Goal: Transaction & Acquisition: Purchase product/service

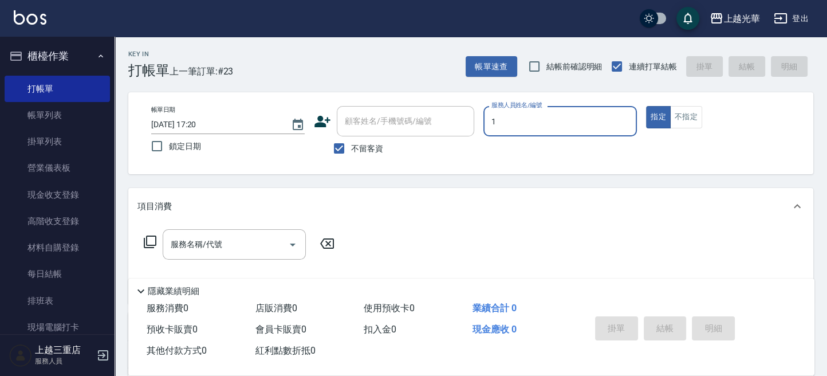
type input "1"
type button "true"
type input "小[PERSON_NAME]-1"
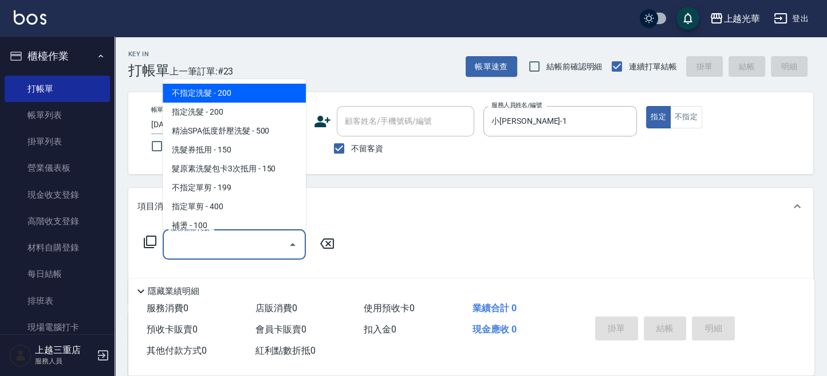
drag, startPoint x: 225, startPoint y: 247, endPoint x: 317, endPoint y: 260, distance: 92.5
click at [225, 247] on input "服務名稱/代號" at bounding box center [226, 244] width 116 height 20
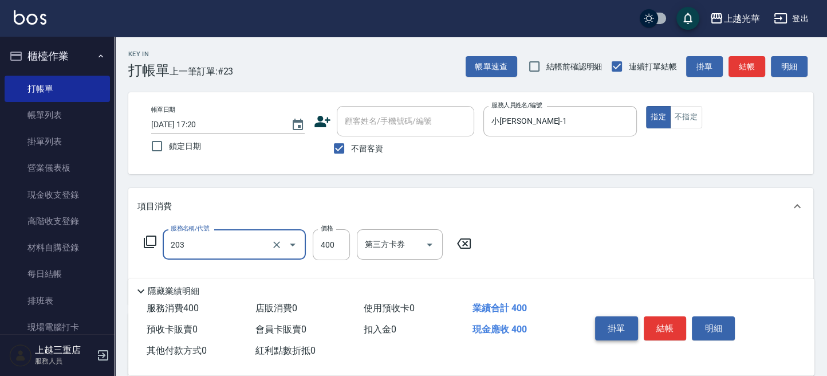
type input "指定單剪(203)"
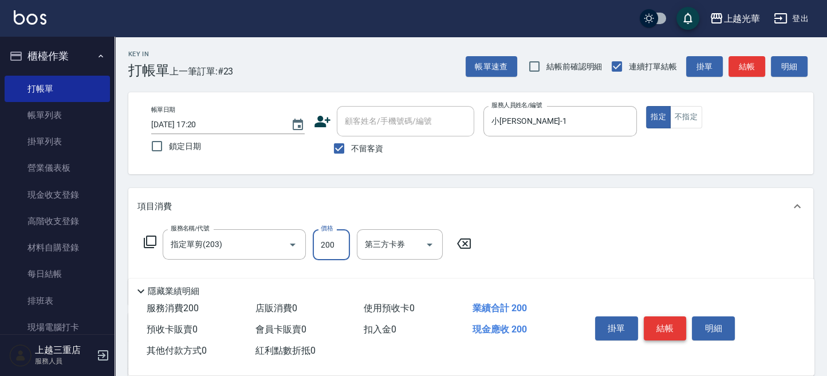
type input "200"
click at [650, 326] on button "結帳" at bounding box center [665, 328] width 43 height 24
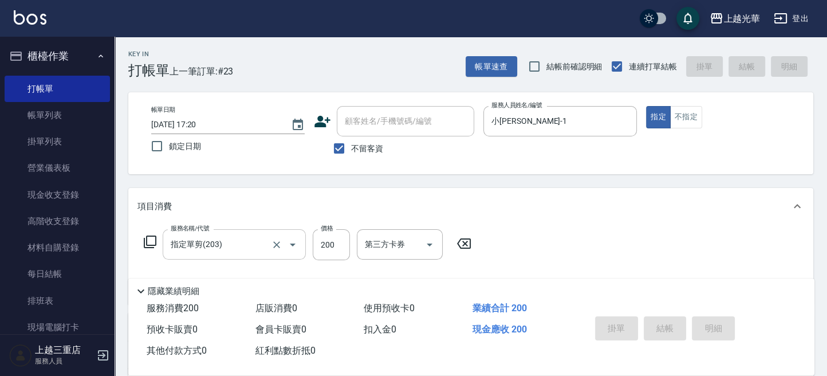
type input "[DATE] 17:53"
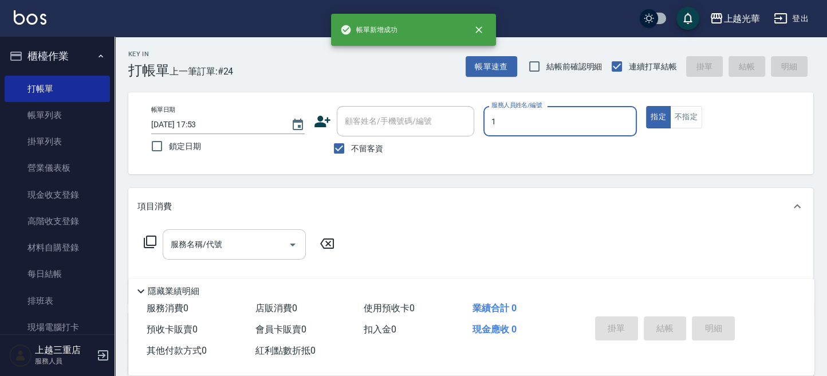
type input "小[PERSON_NAME]-1"
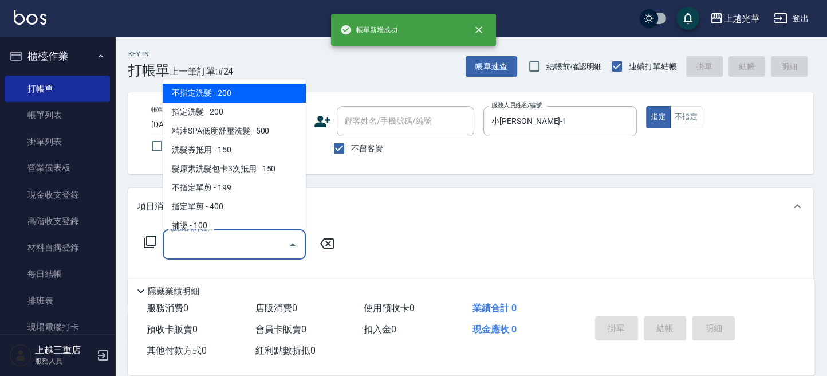
click at [241, 246] on input "服務名稱/代號" at bounding box center [226, 244] width 116 height 20
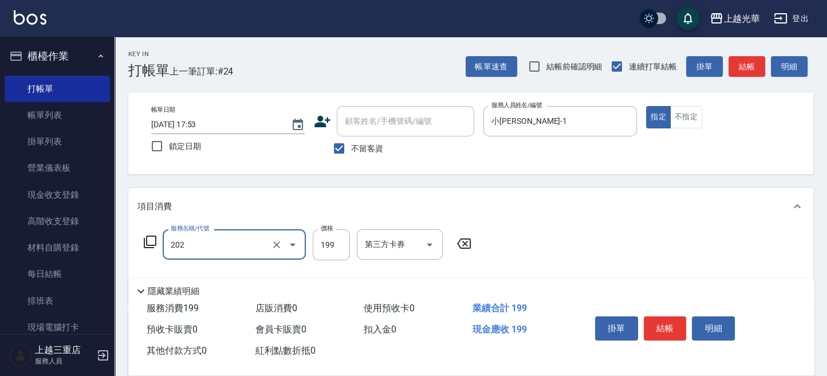
type input "不指定單剪(202)"
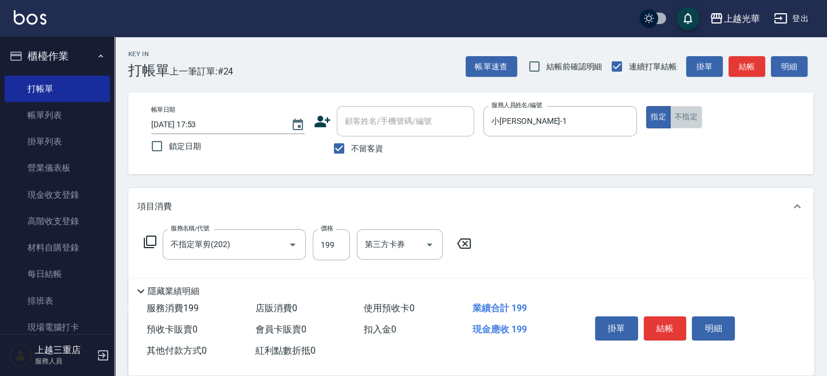
drag, startPoint x: 679, startPoint y: 123, endPoint x: 679, endPoint y: 196, distance: 73.9
click at [679, 124] on button "不指定" at bounding box center [686, 117] width 32 height 22
click at [665, 321] on button "結帳" at bounding box center [665, 328] width 43 height 24
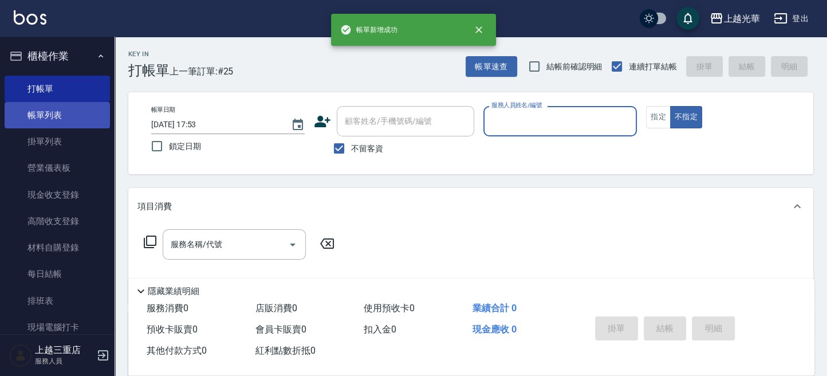
click at [82, 110] on link "帳單列表" at bounding box center [57, 115] width 105 height 26
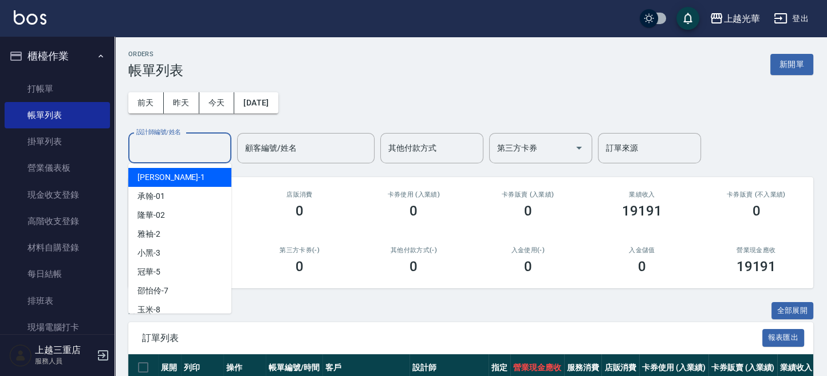
click at [168, 142] on input "設計師編號/姓名" at bounding box center [179, 148] width 93 height 20
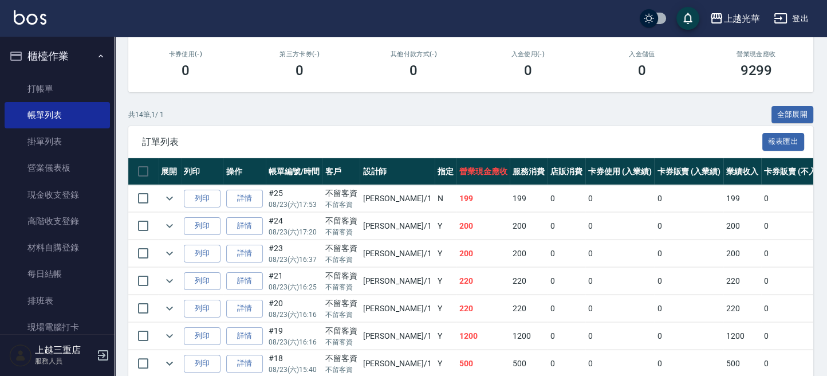
scroll to position [442, 0]
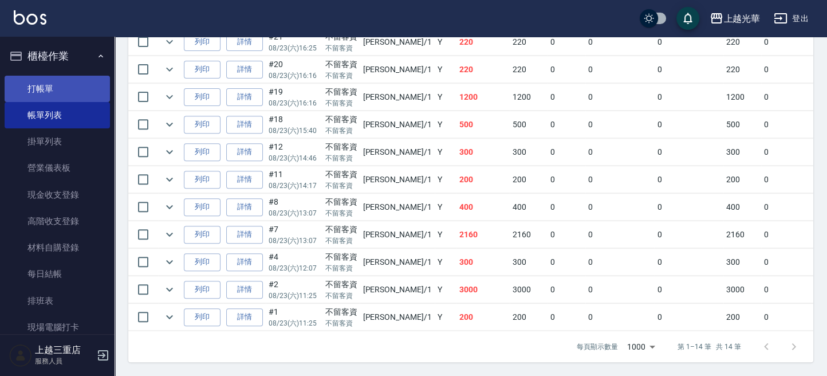
type input "小[PERSON_NAME]-1"
click at [49, 90] on link "打帳單" at bounding box center [57, 89] width 105 height 26
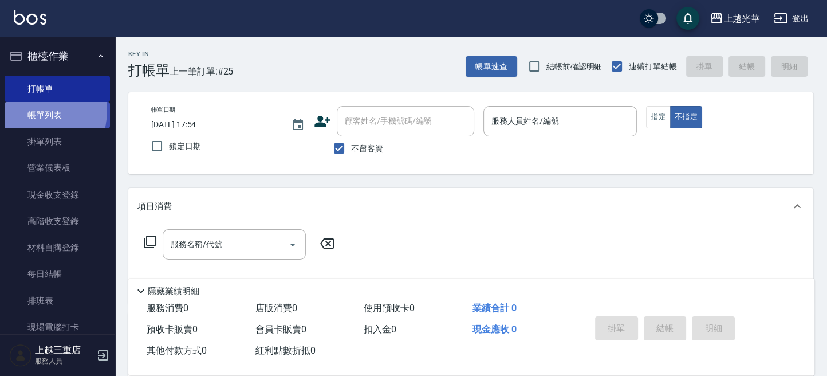
click at [33, 111] on link "帳單列表" at bounding box center [57, 115] width 105 height 26
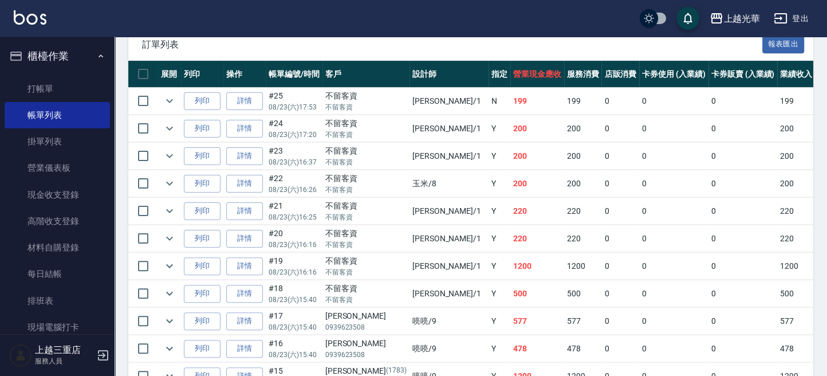
scroll to position [305, 0]
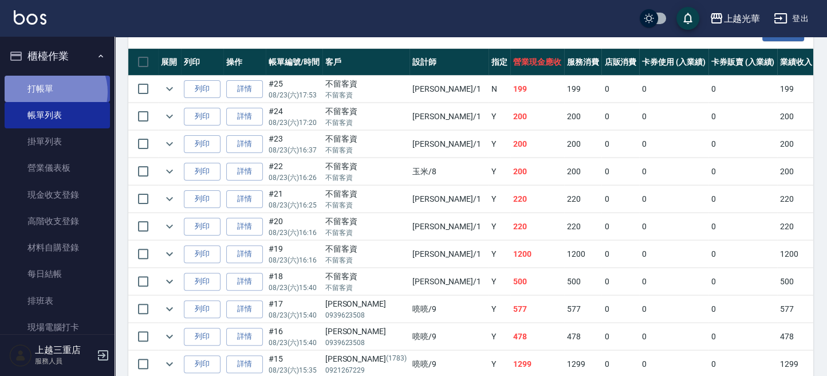
click at [51, 92] on link "打帳單" at bounding box center [57, 89] width 105 height 26
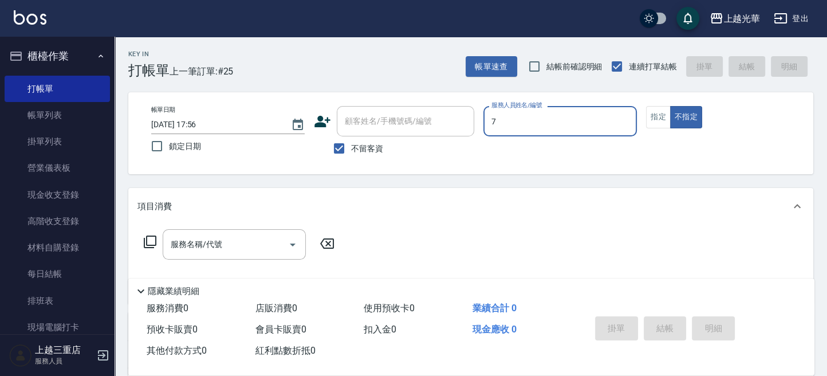
type input "[PERSON_NAME]-7"
type button "false"
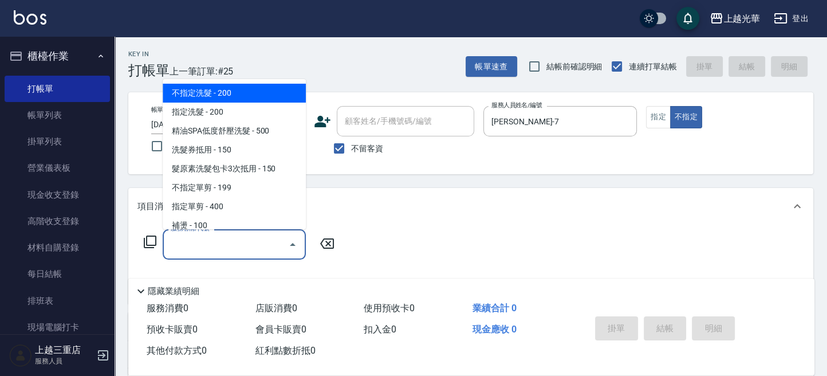
drag, startPoint x: 249, startPoint y: 238, endPoint x: 506, endPoint y: 244, distance: 256.7
click at [253, 238] on input "服務名稱/代號" at bounding box center [226, 244] width 116 height 20
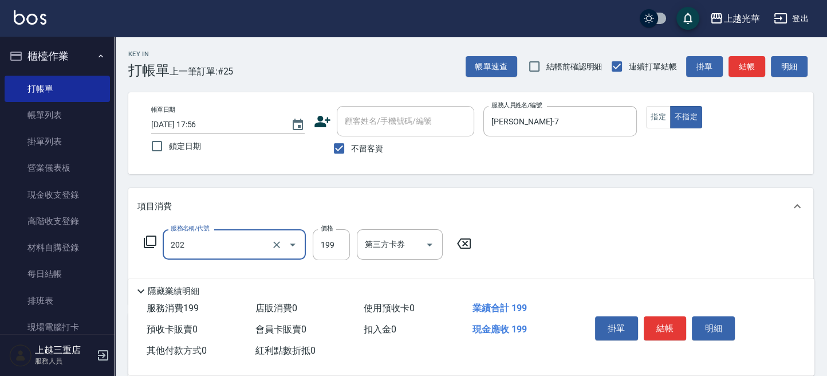
type input "不指定單剪(202)"
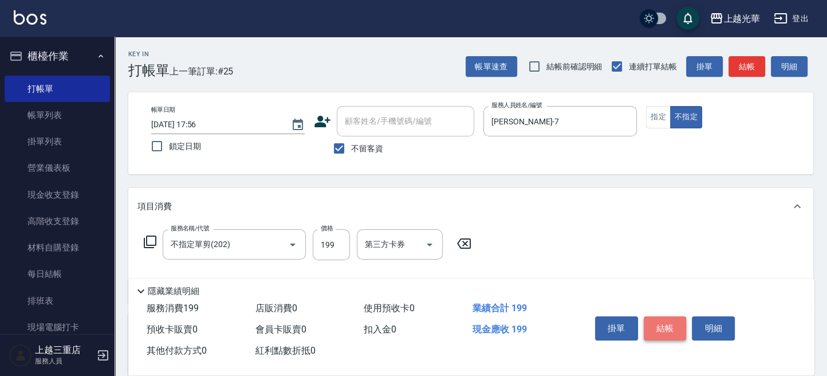
click at [665, 318] on button "結帳" at bounding box center [665, 328] width 43 height 24
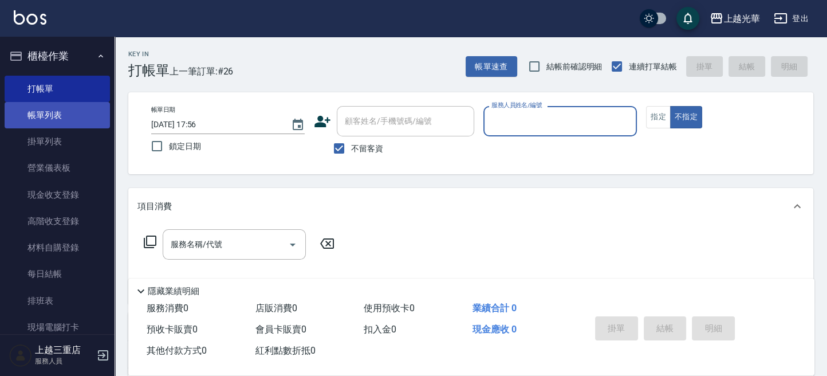
click at [69, 114] on link "帳單列表" at bounding box center [57, 115] width 105 height 26
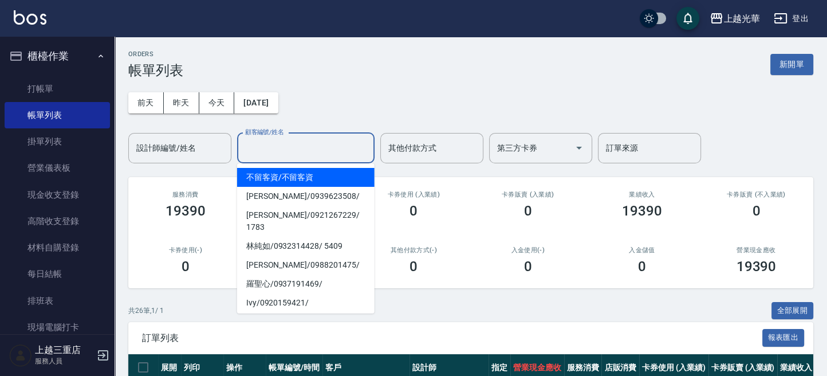
click at [304, 148] on input "顧客編號/姓名" at bounding box center [305, 148] width 127 height 20
click at [297, 148] on input "顧客編號/姓名" at bounding box center [305, 148] width 127 height 20
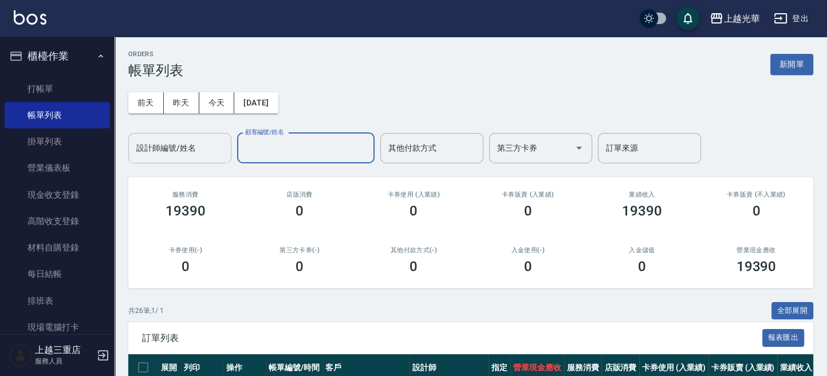
click at [183, 146] on input "設計師編號/姓名" at bounding box center [179, 148] width 93 height 20
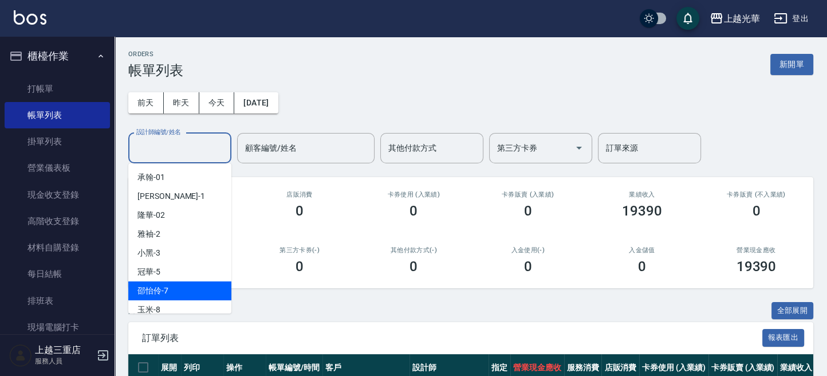
click at [199, 294] on div "[PERSON_NAME]-7" at bounding box center [179, 290] width 103 height 19
type input "[PERSON_NAME]-7"
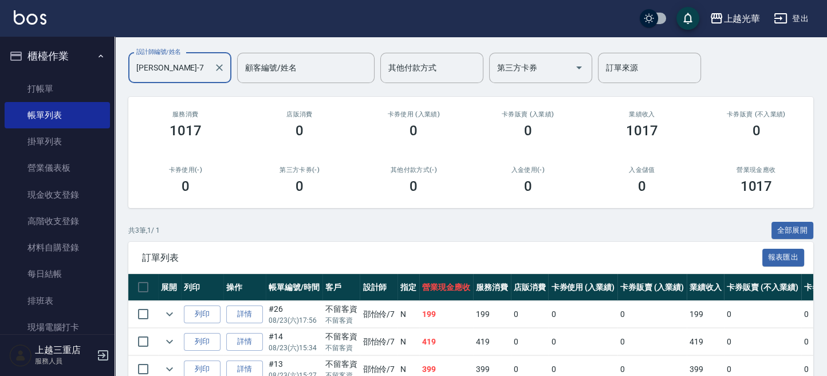
scroll to position [143, 0]
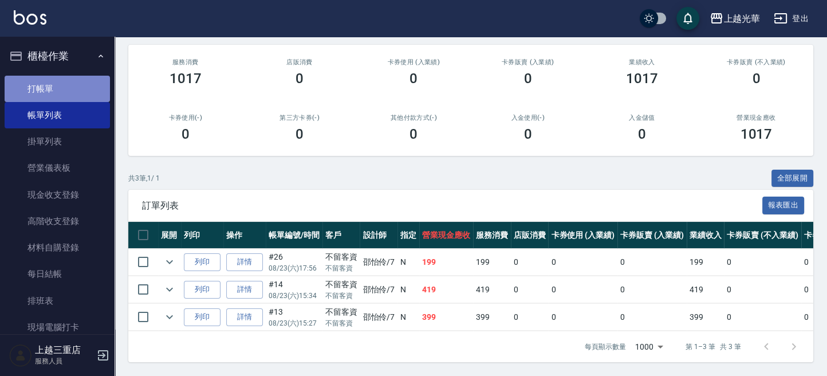
click at [72, 87] on link "打帳單" at bounding box center [57, 89] width 105 height 26
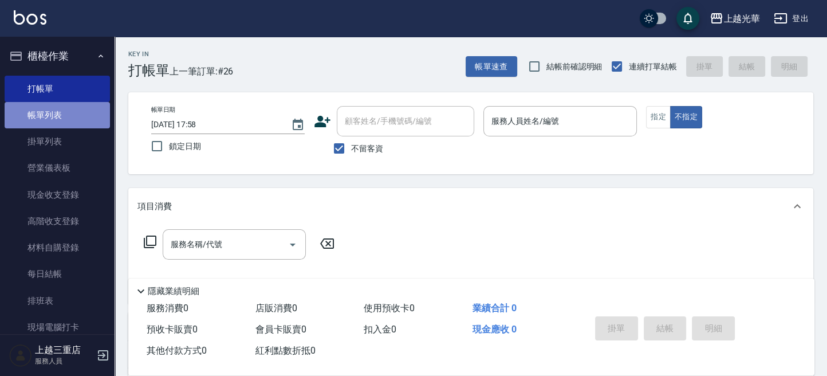
click at [71, 120] on link "帳單列表" at bounding box center [57, 115] width 105 height 26
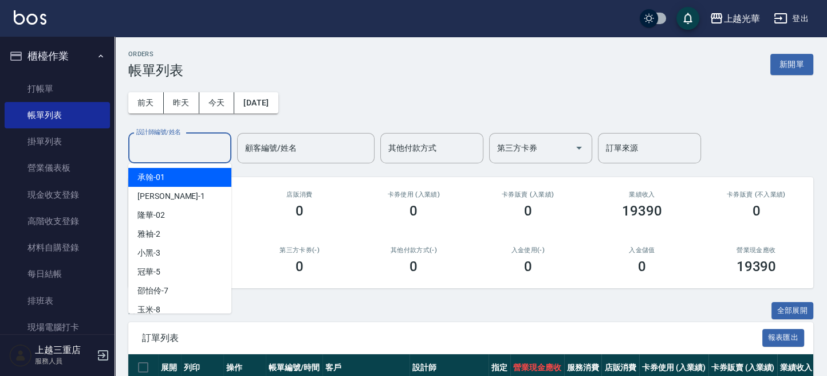
click at [191, 155] on input "設計師編號/姓名" at bounding box center [179, 148] width 93 height 20
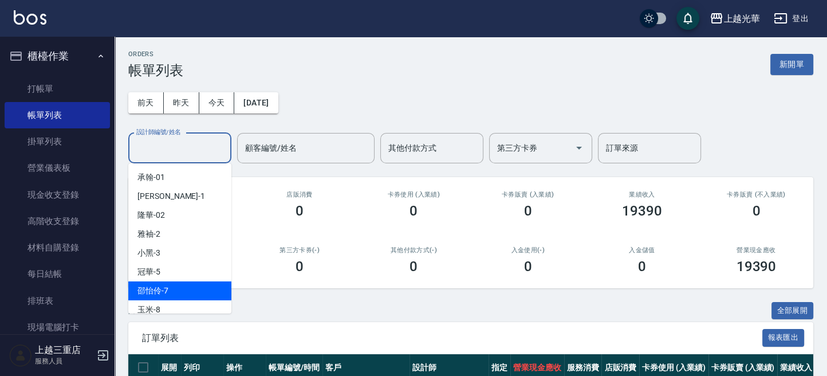
click at [195, 296] on div "[PERSON_NAME]-7" at bounding box center [179, 290] width 103 height 19
type input "[PERSON_NAME]-7"
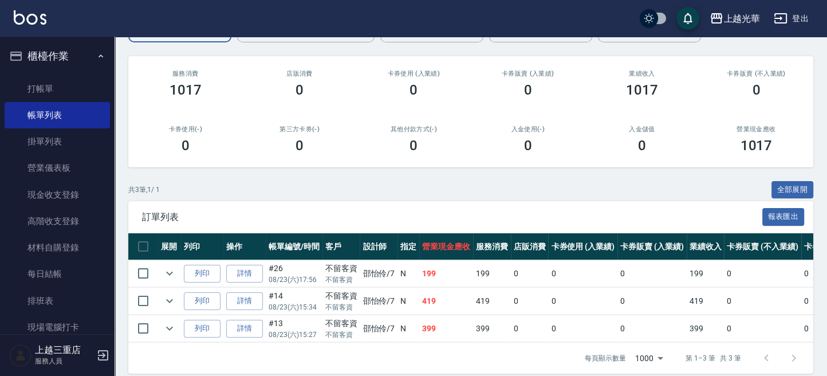
scroll to position [143, 0]
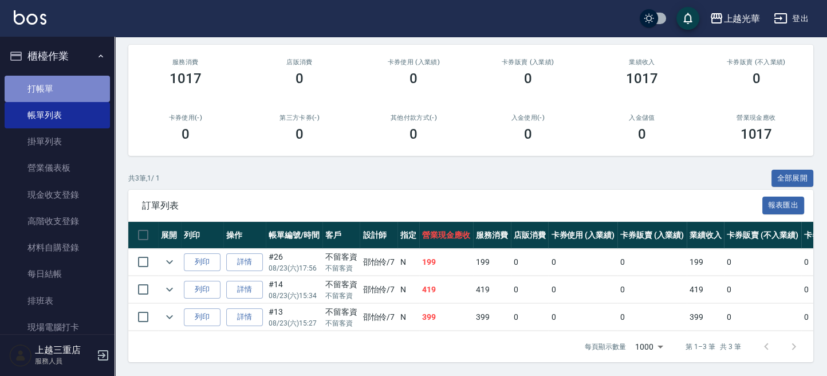
click at [91, 91] on link "打帳單" at bounding box center [57, 89] width 105 height 26
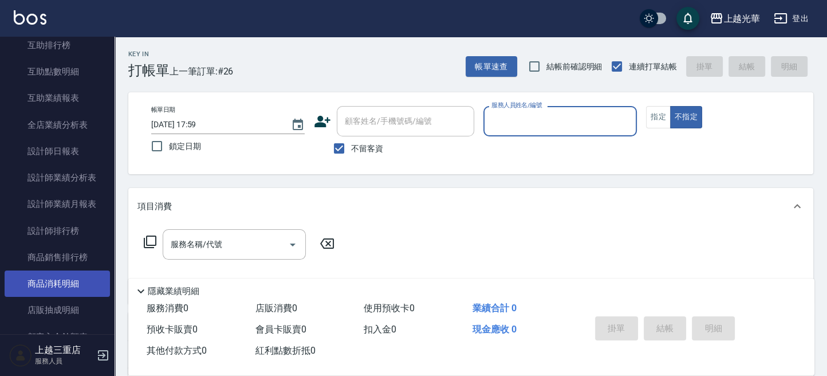
scroll to position [458, 0]
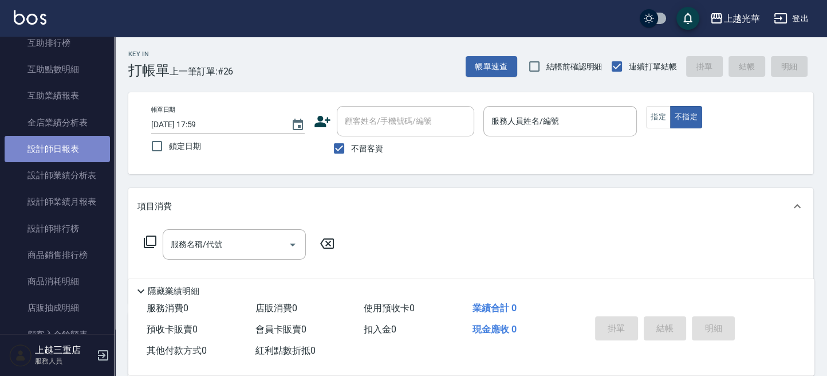
click at [77, 147] on link "設計師日報表" at bounding box center [57, 149] width 105 height 26
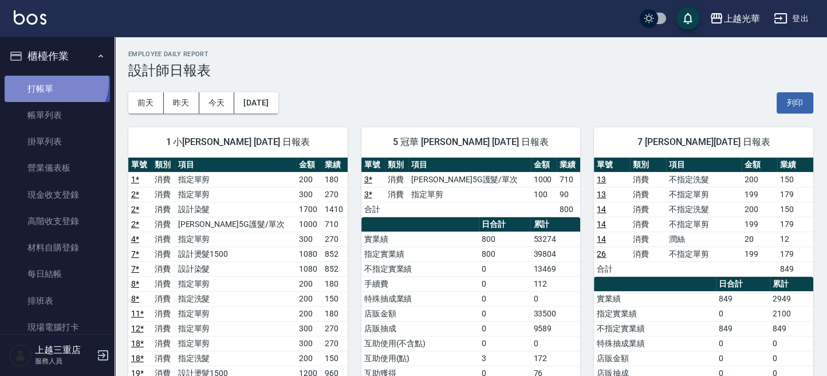
click at [53, 82] on link "打帳單" at bounding box center [57, 89] width 105 height 26
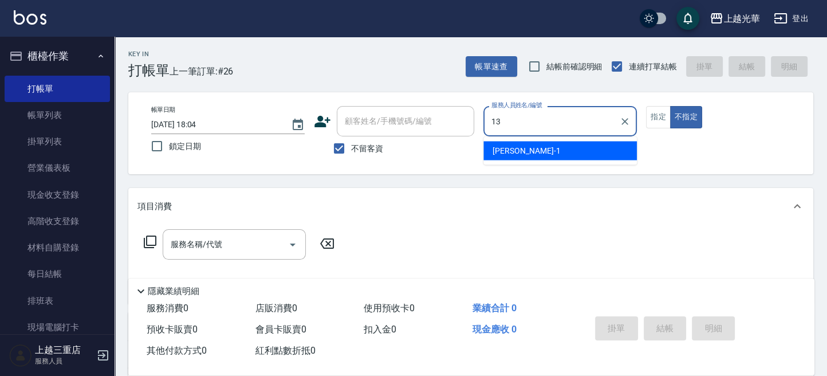
type input "玉華-13"
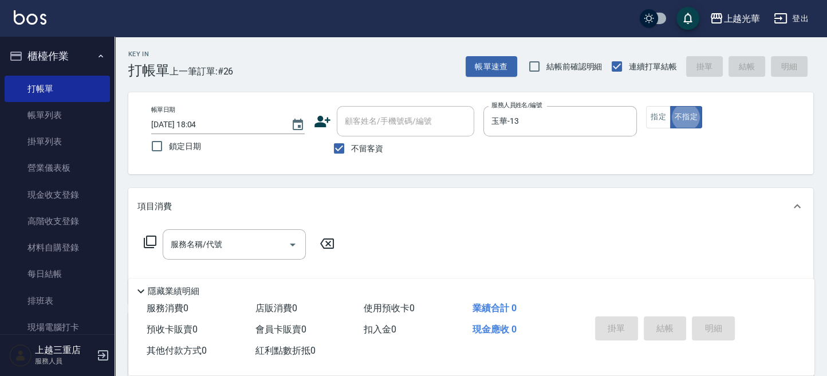
type button "false"
click at [151, 242] on icon at bounding box center [150, 242] width 14 height 14
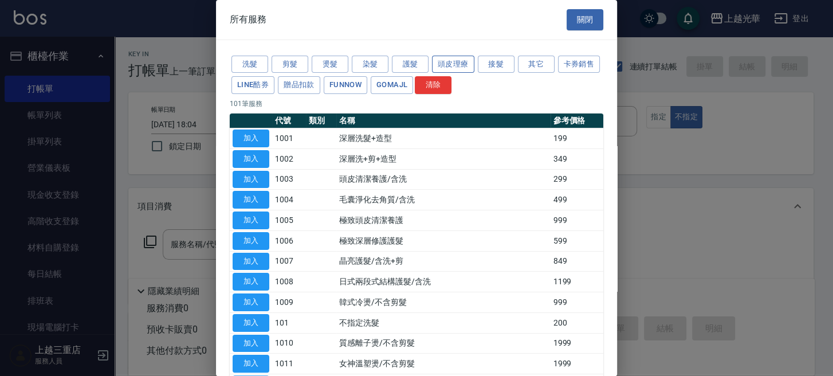
click at [451, 60] on button "頭皮理療" at bounding box center [453, 65] width 42 height 18
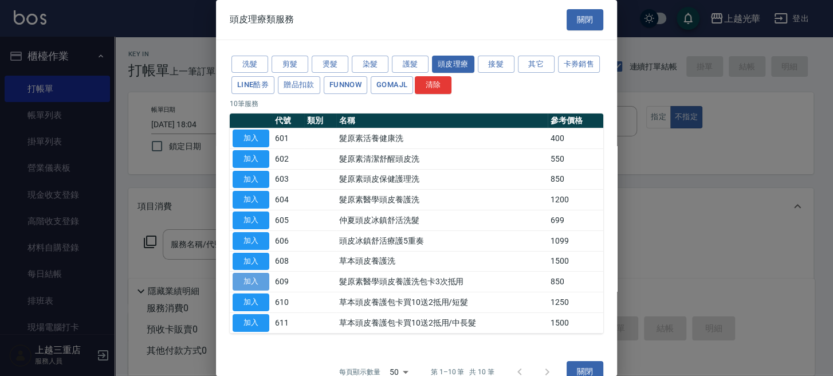
click at [252, 277] on button "加入" at bounding box center [251, 282] width 37 height 18
type input "髮原素醫學頭皮養護洗包卡3次抵用(609)"
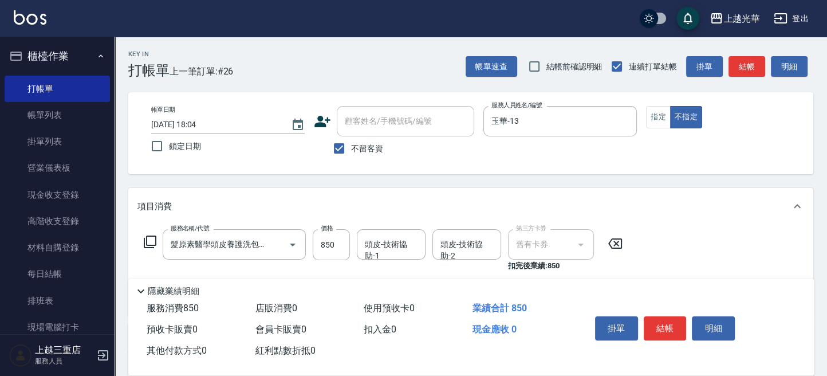
click at [149, 243] on icon at bounding box center [150, 242] width 14 height 14
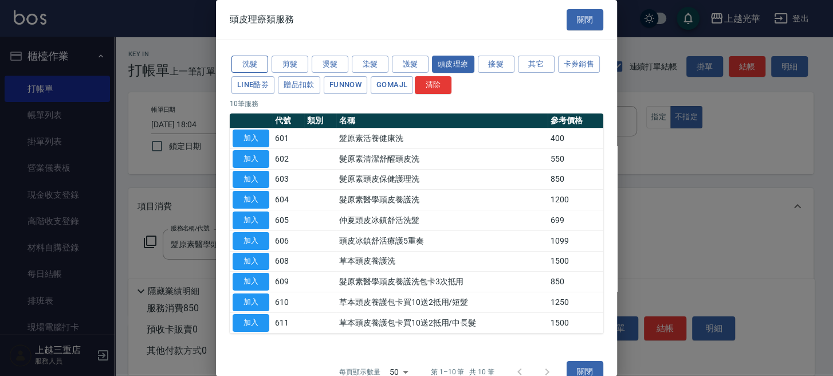
click at [247, 58] on button "洗髮" at bounding box center [249, 65] width 37 height 18
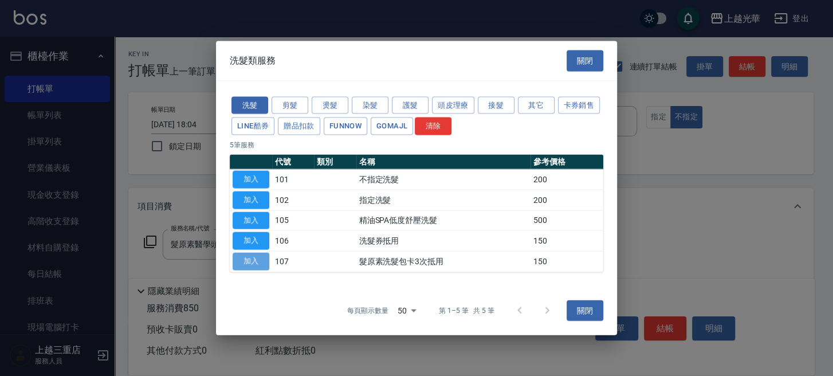
click at [254, 260] on button "加入" at bounding box center [251, 262] width 37 height 18
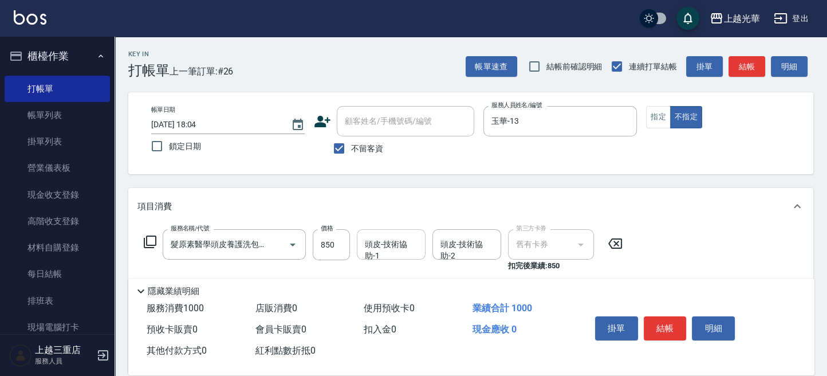
click at [379, 251] on input "頭皮-技術協助-1" at bounding box center [391, 244] width 58 height 20
type input "[PERSON_NAME]-15"
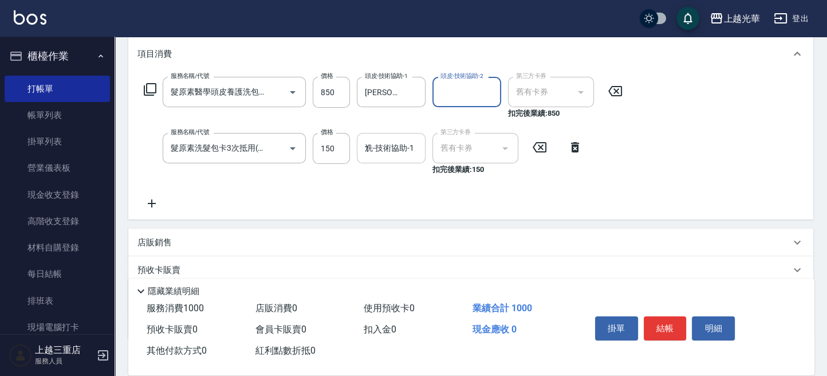
click at [388, 151] on input "1" at bounding box center [391, 148] width 58 height 20
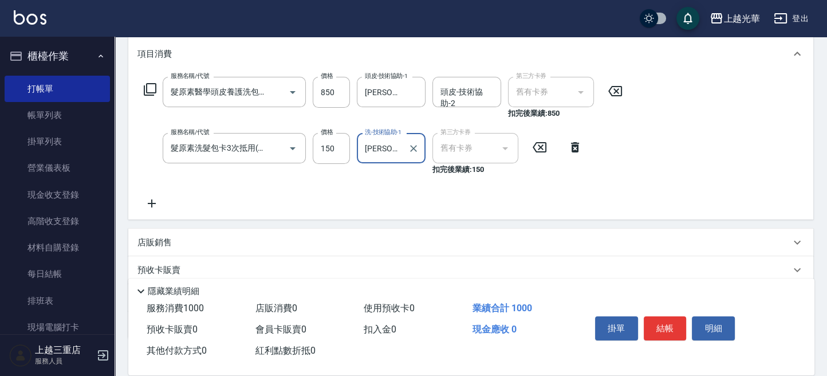
type input "[PERSON_NAME]-15"
click at [185, 268] on div "預收卡販賣" at bounding box center [463, 270] width 653 height 12
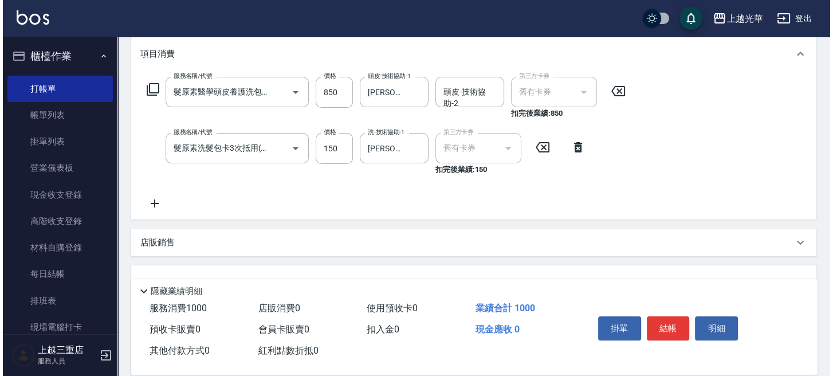
scroll to position [229, 0]
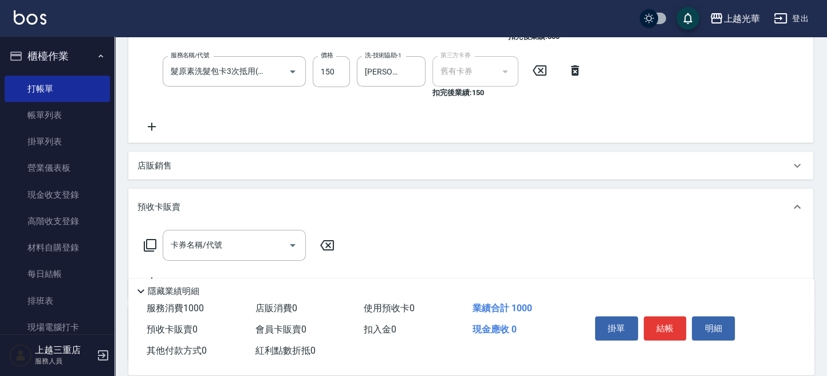
click at [148, 245] on icon at bounding box center [150, 245] width 14 height 14
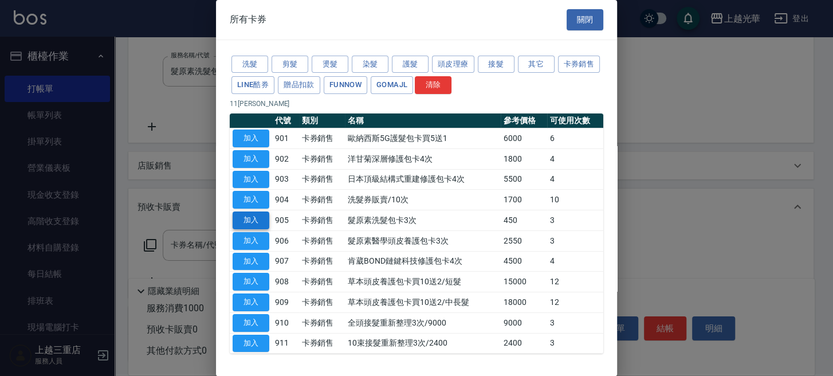
click at [260, 223] on button "加入" at bounding box center [251, 220] width 37 height 18
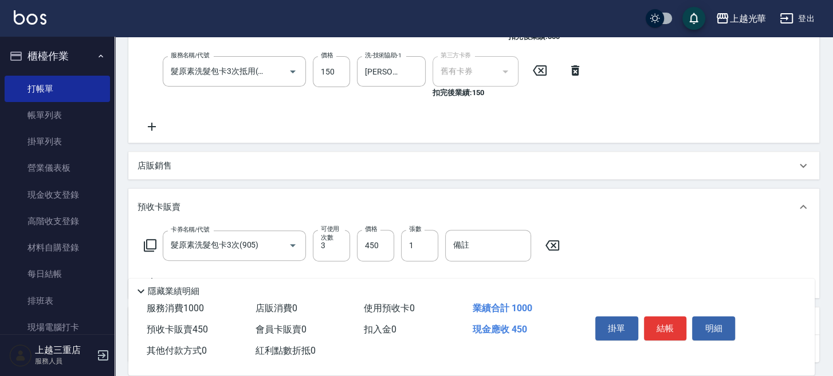
type input "髮原素洗髮包卡3次(905)"
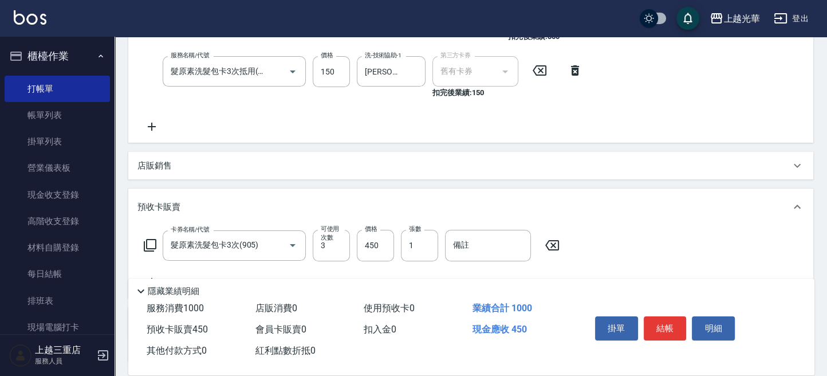
click at [148, 245] on icon at bounding box center [150, 245] width 14 height 14
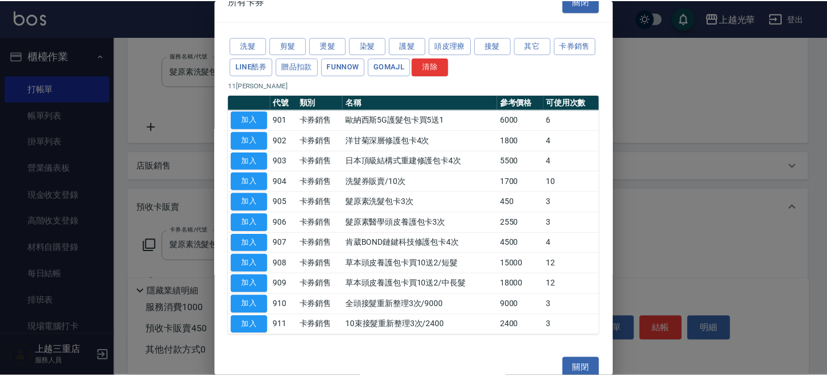
scroll to position [28, 0]
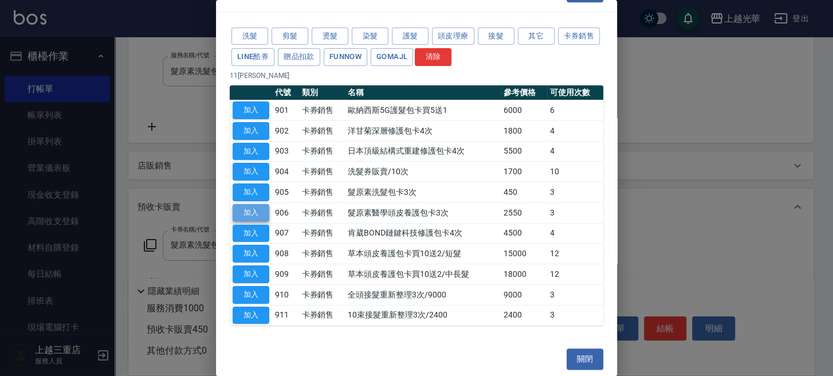
click at [259, 208] on button "加入" at bounding box center [251, 213] width 37 height 18
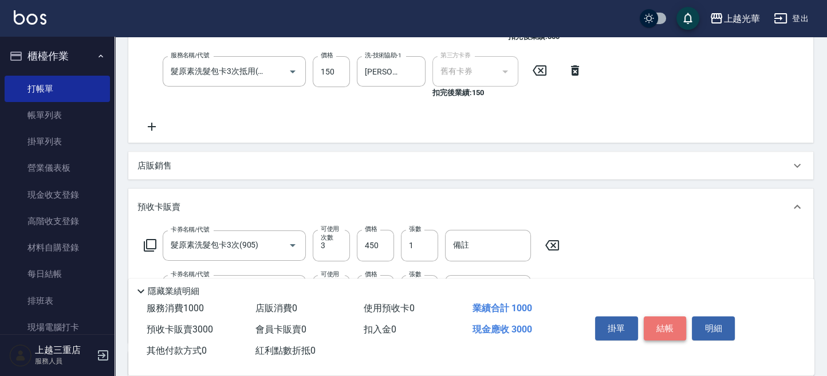
click at [672, 322] on button "結帳" at bounding box center [665, 328] width 43 height 24
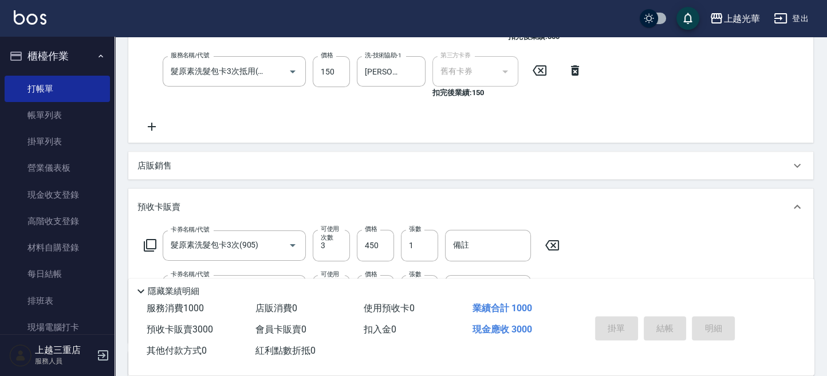
type input "[DATE] 18:05"
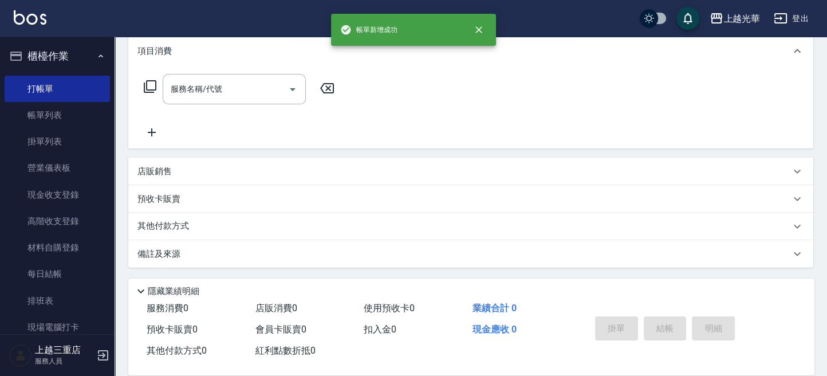
scroll to position [0, 0]
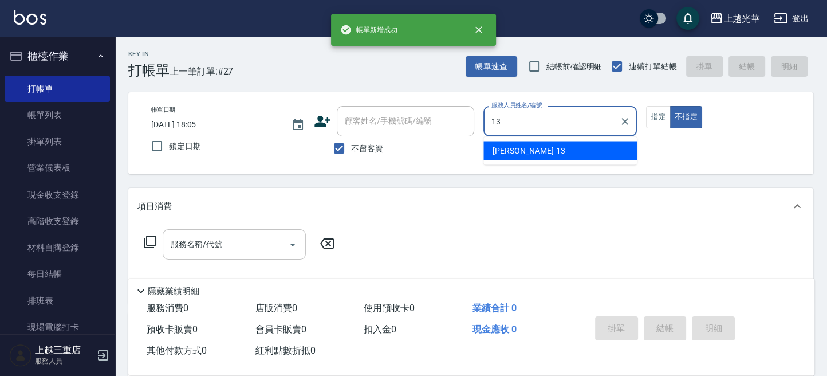
type input "玉華-13"
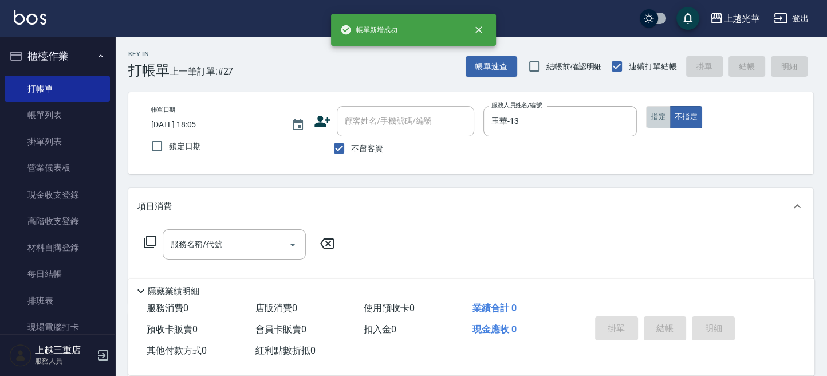
drag, startPoint x: 658, startPoint y: 117, endPoint x: 637, endPoint y: 126, distance: 23.1
click at [659, 115] on button "指定" at bounding box center [658, 117] width 25 height 22
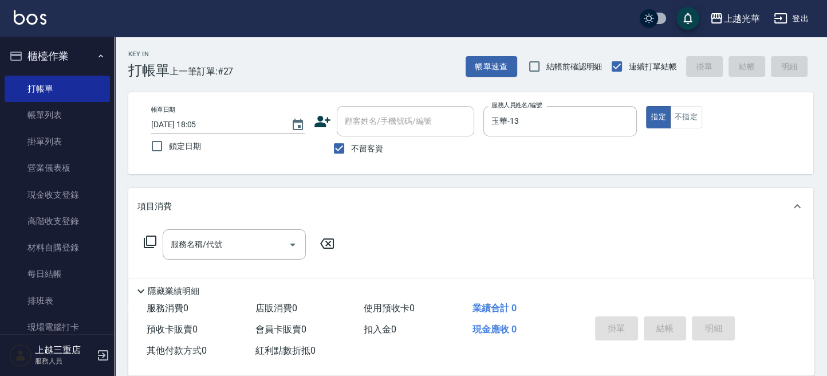
click at [144, 243] on icon at bounding box center [150, 241] width 13 height 13
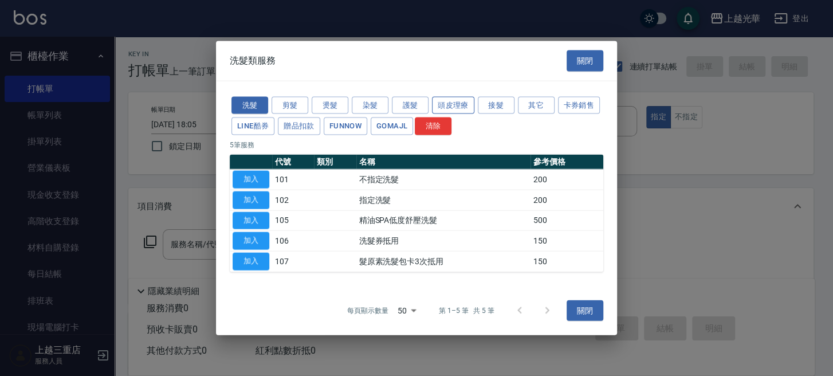
click at [459, 107] on button "頭皮理療" at bounding box center [453, 105] width 42 height 18
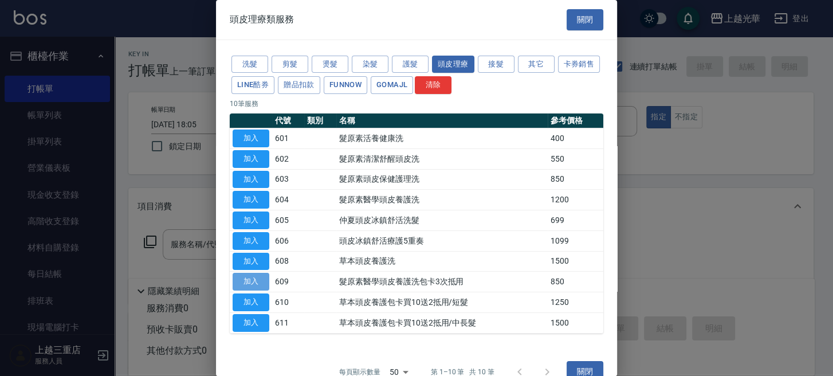
click at [255, 280] on button "加入" at bounding box center [251, 282] width 37 height 18
type input "髮原素醫學頭皮養護洗包卡3次抵用(609)"
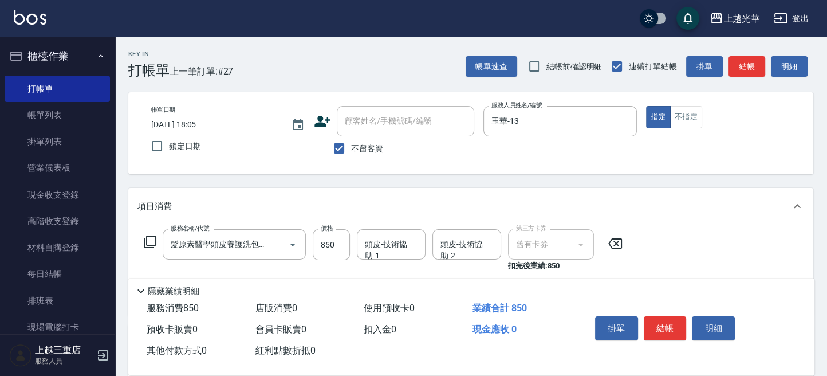
click at [146, 249] on div "服務名稱/代號 髮原素醫學頭皮養護洗包卡3次抵用(609) 服務名稱/代號 價格 850 價格 頭皮-技術協助-1 頭皮-技術協助-1 頭皮-技術協助-2 頭…" at bounding box center [383, 250] width 492 height 42
click at [147, 245] on icon at bounding box center [150, 241] width 13 height 13
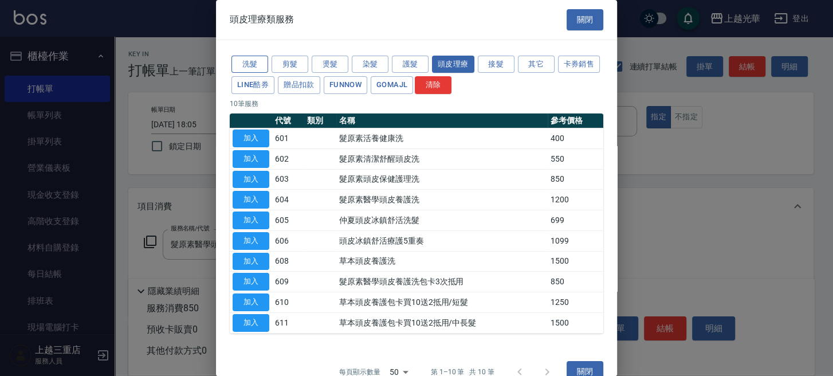
click at [251, 67] on button "洗髮" at bounding box center [249, 65] width 37 height 18
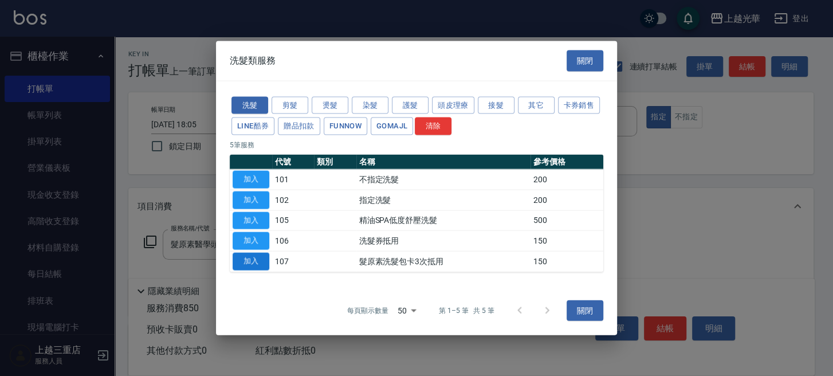
click at [253, 259] on button "加入" at bounding box center [251, 262] width 37 height 18
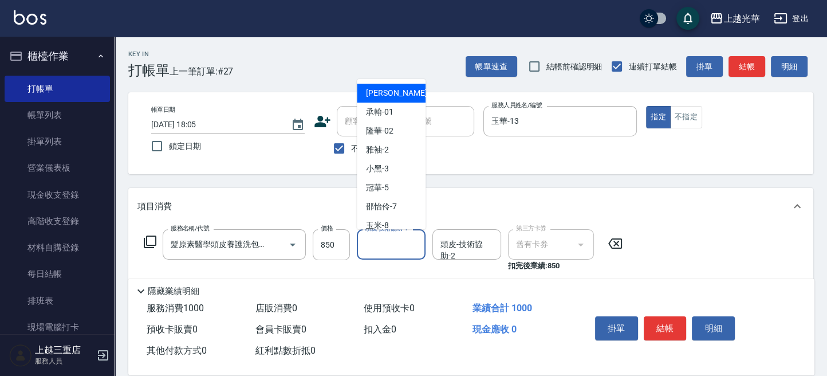
click at [403, 245] on input "頭皮-技術協助-1" at bounding box center [391, 244] width 58 height 20
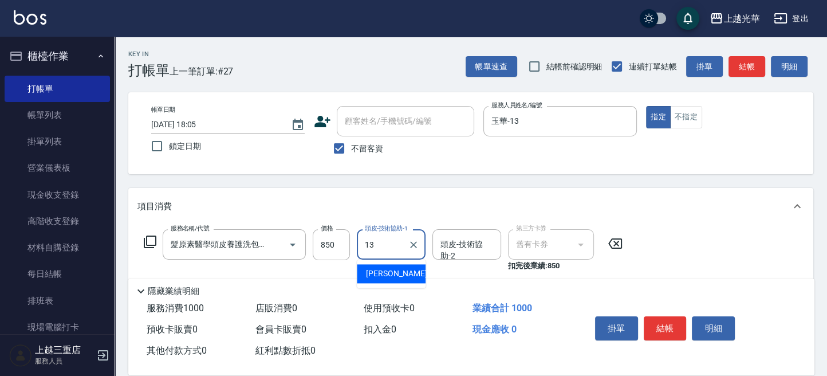
type input "玉華-13"
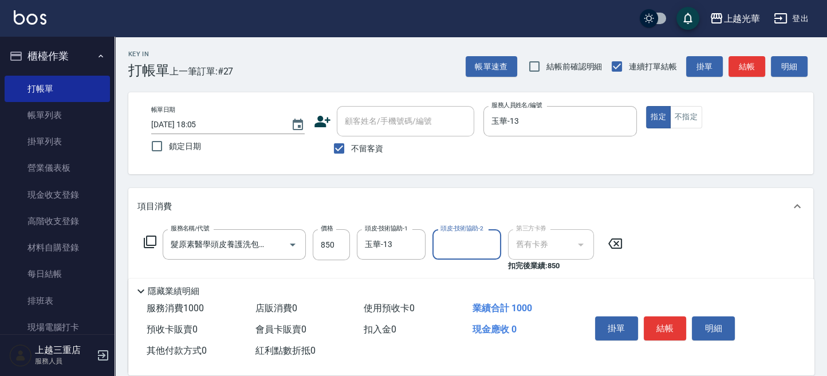
scroll to position [76, 0]
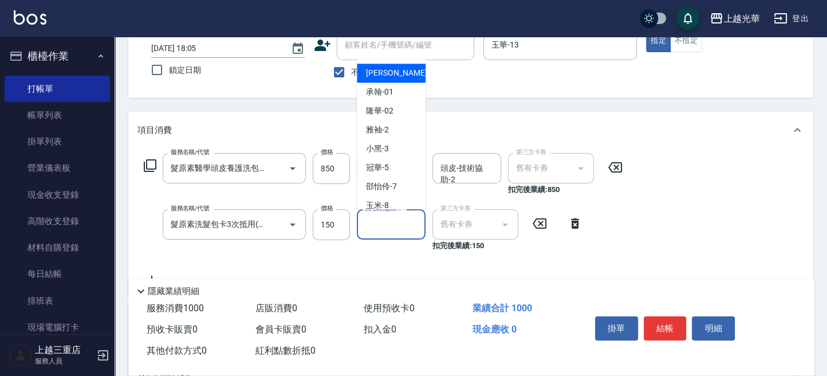
click at [394, 229] on input "洗-技術協助-1" at bounding box center [391, 224] width 58 height 20
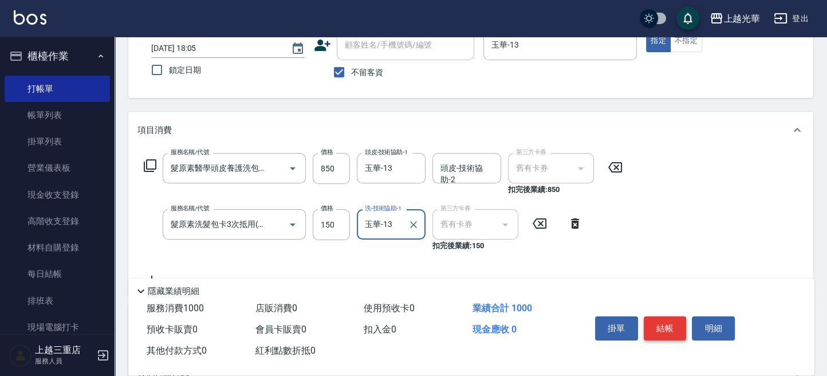
type input "玉華-13"
click at [667, 327] on button "結帳" at bounding box center [665, 328] width 43 height 24
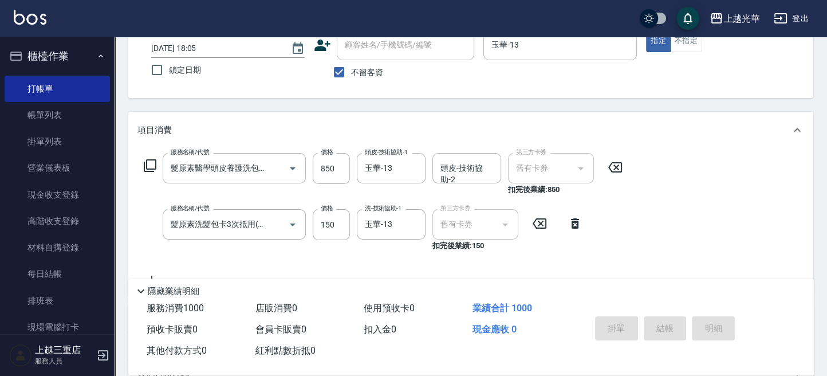
type input "[DATE] 18:06"
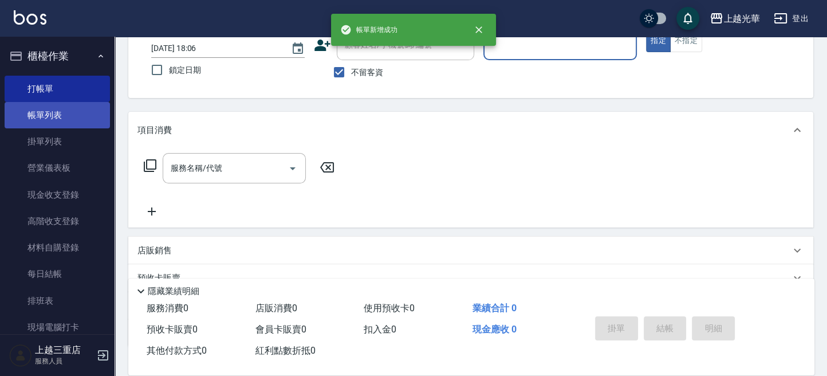
click at [47, 102] on link "帳單列表" at bounding box center [57, 115] width 105 height 26
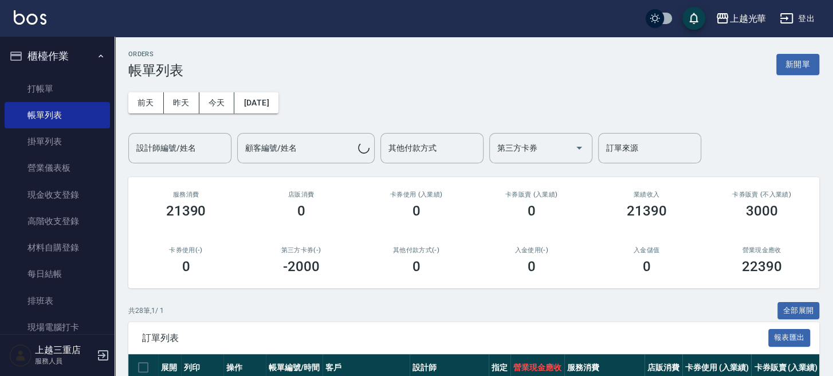
click at [183, 144] on div "設計師編號/姓名 設計師編號/姓名" at bounding box center [179, 148] width 103 height 30
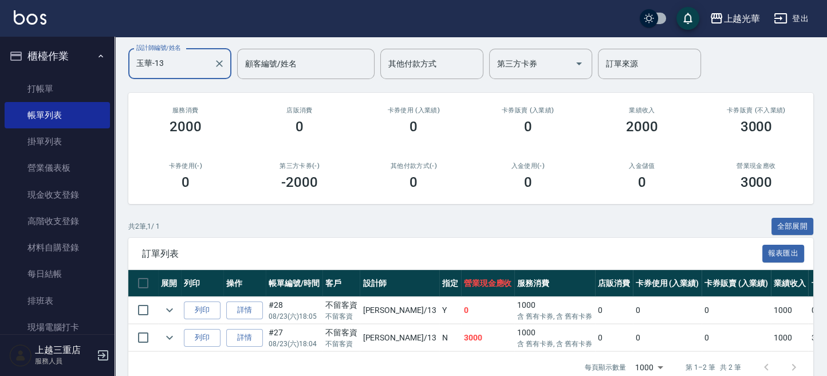
scroll to position [115, 0]
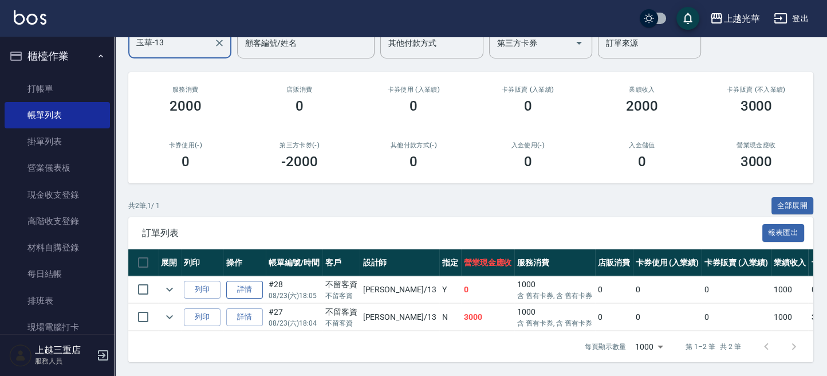
type input "玉華-13"
click at [245, 281] on link "詳情" at bounding box center [244, 290] width 37 height 18
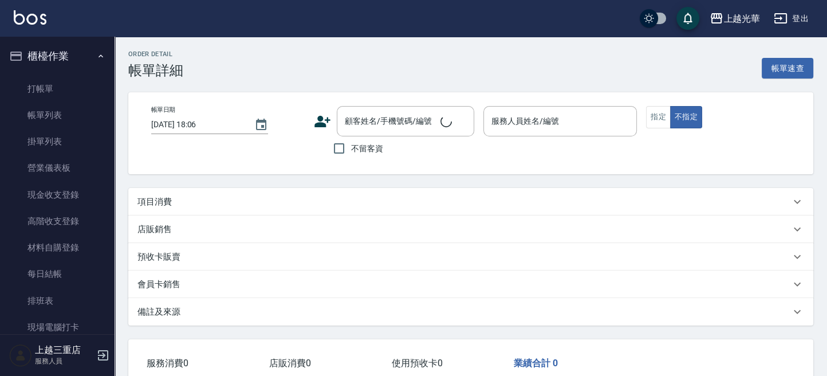
type input "[DATE] 18:05"
checkbox input "true"
type input "玉華-13"
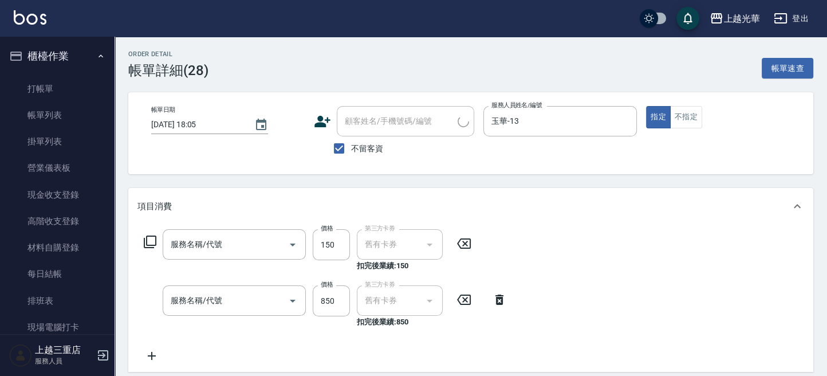
type input "髮原素洗髮包卡3次抵用(107)"
type input "髮原素醫學頭皮養護洗包卡3次抵用(609)"
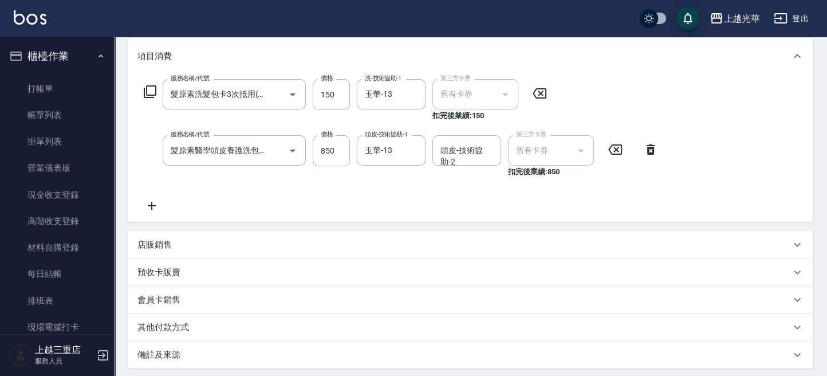
scroll to position [152, 0]
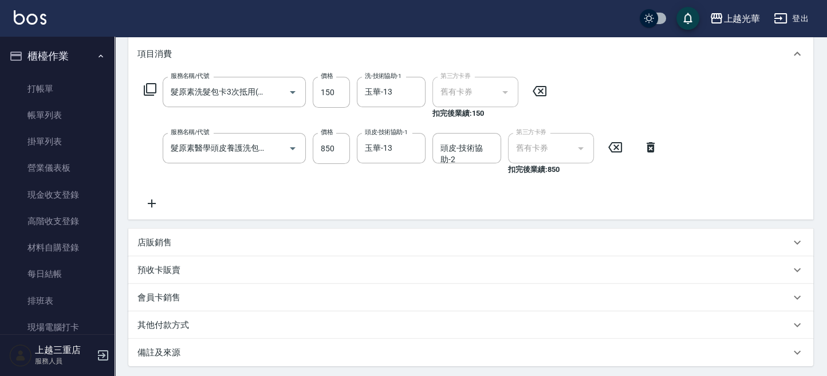
click at [149, 205] on icon at bounding box center [151, 203] width 29 height 14
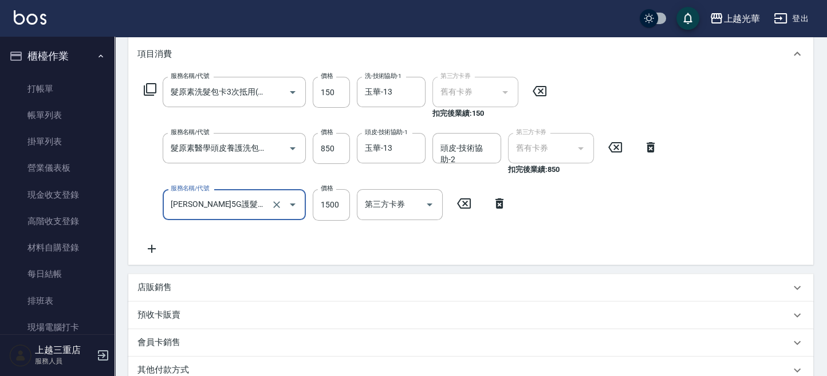
type input "[PERSON_NAME]5G護髮/單次(514)"
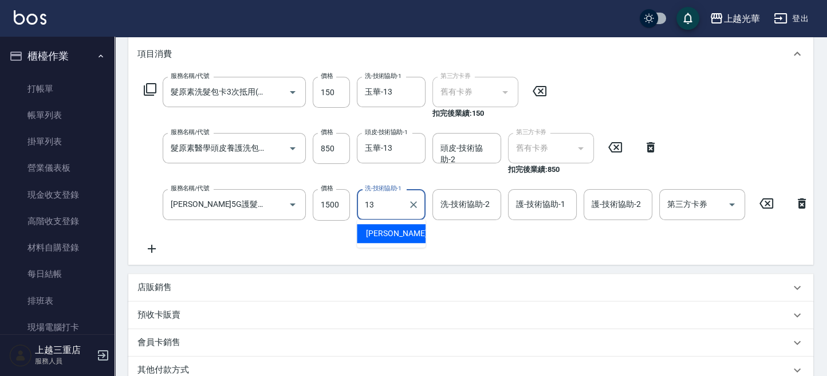
type input "玉華-13"
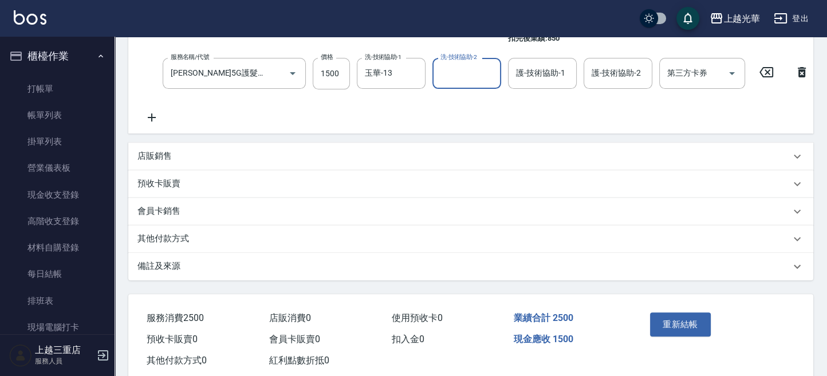
scroll to position [321, 0]
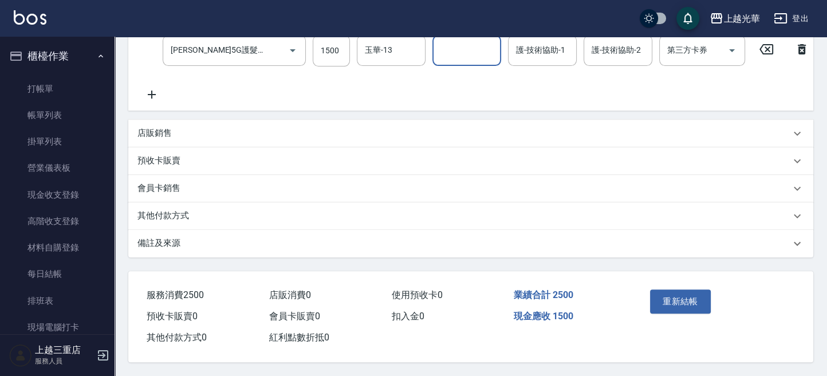
click at [674, 303] on button "重新結帳" at bounding box center [680, 301] width 61 height 24
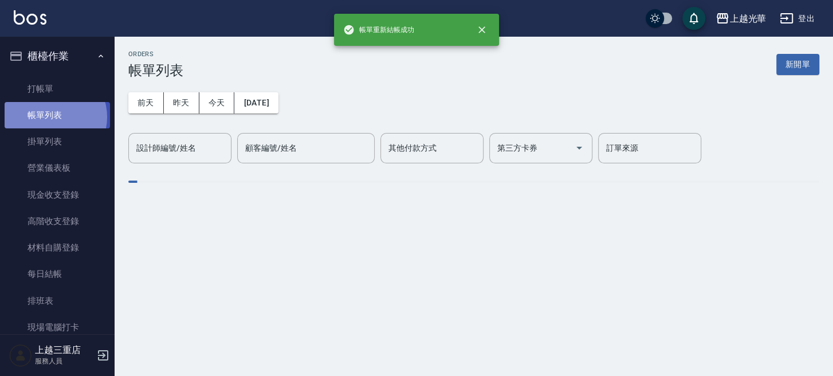
click at [52, 117] on link "帳單列表" at bounding box center [57, 115] width 105 height 26
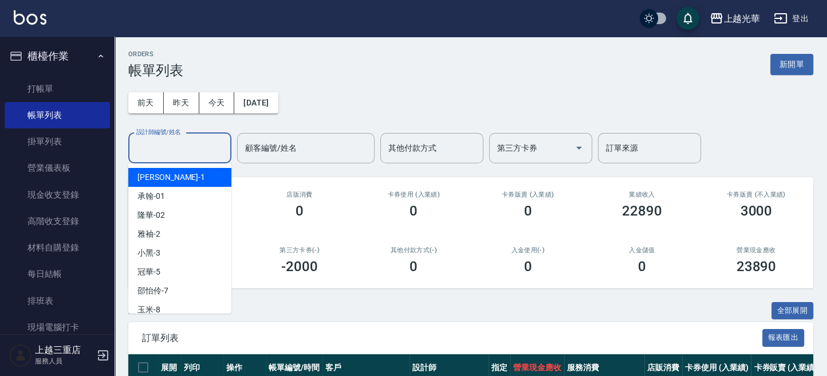
click at [176, 150] on input "設計師編號/姓名" at bounding box center [179, 148] width 93 height 20
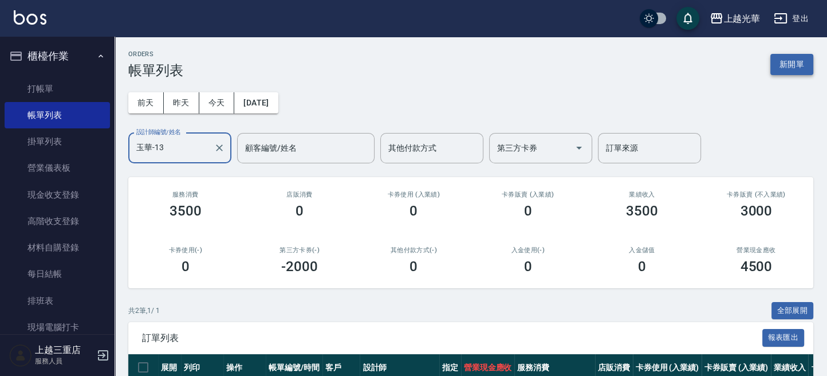
type input "玉華-13"
click at [795, 70] on button "新開單" at bounding box center [792, 64] width 43 height 21
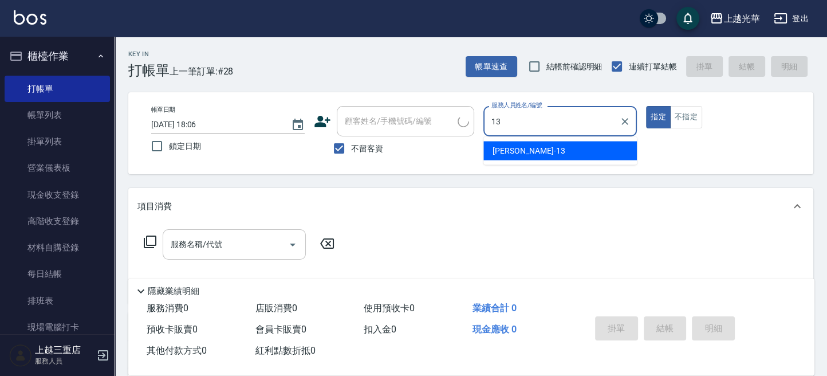
type input "玉華-13"
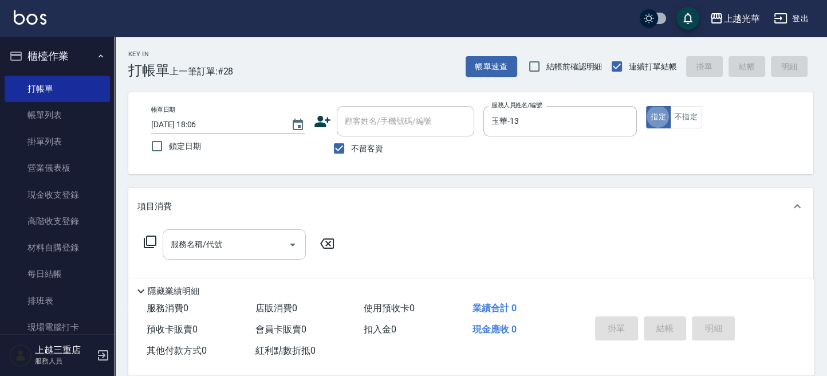
type button "true"
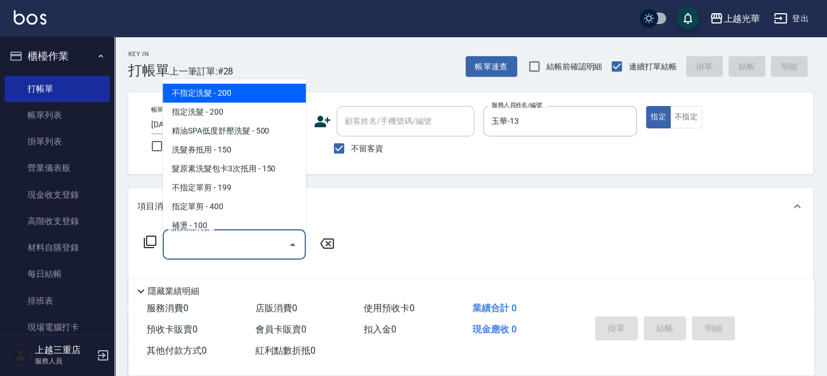
click at [230, 251] on input "服務名稱/代號" at bounding box center [226, 244] width 116 height 20
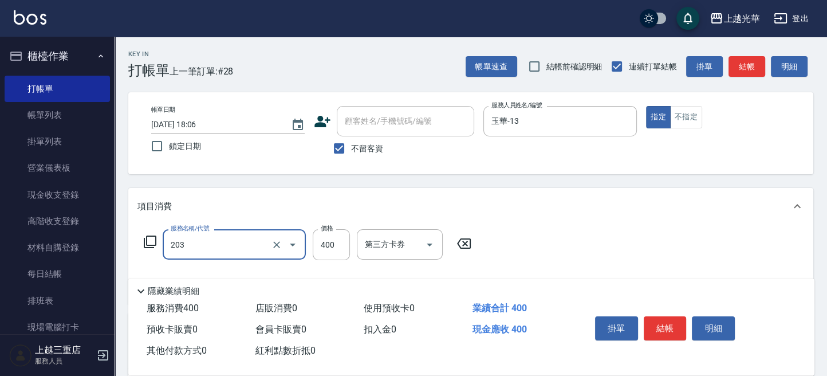
type input "指定單剪(203)"
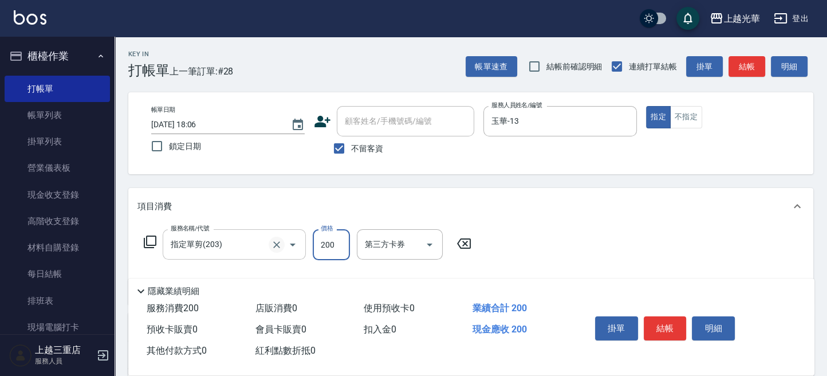
drag, startPoint x: 342, startPoint y: 243, endPoint x: 277, endPoint y: 241, distance: 64.8
click at [277, 243] on div "服務名稱/代號 指定單剪(203) 服務名稱/代號 價格 200 價格 第三方卡券 第三方卡券" at bounding box center [307, 244] width 341 height 31
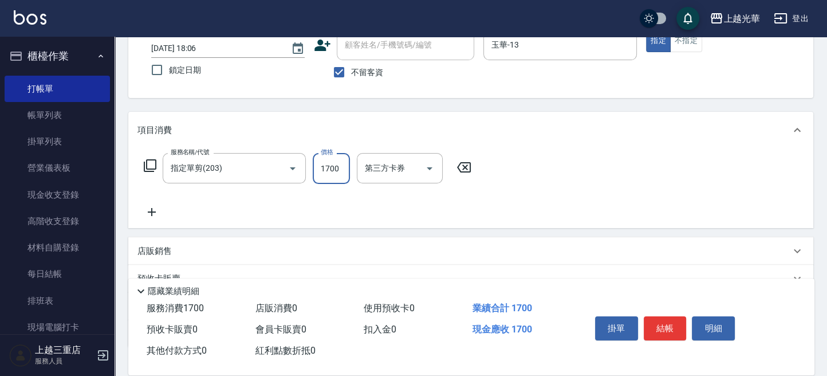
type input "1700"
click at [152, 208] on icon at bounding box center [151, 212] width 29 height 14
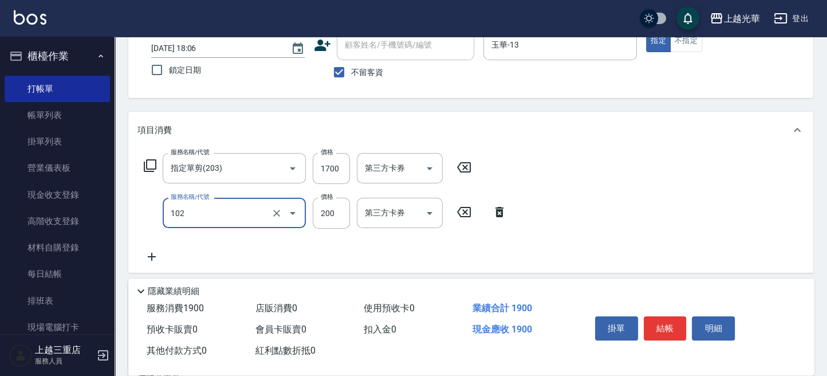
type input "指定洗髮(102)"
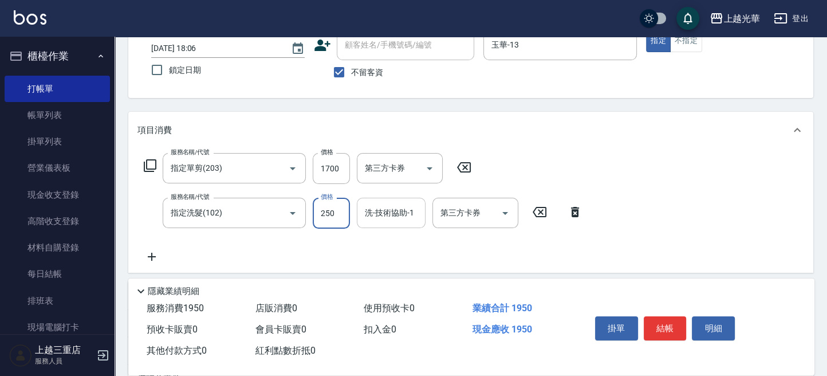
type input "250"
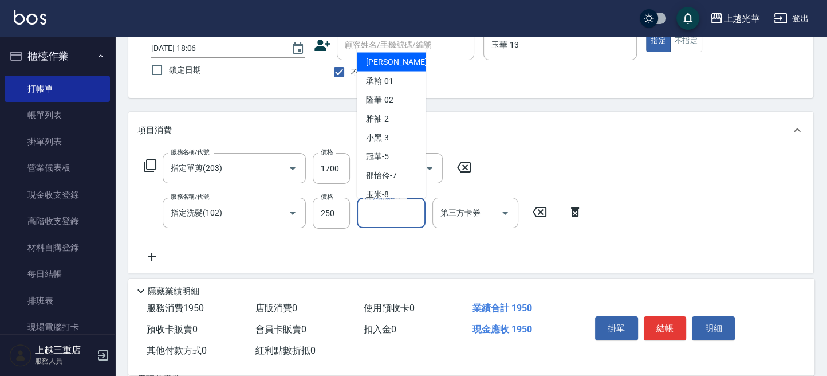
click at [396, 214] on input "洗-技術協助-1" at bounding box center [391, 213] width 58 height 20
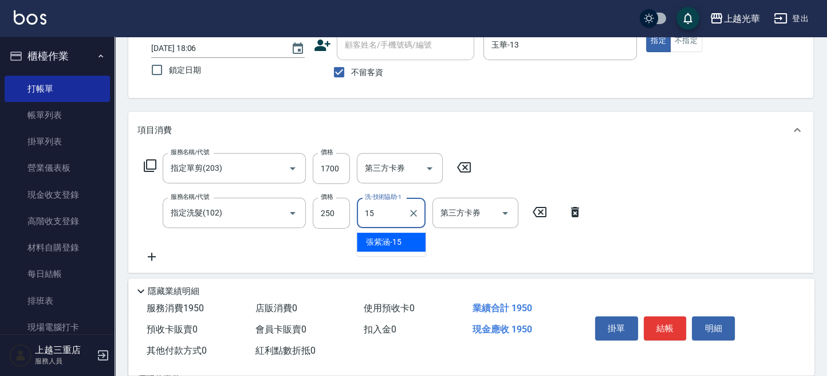
type input "[PERSON_NAME]-15"
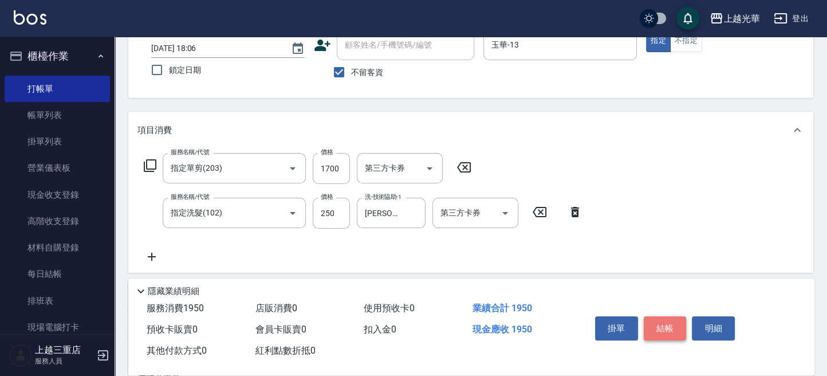
click at [673, 323] on button "結帳" at bounding box center [665, 328] width 43 height 24
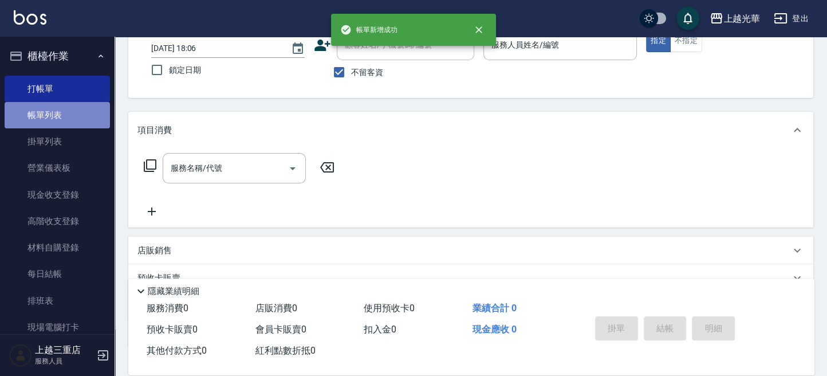
click at [74, 118] on link "帳單列表" at bounding box center [57, 115] width 105 height 26
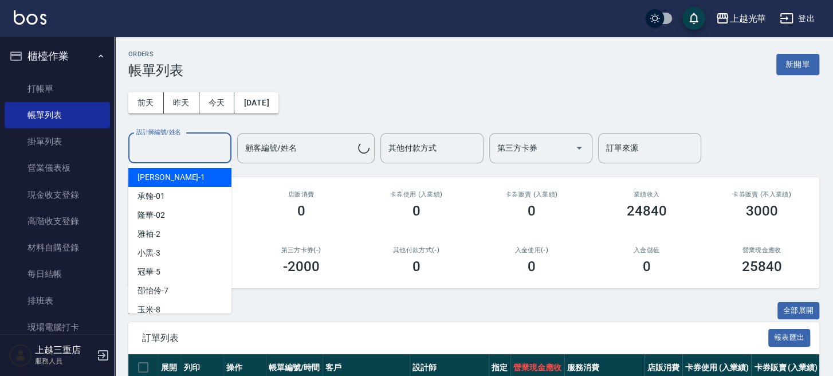
click at [179, 148] on input "設計師編號/姓名" at bounding box center [179, 148] width 93 height 20
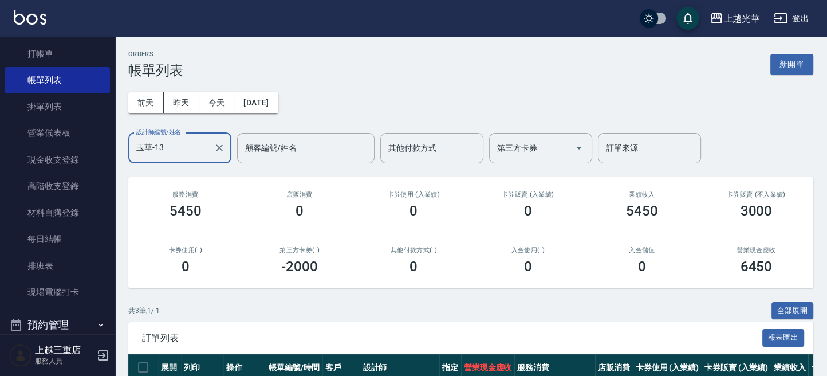
scroll to position [152, 0]
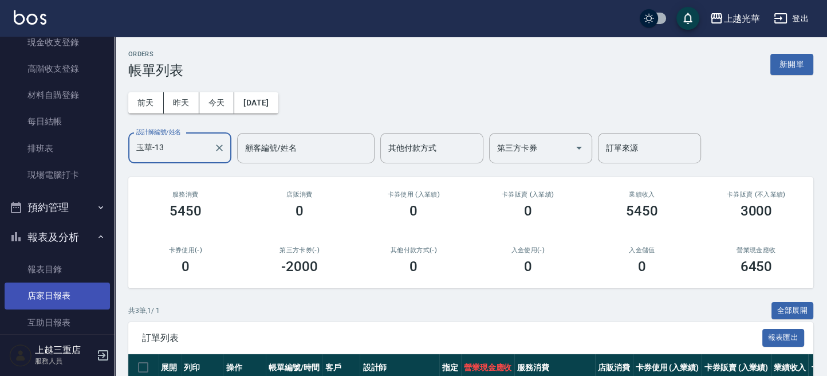
type input "玉華-13"
click at [54, 300] on link "店家日報表" at bounding box center [57, 295] width 105 height 26
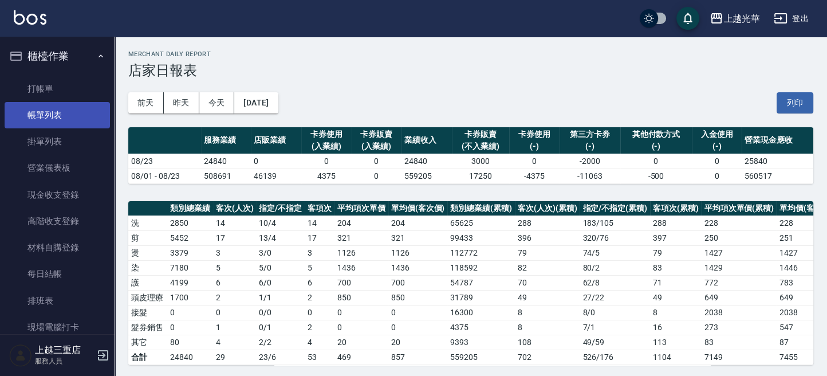
click at [73, 111] on link "帳單列表" at bounding box center [57, 115] width 105 height 26
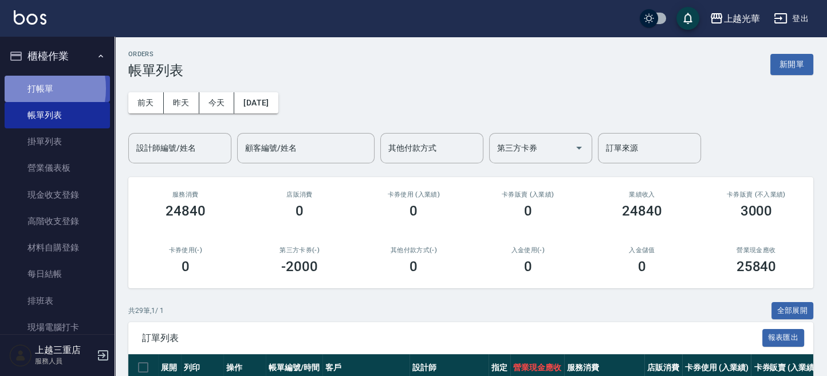
click at [25, 88] on link "打帳單" at bounding box center [57, 89] width 105 height 26
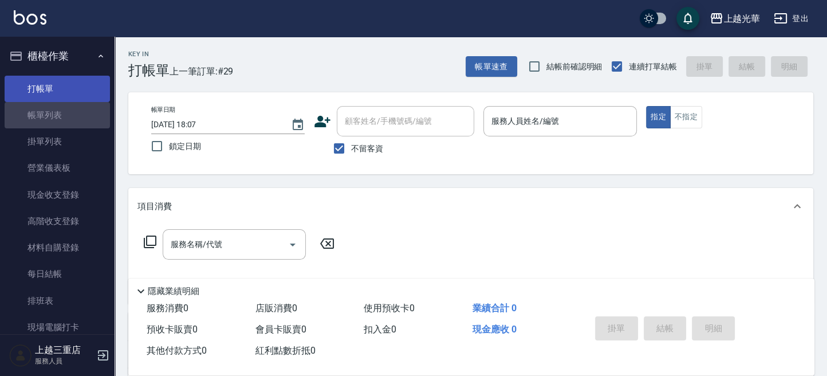
drag, startPoint x: 73, startPoint y: 115, endPoint x: 73, endPoint y: 96, distance: 18.3
click at [73, 115] on link "帳單列表" at bounding box center [57, 115] width 105 height 26
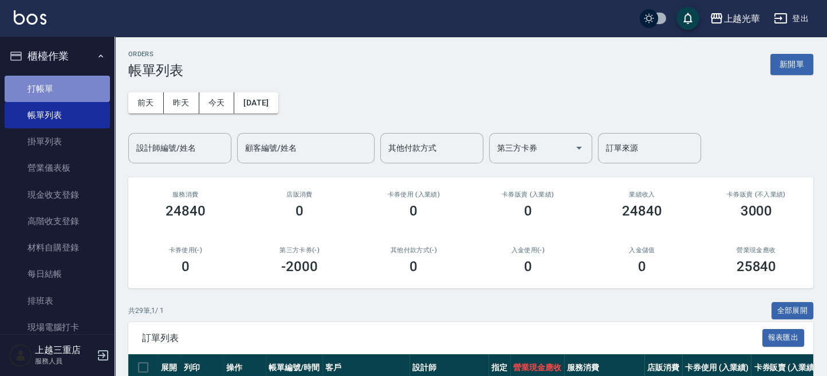
click at [73, 89] on link "打帳單" at bounding box center [57, 89] width 105 height 26
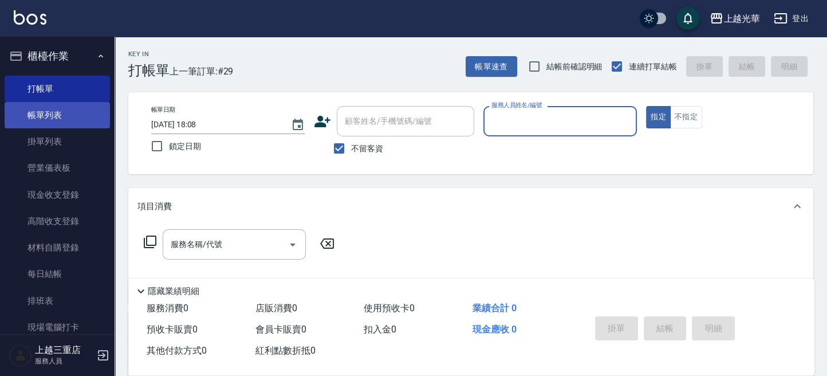
click at [76, 110] on link "帳單列表" at bounding box center [57, 115] width 105 height 26
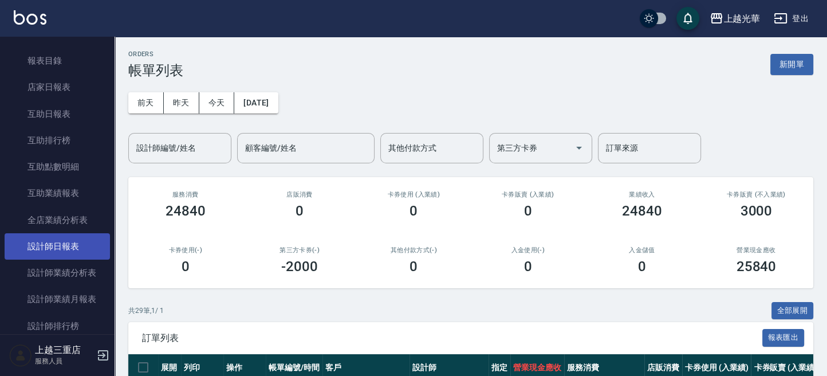
scroll to position [382, 0]
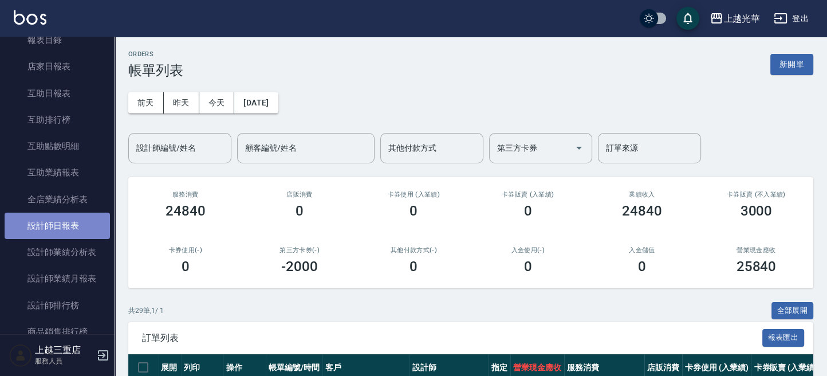
click at [62, 231] on link "設計師日報表" at bounding box center [57, 226] width 105 height 26
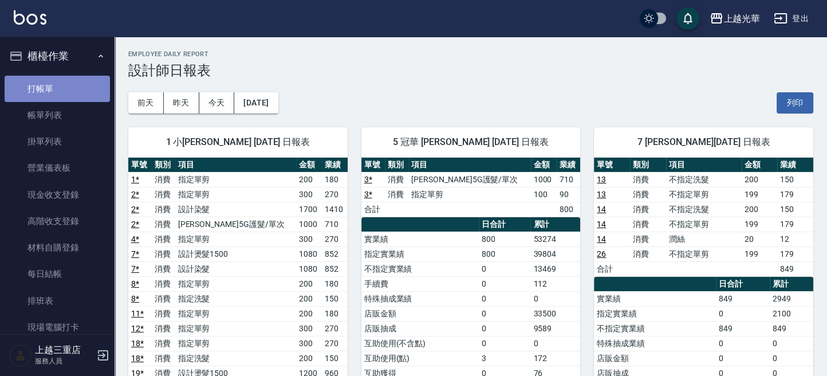
click at [66, 83] on link "打帳單" at bounding box center [57, 89] width 105 height 26
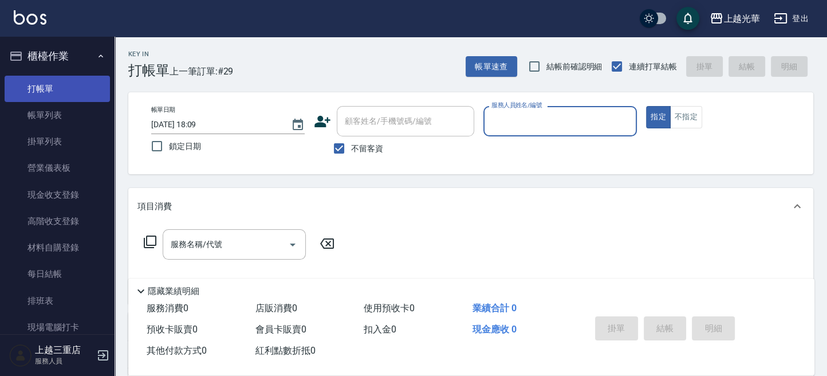
drag, startPoint x: 69, startPoint y: 111, endPoint x: 68, endPoint y: 100, distance: 10.5
click at [69, 111] on link "帳單列表" at bounding box center [57, 115] width 105 height 26
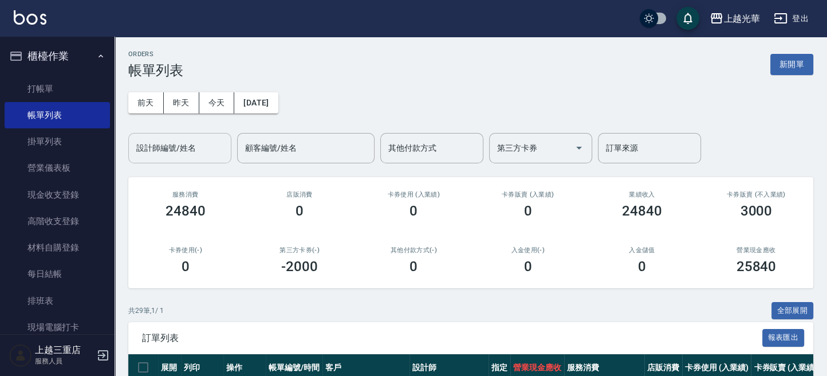
click at [182, 156] on input "設計師編號/姓名" at bounding box center [179, 148] width 93 height 20
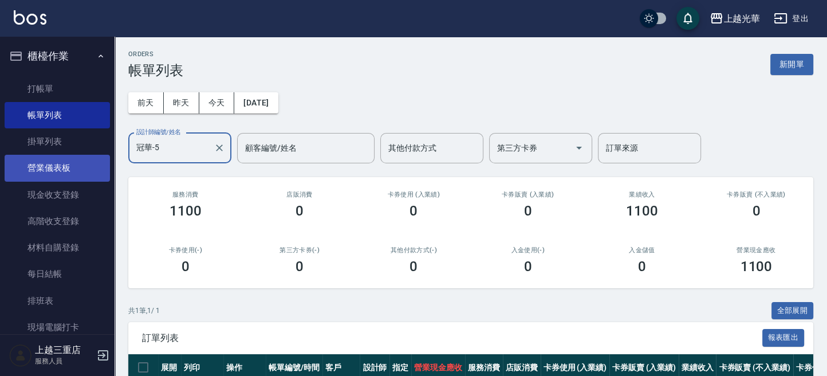
drag, startPoint x: 202, startPoint y: 146, endPoint x: 14, endPoint y: 160, distance: 188.5
click at [14, 160] on div "上越光華 登出 櫃檯作業 打帳單 帳單列表 掛單列表 營業儀表板 現金收支登錄 高階收支登錄 材料自購登錄 每日結帳 排班表 現場電腦打卡 預約管理 預約管理…" at bounding box center [413, 226] width 827 height 453
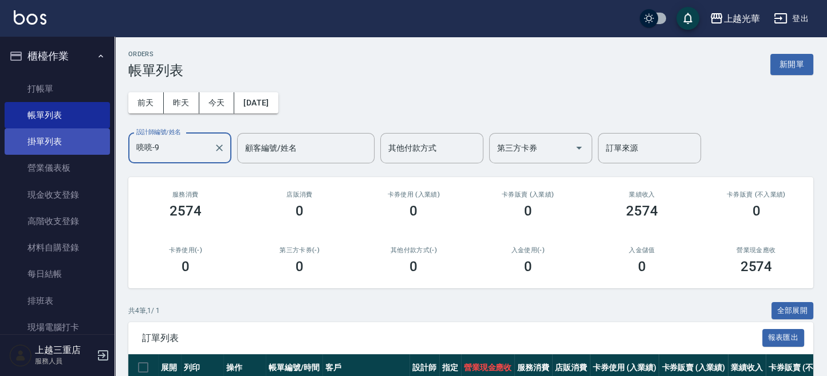
scroll to position [76, 0]
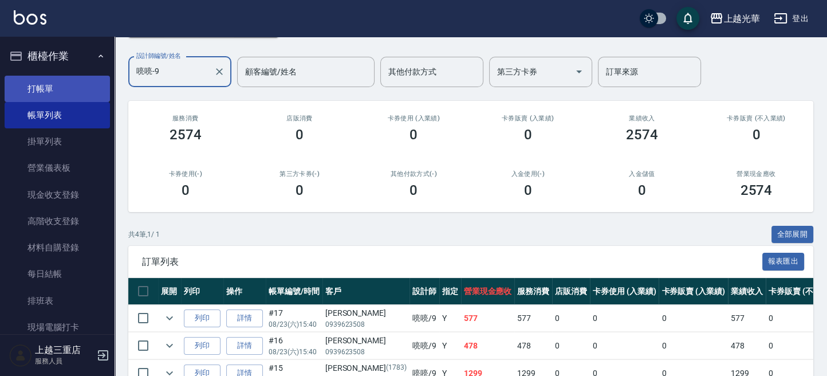
type input "喨喨-9"
click at [64, 94] on link "打帳單" at bounding box center [57, 89] width 105 height 26
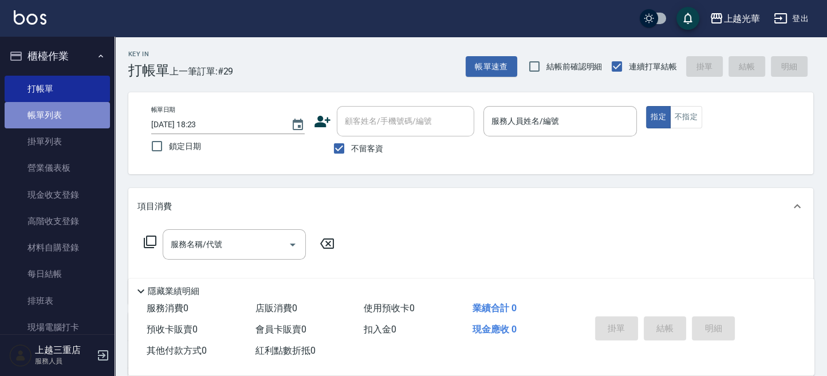
click at [64, 120] on link "帳單列表" at bounding box center [57, 115] width 105 height 26
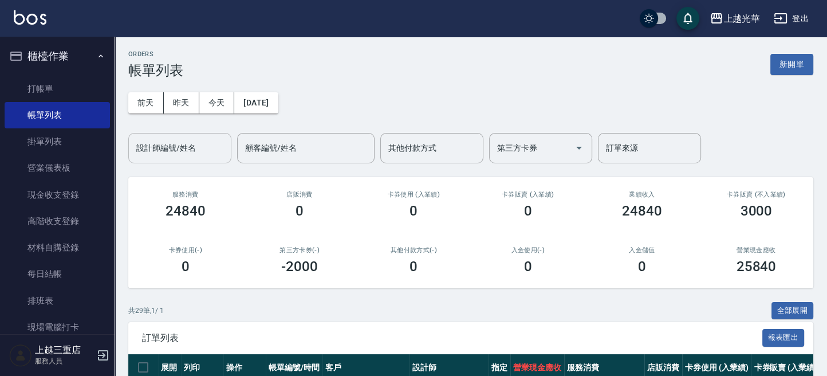
drag, startPoint x: 192, startPoint y: 144, endPoint x: 195, endPoint y: 157, distance: 12.8
click at [194, 147] on input "設計師編號/姓名" at bounding box center [179, 148] width 93 height 20
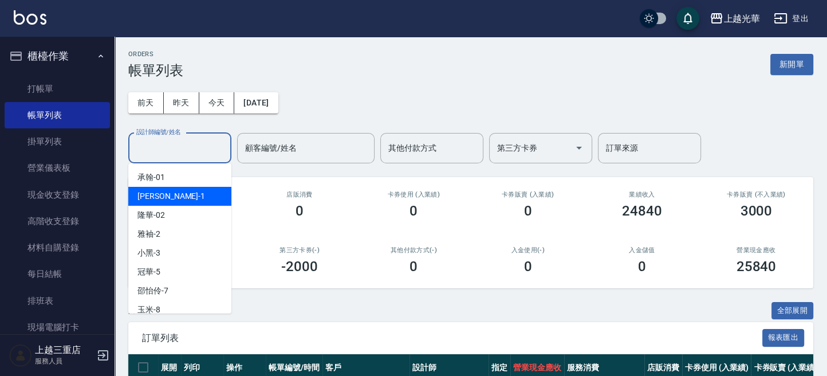
click at [186, 193] on div "小[PERSON_NAME] -1" at bounding box center [179, 196] width 103 height 19
type input "小[PERSON_NAME]-1"
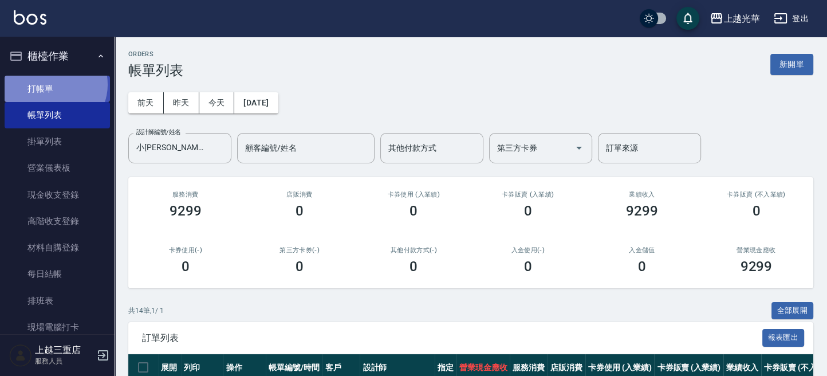
click at [54, 84] on link "打帳單" at bounding box center [57, 89] width 105 height 26
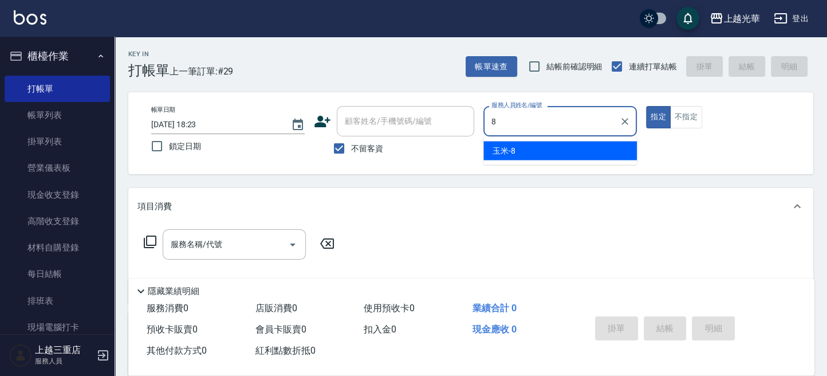
type input "玉米-8"
type button "true"
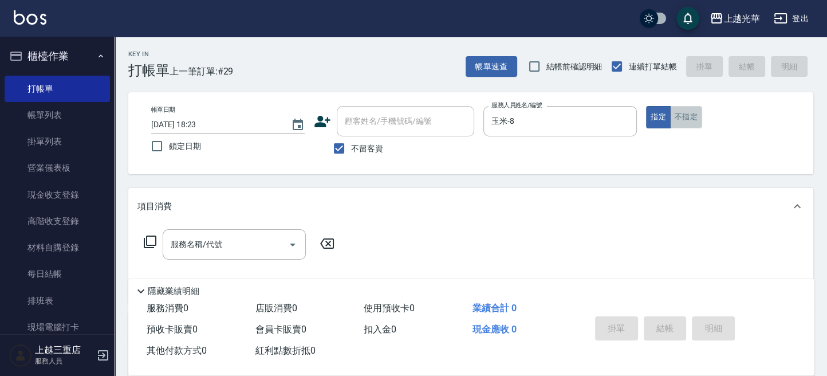
click at [685, 118] on button "不指定" at bounding box center [686, 117] width 32 height 22
click at [267, 239] on input "服務名稱/代號" at bounding box center [226, 244] width 116 height 20
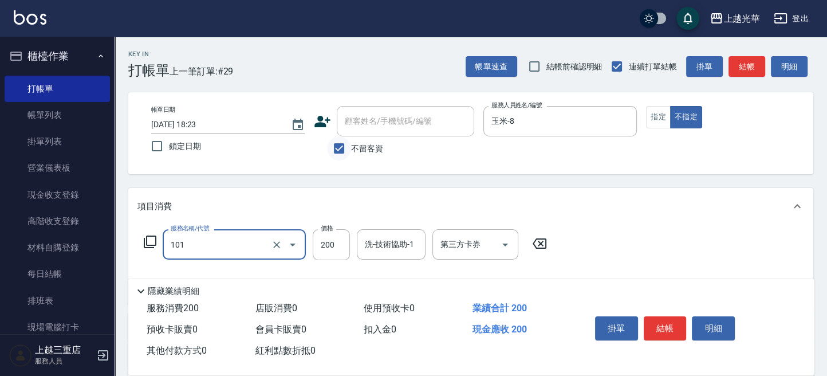
type input "不指定洗髮(101)"
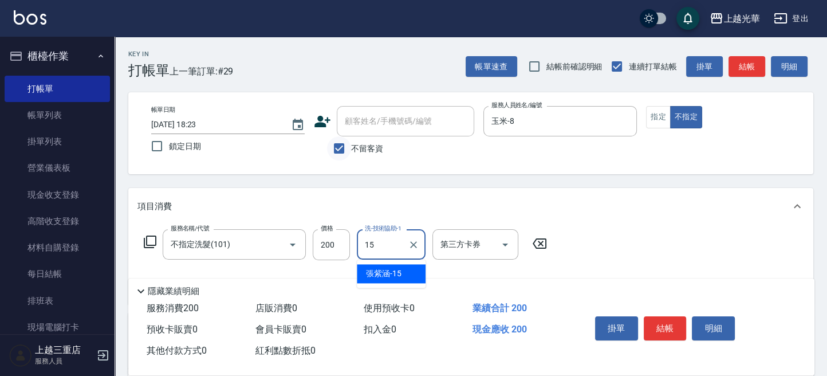
type input "[PERSON_NAME]-15"
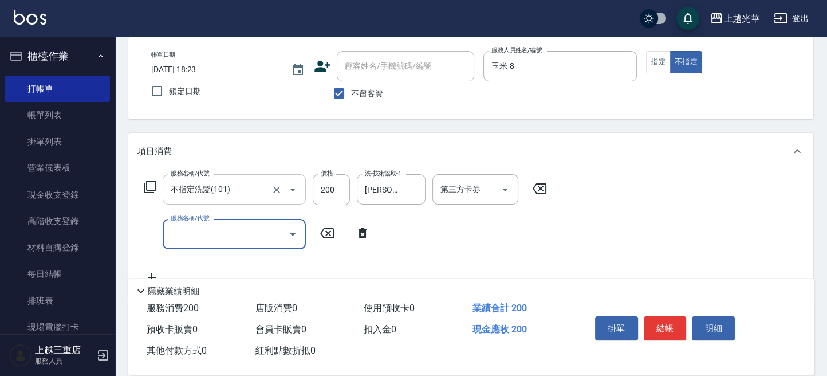
scroll to position [76, 0]
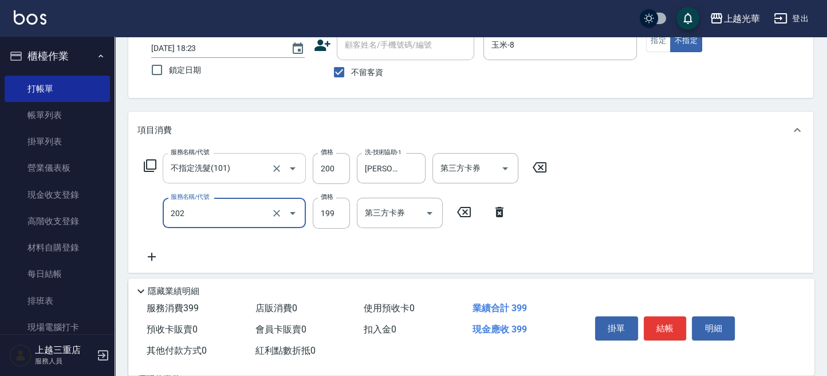
type input "不指定單剪(202)"
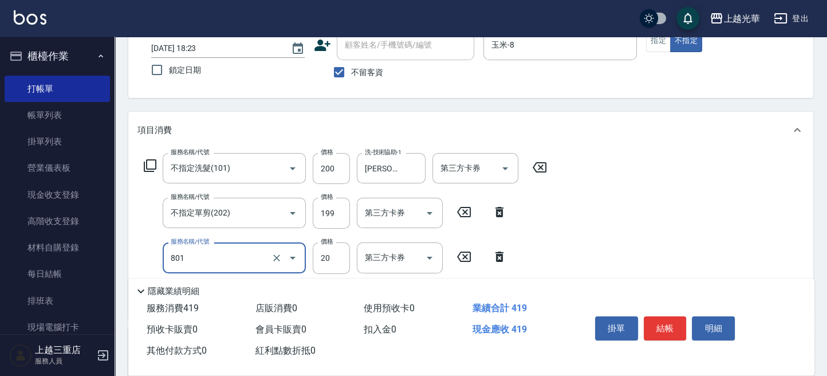
type input "潤絲(801)"
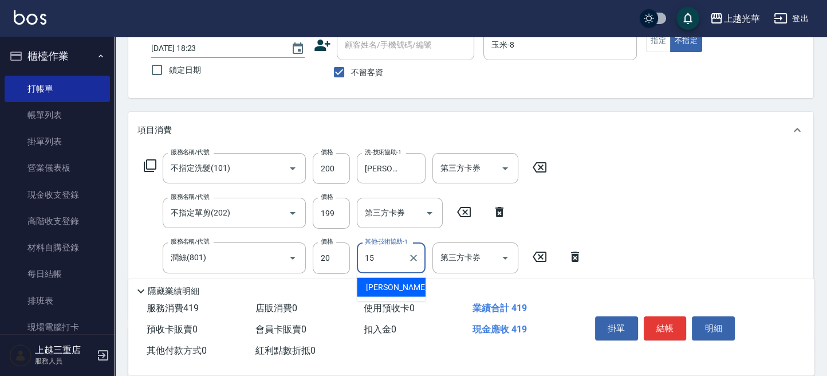
type input "[PERSON_NAME]-15"
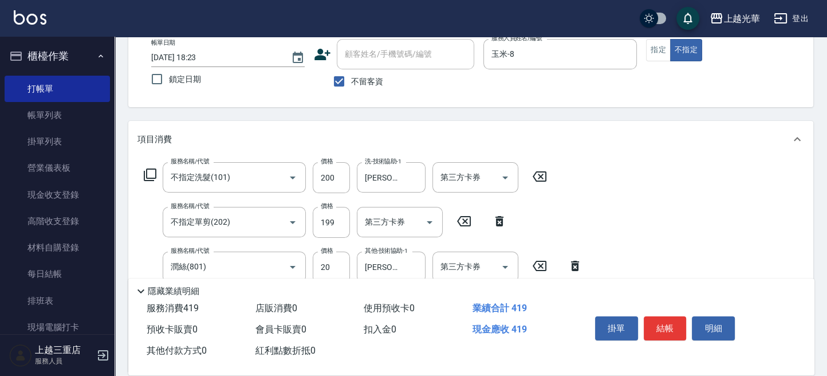
scroll to position [0, 0]
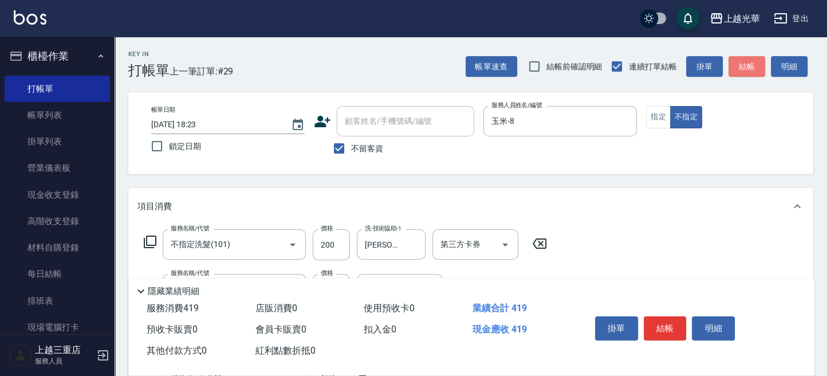
drag, startPoint x: 757, startPoint y: 74, endPoint x: 751, endPoint y: 77, distance: 6.7
click at [757, 74] on button "結帳" at bounding box center [747, 66] width 37 height 21
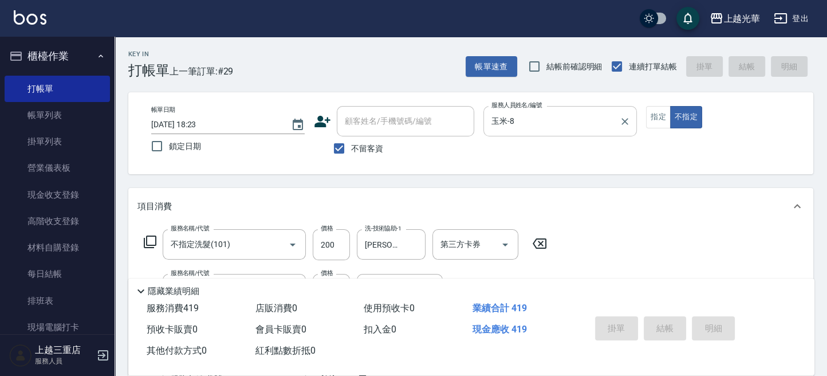
type input "[DATE] 18:28"
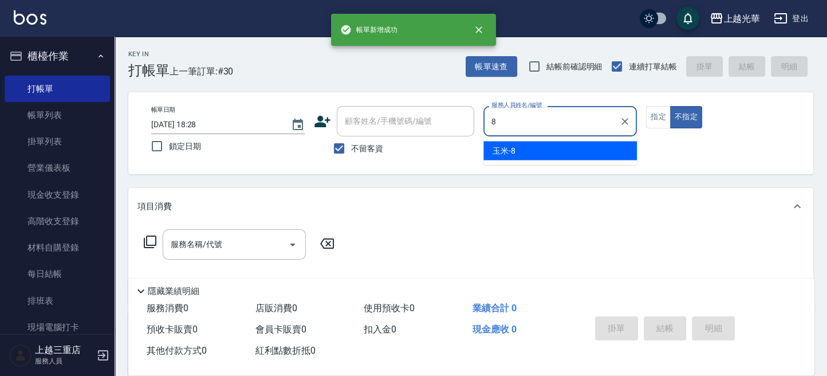
type input "玉米-8"
type button "false"
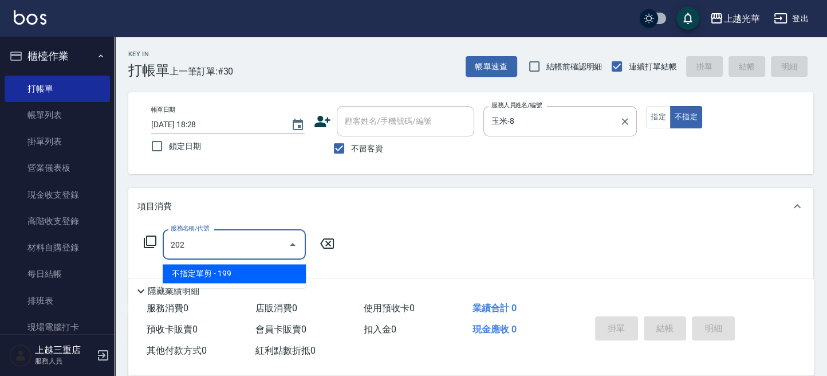
type input "不指定單剪(202)"
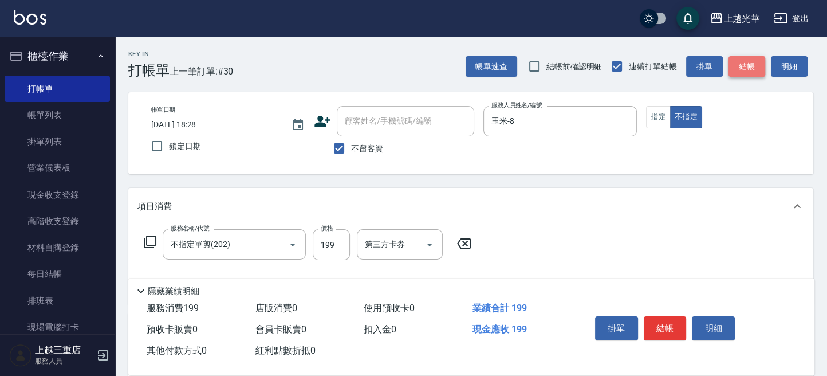
click at [752, 61] on button "結帳" at bounding box center [747, 66] width 37 height 21
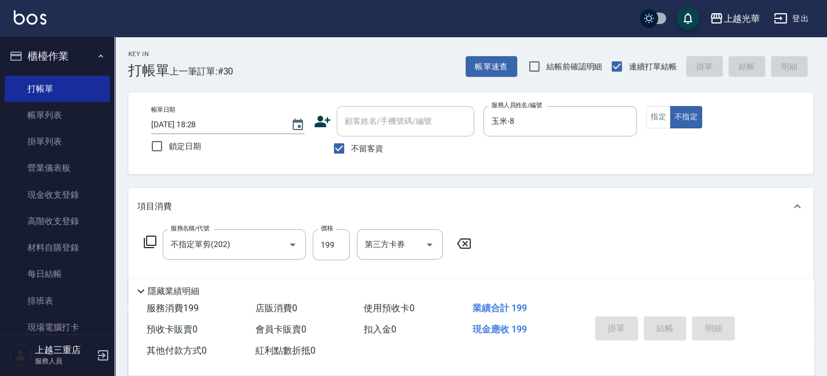
type input "[DATE] 18:29"
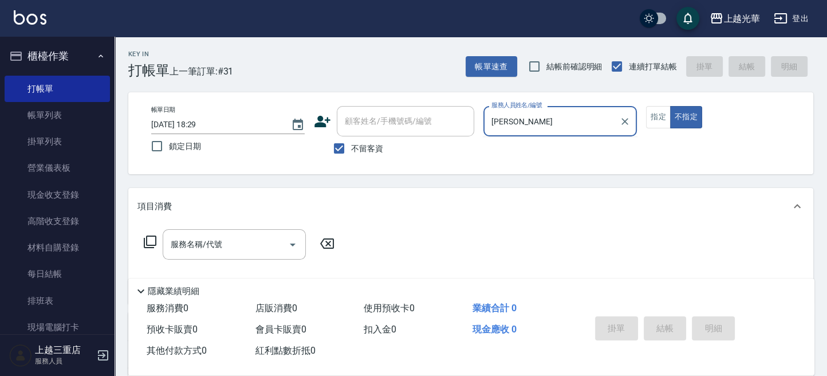
type input "太"
click at [347, 140] on input "不留客資" at bounding box center [339, 148] width 24 height 24
checkbox input "false"
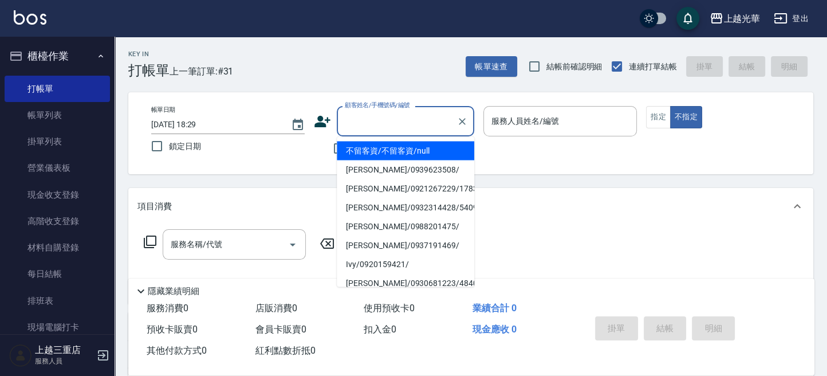
click at [357, 129] on input "顧客姓名/手機號碼/編號" at bounding box center [397, 121] width 110 height 20
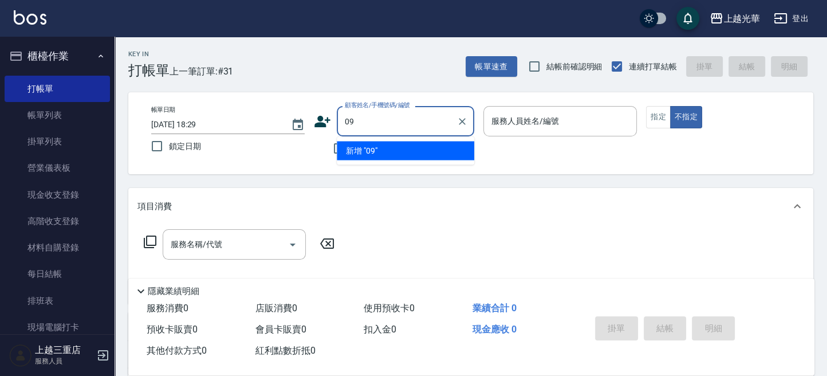
type input "0"
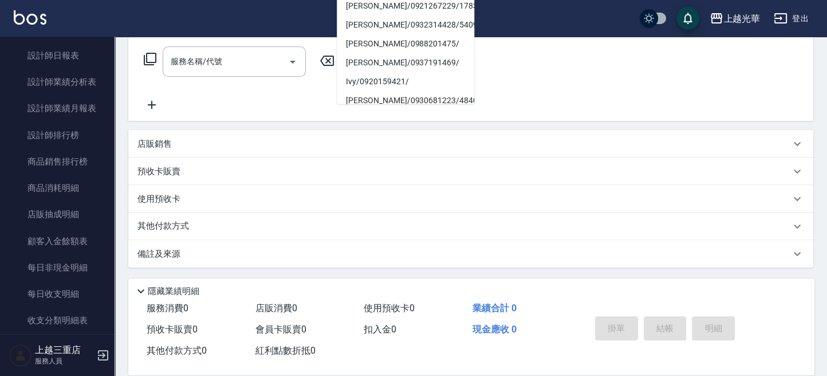
scroll to position [628, 0]
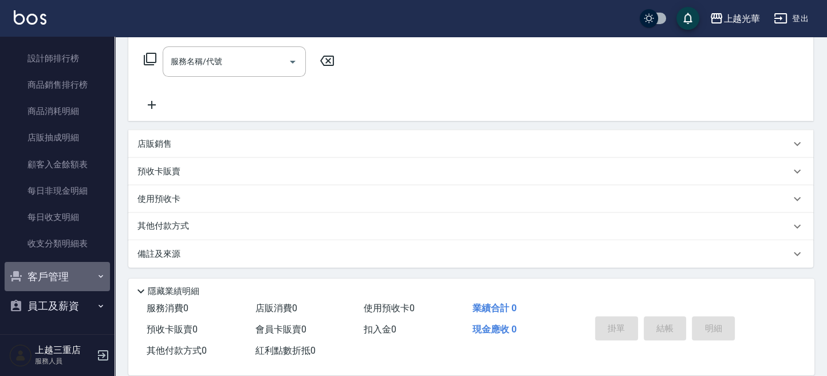
click at [70, 274] on button "客戶管理" at bounding box center [57, 277] width 105 height 30
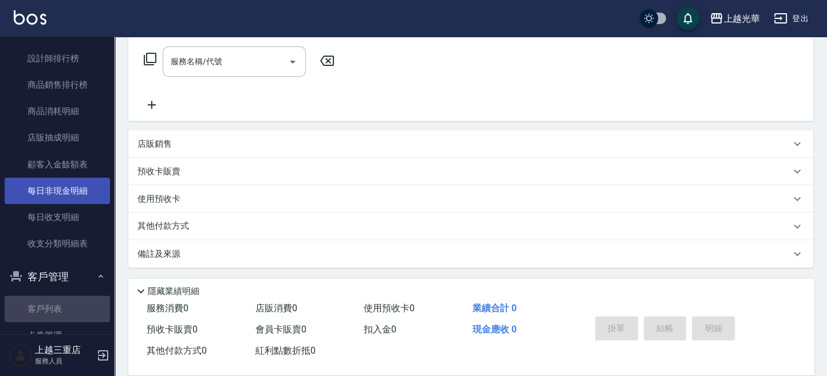
drag, startPoint x: 64, startPoint y: 300, endPoint x: 95, endPoint y: 202, distance: 102.7
click at [64, 298] on link "客戶列表" at bounding box center [57, 309] width 105 height 26
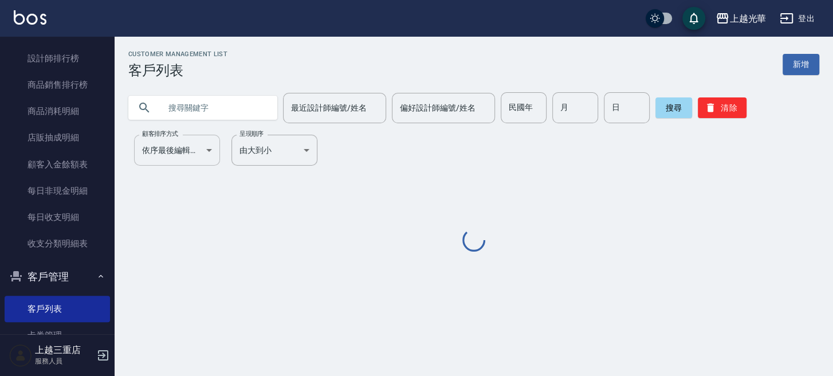
drag, startPoint x: 205, startPoint y: 99, endPoint x: 218, endPoint y: 151, distance: 53.8
click at [209, 144] on div "Customer Management List 客戶列表 新增 最近設計師編號/姓名 最近設計師編號/姓名 偏好設計師編號/姓名 偏好設計師編號/姓名 民國…" at bounding box center [474, 151] width 718 height 203
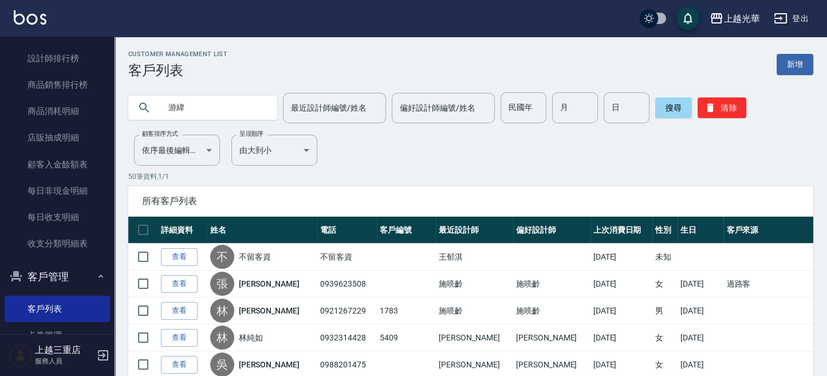
type input "游緯"
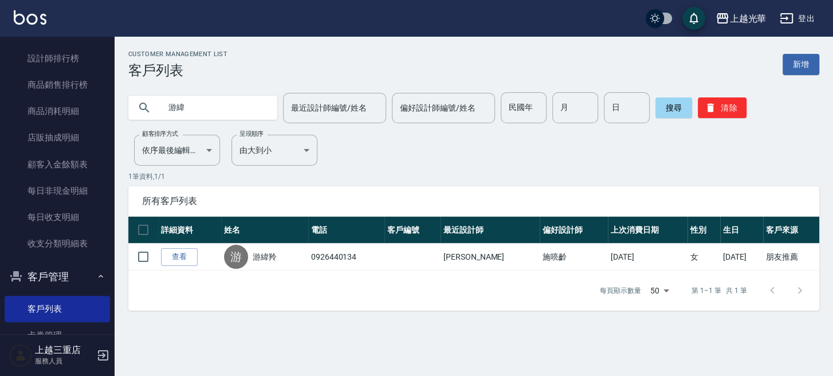
click at [190, 254] on link "查看" at bounding box center [179, 257] width 37 height 18
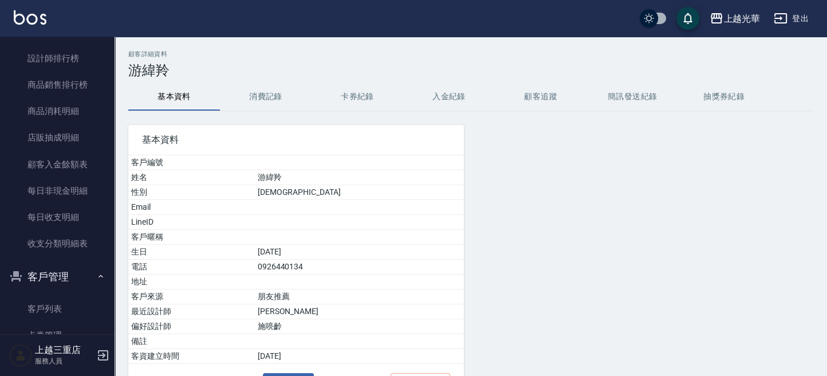
click at [273, 91] on button "消費記錄" at bounding box center [266, 96] width 92 height 27
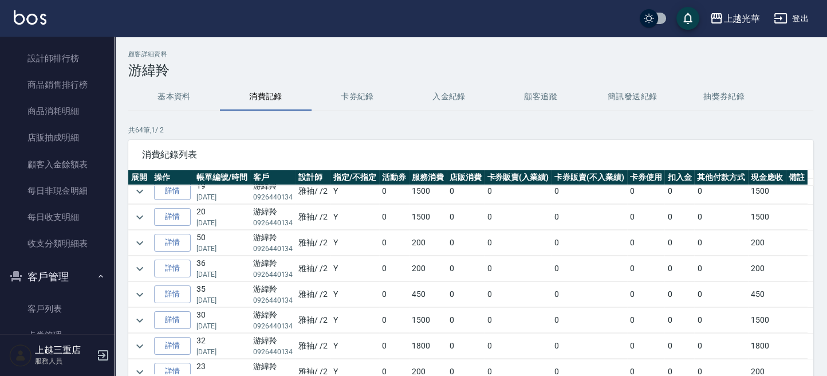
scroll to position [76, 0]
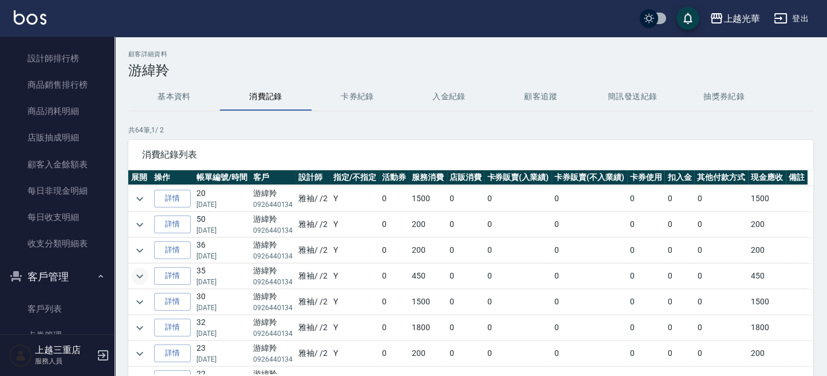
click at [141, 274] on icon "expand row" at bounding box center [140, 276] width 14 height 14
click at [144, 270] on icon "expand row" at bounding box center [140, 277] width 14 height 14
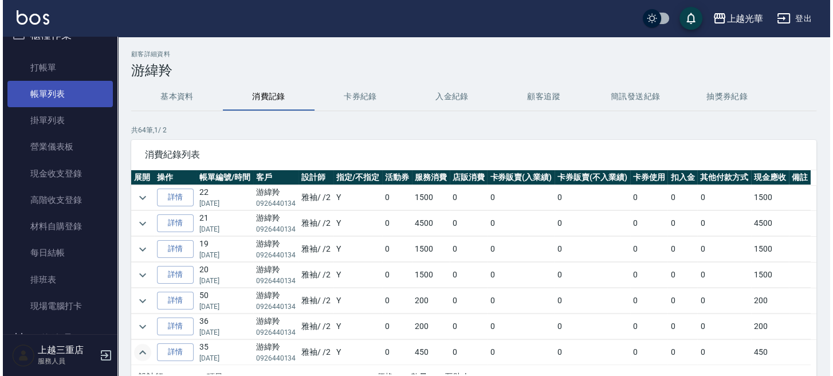
scroll to position [0, 0]
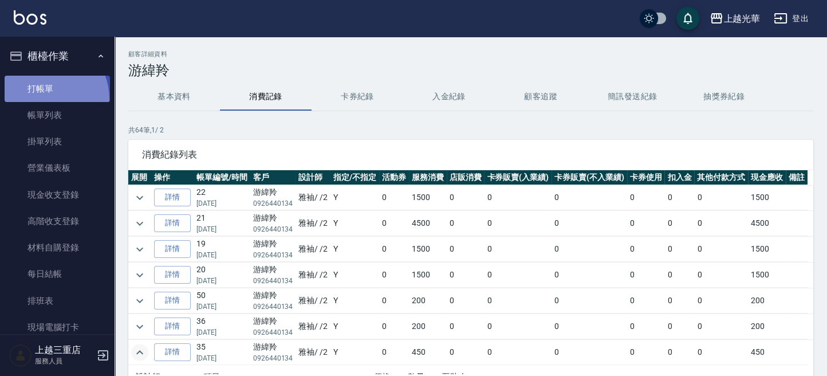
click at [43, 99] on link "打帳單" at bounding box center [57, 89] width 105 height 26
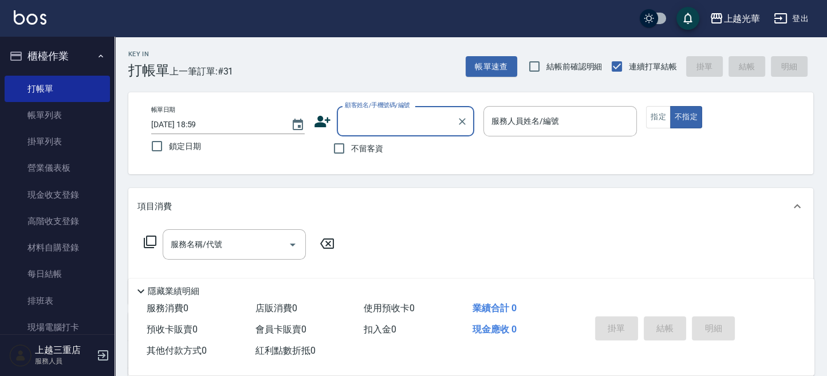
click at [359, 152] on span "不留客資" at bounding box center [367, 149] width 32 height 12
click at [351, 152] on input "不留客資" at bounding box center [339, 148] width 24 height 24
checkbox input "true"
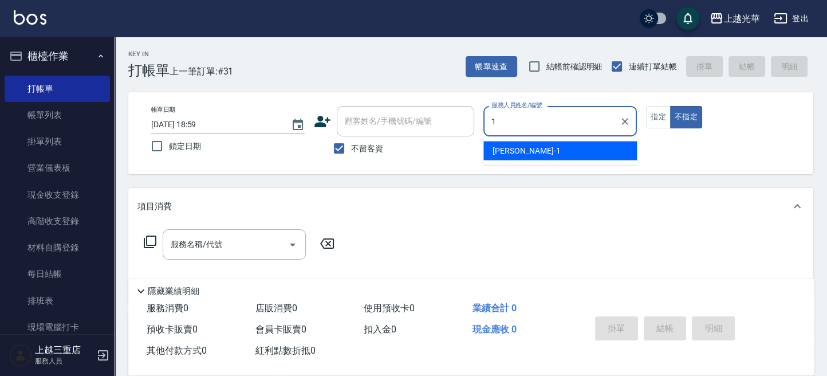
type input "小[PERSON_NAME]-1"
type button "false"
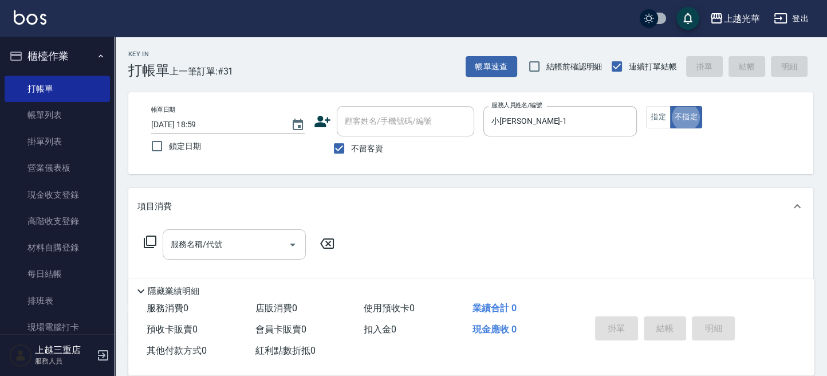
click at [238, 234] on input "服務名稱/代號" at bounding box center [226, 244] width 116 height 20
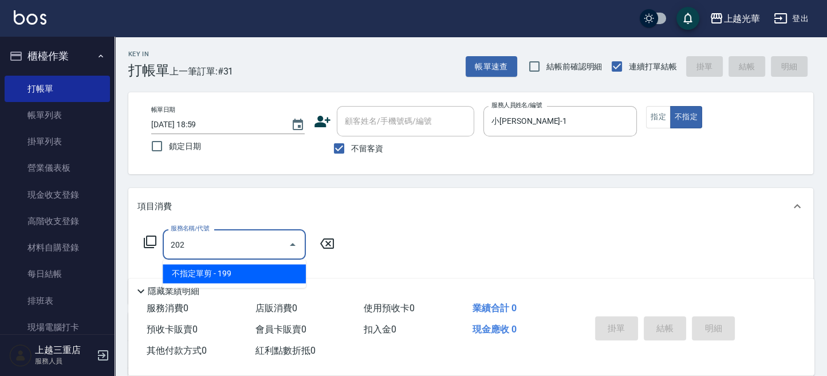
type input "不指定單剪(202)"
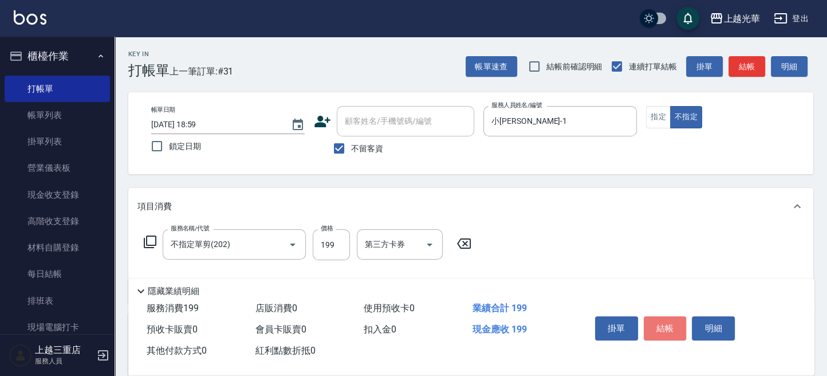
drag, startPoint x: 657, startPoint y: 328, endPoint x: 634, endPoint y: 275, distance: 57.8
click at [656, 327] on button "結帳" at bounding box center [665, 328] width 43 height 24
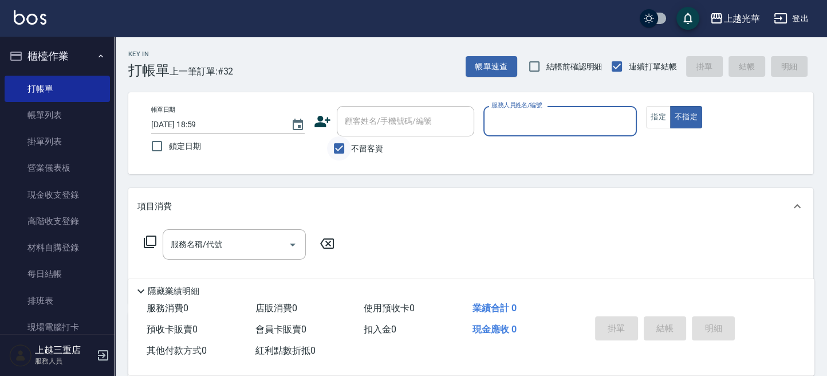
click at [339, 148] on input "不留客資" at bounding box center [339, 148] width 24 height 24
checkbox input "false"
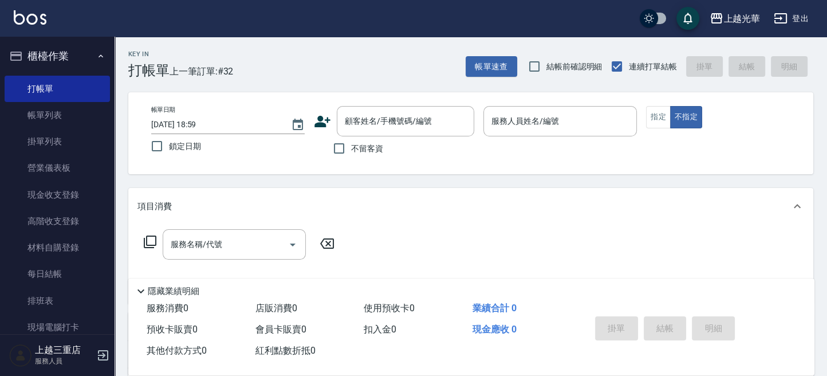
click at [316, 123] on icon at bounding box center [323, 121] width 16 height 11
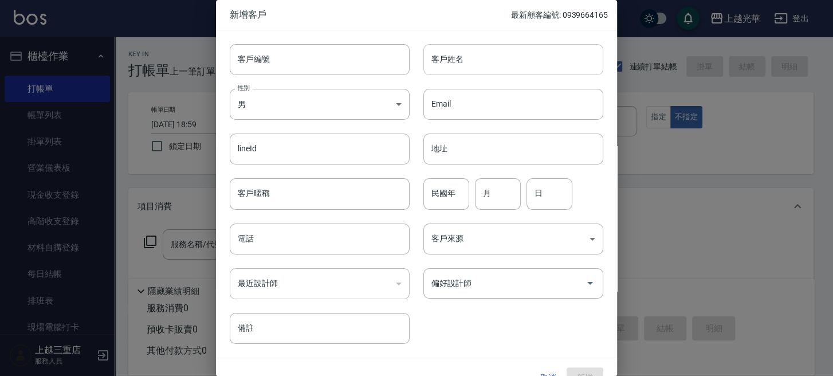
click at [435, 72] on input "客戶姓名" at bounding box center [513, 59] width 180 height 31
type input "[PERSON_NAME]"
click at [332, 109] on body "上越光華 登出 櫃檯作業 打帳單 帳單列表 掛單列表 營業儀表板 現金收支登錄 高階收支登錄 材料自購登錄 每日結帳 排班表 現場電腦打卡 預約管理 預約管理…" at bounding box center [416, 279] width 833 height 559
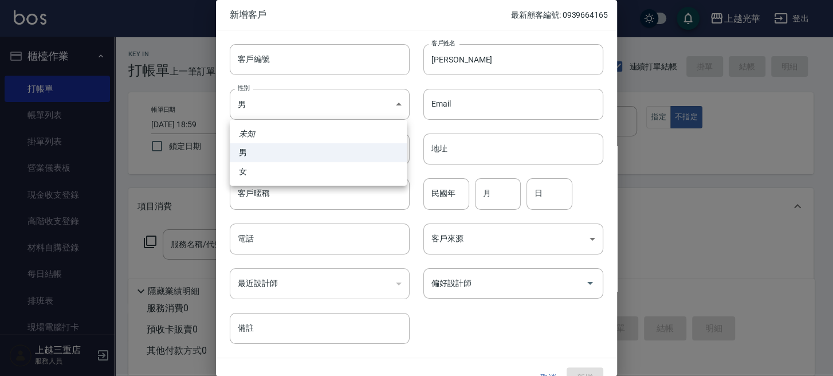
click at [308, 161] on li "男" at bounding box center [318, 152] width 177 height 19
drag, startPoint x: 302, startPoint y: 113, endPoint x: 299, endPoint y: 127, distance: 13.6
click at [300, 115] on body "上越光華 登出 櫃檯作業 打帳單 帳單列表 掛單列表 營業儀表板 現金收支登錄 高階收支登錄 材料自購登錄 每日結帳 排班表 現場電腦打卡 預約管理 預約管理…" at bounding box center [416, 279] width 833 height 559
click at [299, 171] on li "女" at bounding box center [318, 171] width 177 height 19
type input "[DEMOGRAPHIC_DATA]"
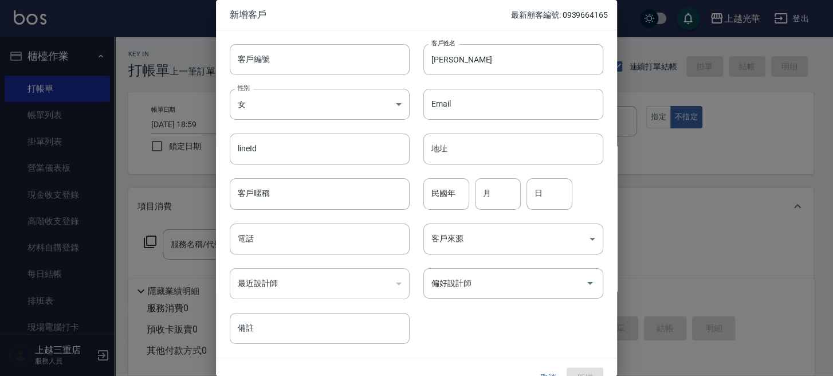
drag, startPoint x: 434, startPoint y: 181, endPoint x: 0, endPoint y: 293, distance: 448.5
click at [431, 183] on div "民國年 民國年" at bounding box center [446, 193] width 46 height 31
type input "63"
type input "04"
type input "20"
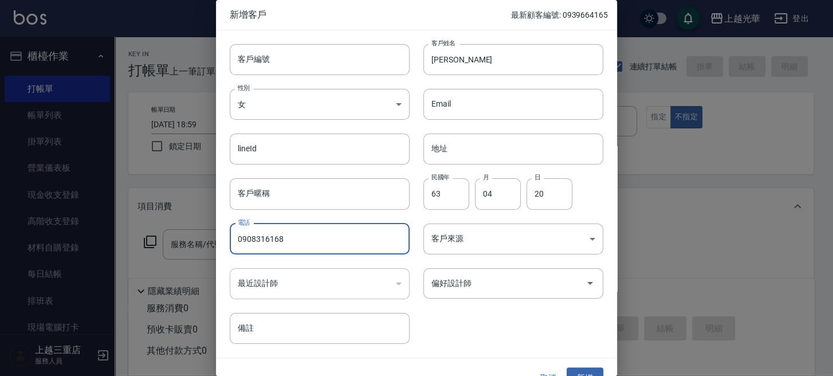
type input "0908316168"
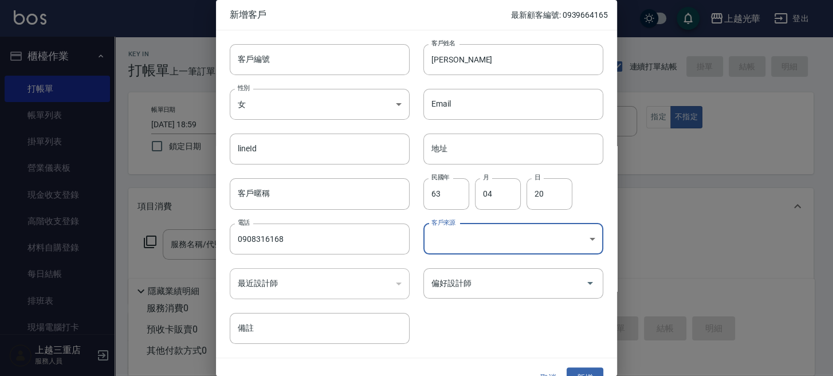
click at [460, 226] on body "上越光華 登出 櫃檯作業 打帳單 帳單列表 掛單列表 營業儀表板 現金收支登錄 高階收支登錄 材料自購登錄 每日結帳 排班表 現場電腦打卡 預約管理 預約管理…" at bounding box center [416, 279] width 833 height 559
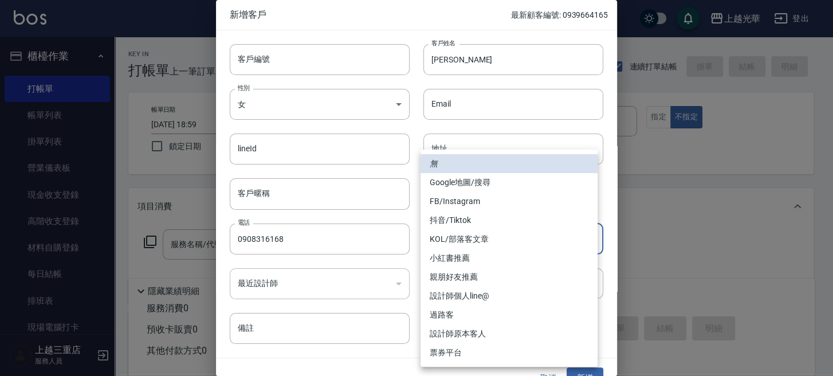
click at [445, 199] on li "FB/Instagram" at bounding box center [508, 201] width 177 height 19
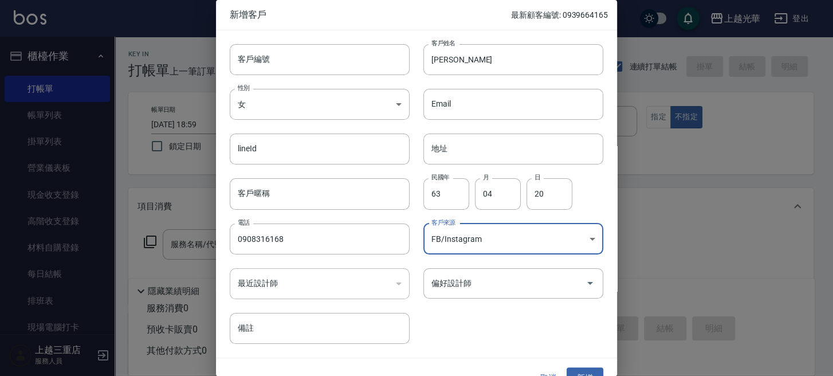
click at [467, 246] on body "上越光華 登出 櫃檯作業 打帳單 帳單列表 掛單列表 營業儀表板 現金收支登錄 高階收支登錄 材料自購登錄 每日結帳 排班表 現場電腦打卡 預約管理 預約管理…" at bounding box center [416, 279] width 833 height 559
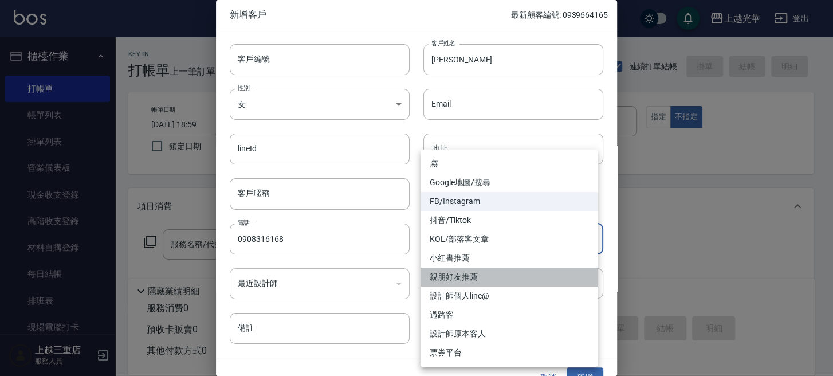
click at [465, 278] on li "親朋好友推薦" at bounding box center [508, 277] width 177 height 19
type input "親朋好友推薦"
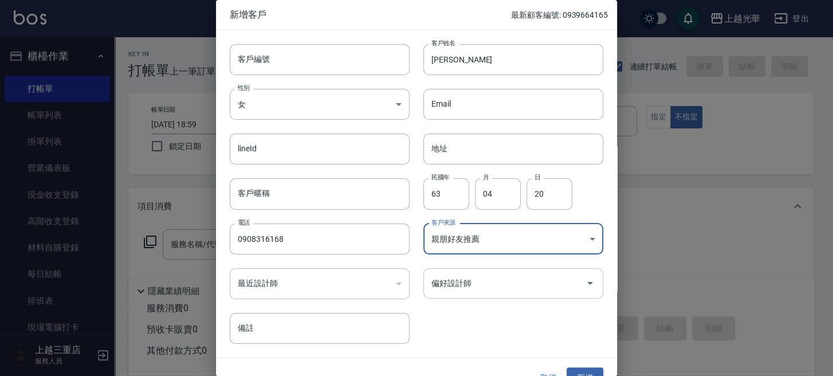
click at [473, 286] on input "偏好設計師" at bounding box center [505, 283] width 152 height 20
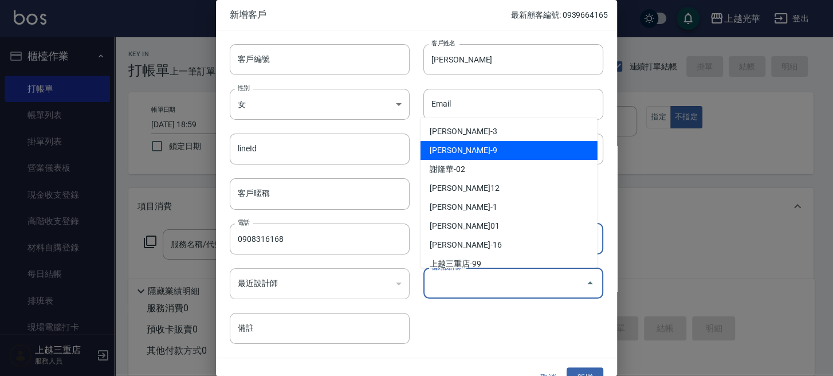
click at [459, 147] on li "[PERSON_NAME]-9" at bounding box center [508, 150] width 177 height 19
type input "施喨齡"
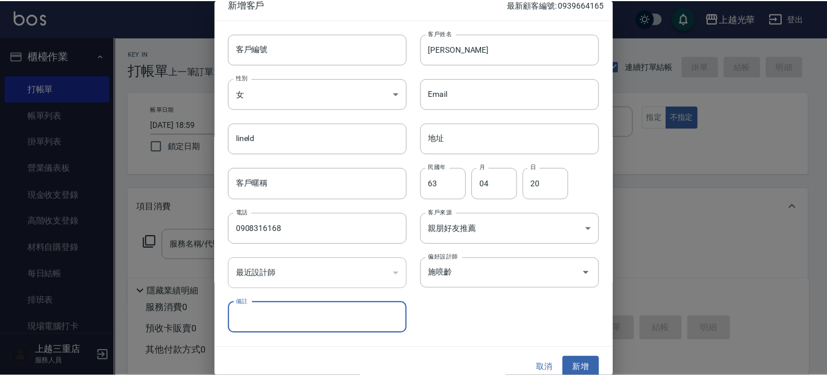
scroll to position [21, 0]
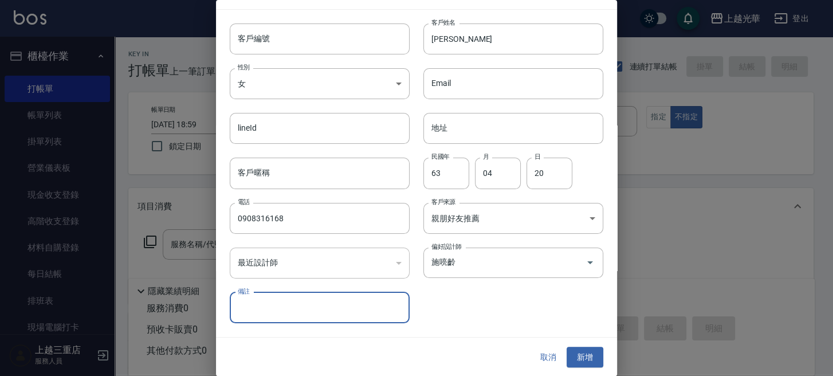
click at [588, 351] on button "新增" at bounding box center [585, 357] width 37 height 21
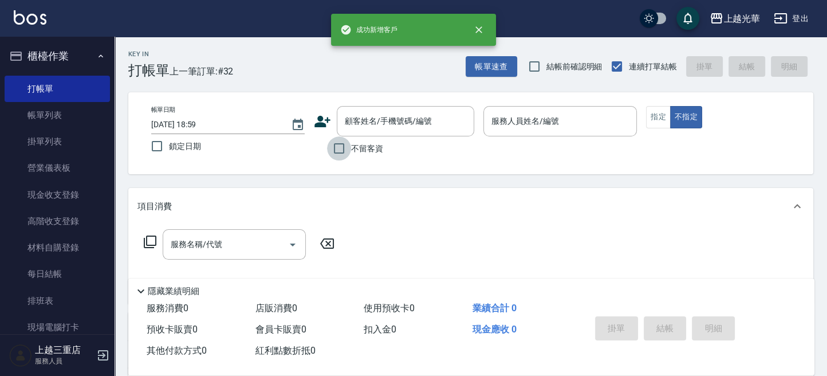
drag, startPoint x: 340, startPoint y: 149, endPoint x: 352, endPoint y: 142, distance: 13.4
click at [341, 149] on input "不留客資" at bounding box center [339, 148] width 24 height 24
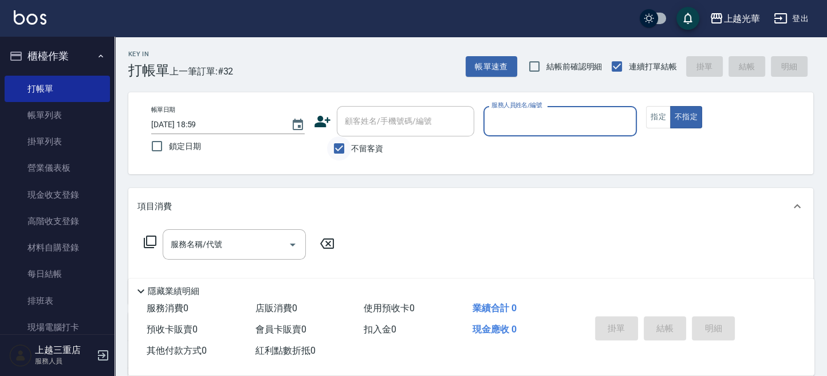
drag, startPoint x: 343, startPoint y: 146, endPoint x: 348, endPoint y: 138, distance: 9.5
click at [343, 144] on input "不留客資" at bounding box center [339, 148] width 24 height 24
checkbox input "false"
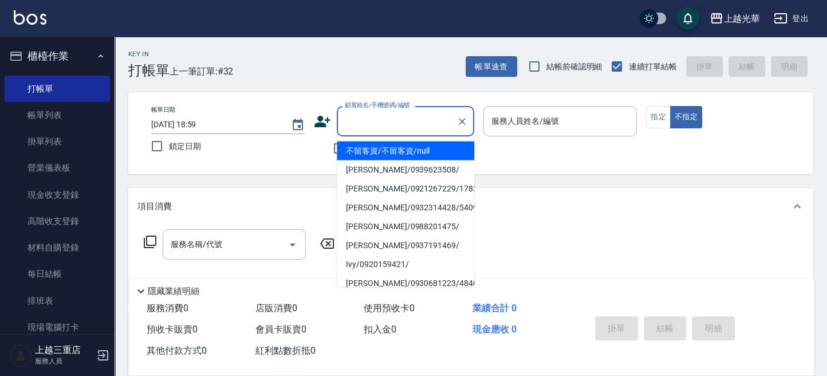
drag, startPoint x: 353, startPoint y: 124, endPoint x: 348, endPoint y: 139, distance: 16.3
click at [353, 128] on input "顧客姓名/手機號碼/編號" at bounding box center [397, 121] width 110 height 20
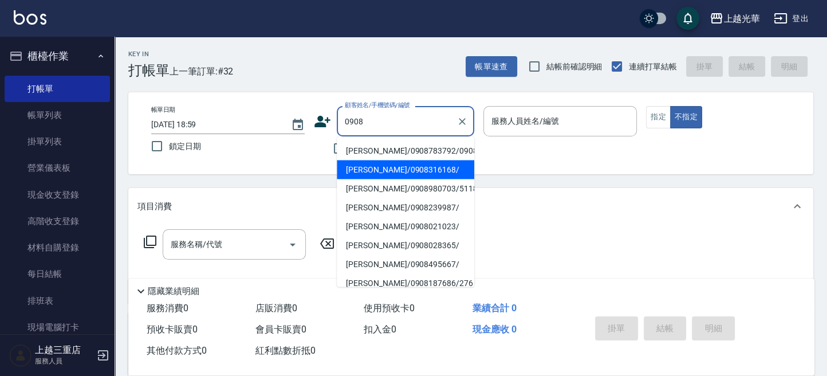
click at [383, 164] on li "[PERSON_NAME]/0908316168/" at bounding box center [405, 169] width 137 height 19
type input "[PERSON_NAME]/0908316168/"
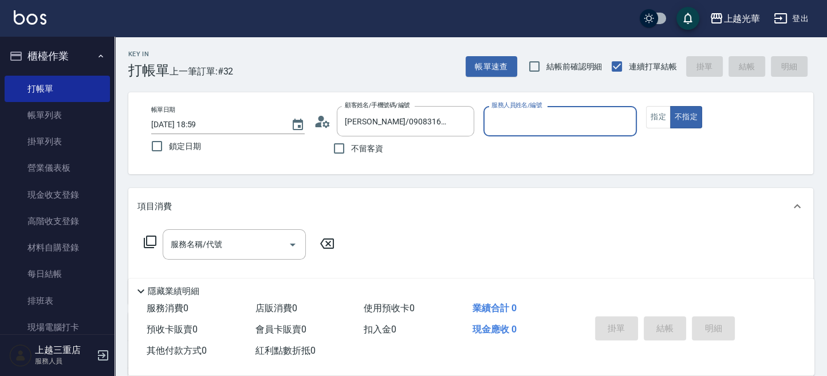
type input "喨喨-9"
click at [648, 120] on button "指定" at bounding box center [658, 117] width 25 height 22
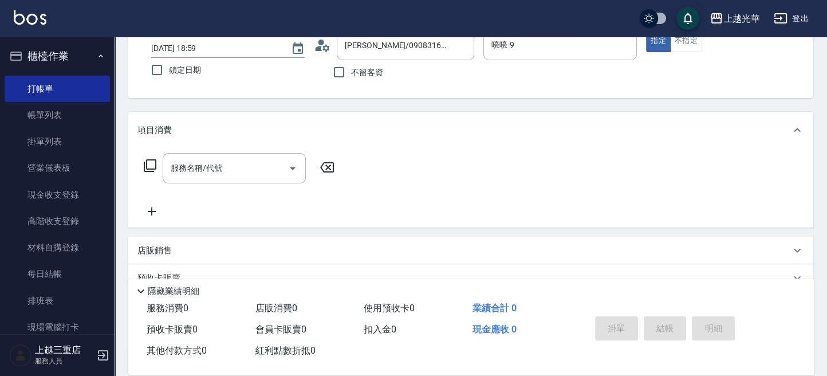
scroll to position [0, 0]
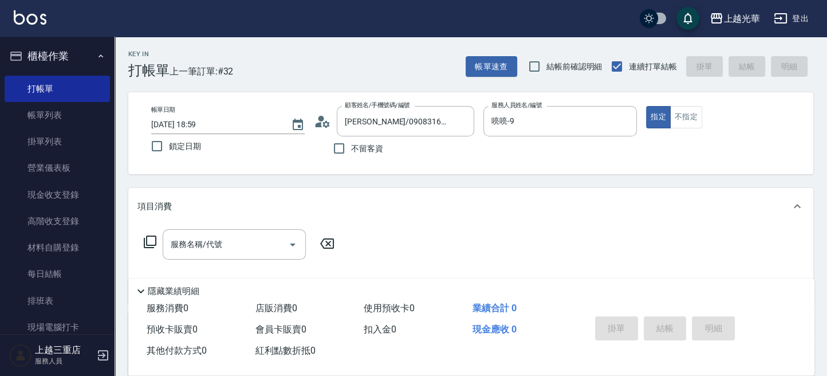
drag, startPoint x: 224, startPoint y: 239, endPoint x: 0, endPoint y: 178, distance: 232.2
click at [214, 240] on input "服務名稱/代號" at bounding box center [226, 244] width 116 height 20
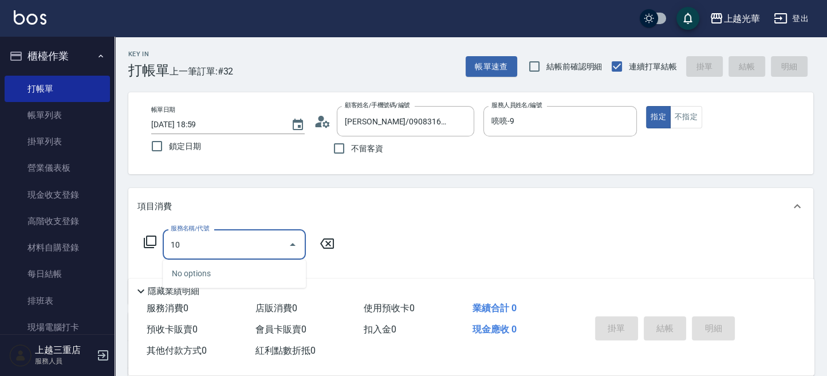
type input "1"
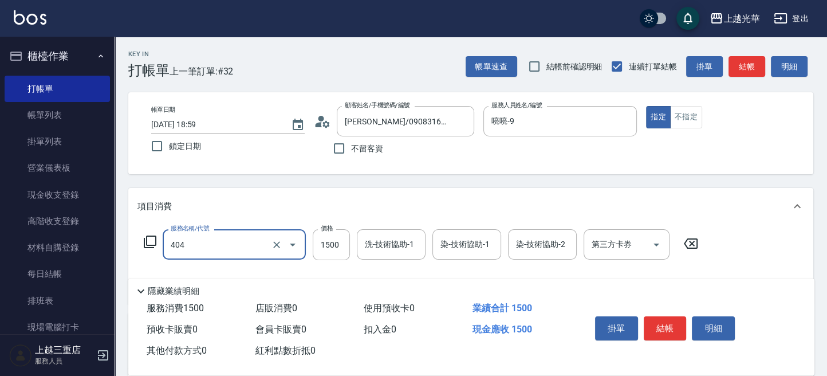
type input "設計染髮(404)"
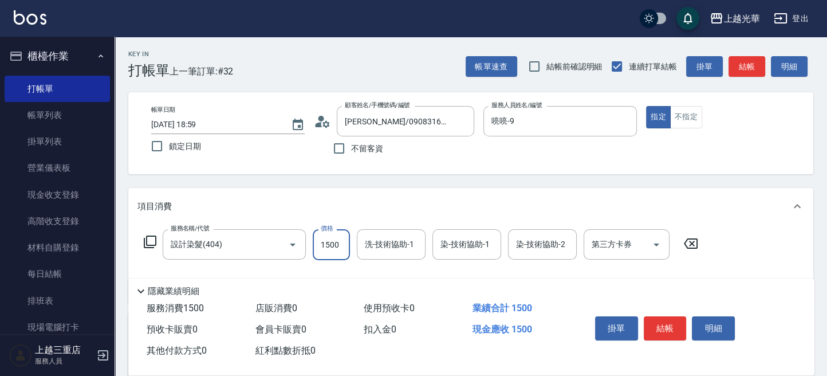
drag, startPoint x: 341, startPoint y: 248, endPoint x: 353, endPoint y: 210, distance: 40.1
click at [340, 249] on input "1500" at bounding box center [331, 244] width 37 height 31
type input "1099"
type input "1"
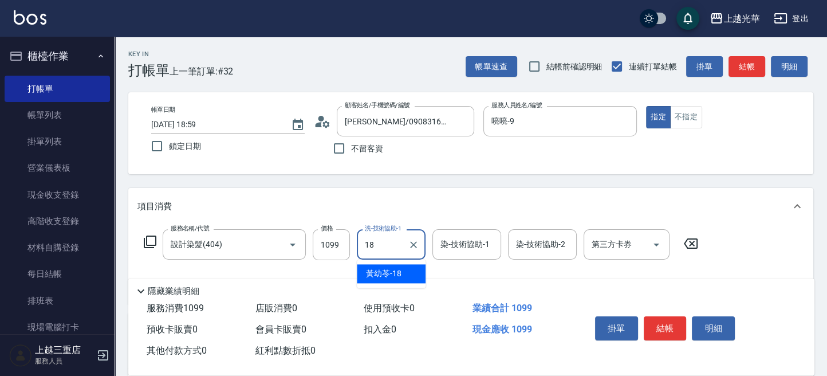
type input "[PERSON_NAME]-18"
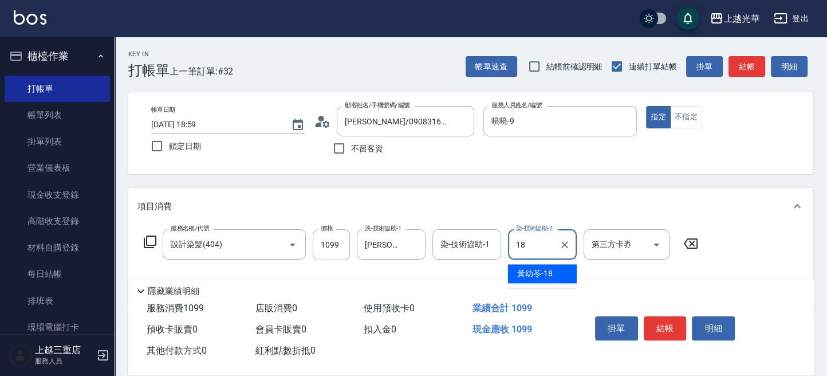
type input "[PERSON_NAME]-18"
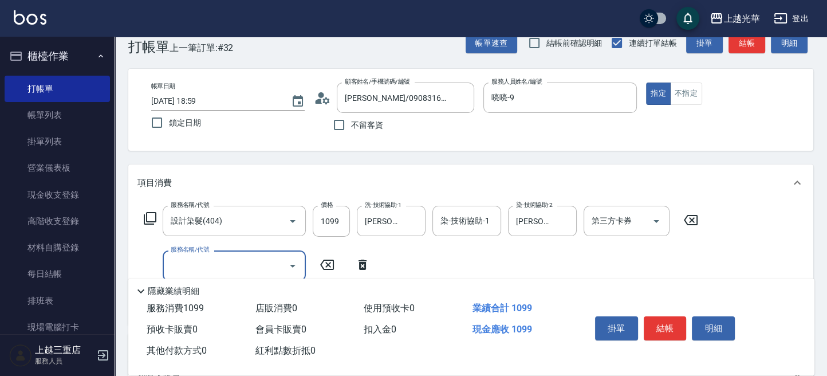
scroll to position [76, 0]
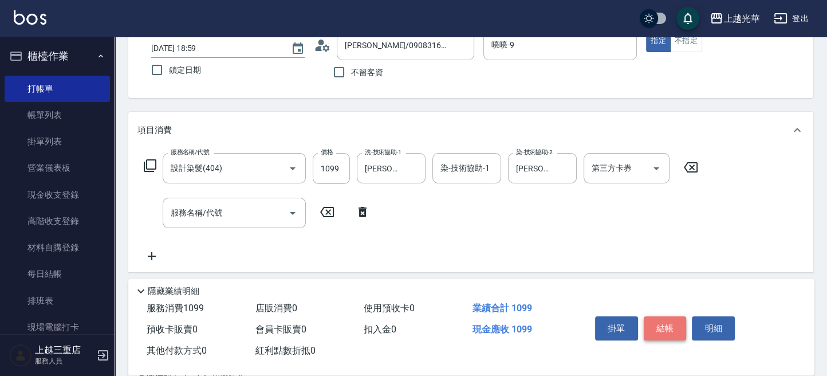
click at [674, 328] on button "結帳" at bounding box center [665, 328] width 43 height 24
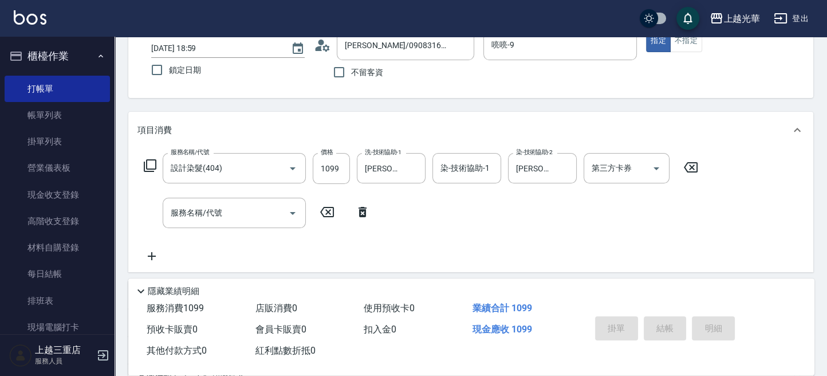
type input "[DATE] 19:17"
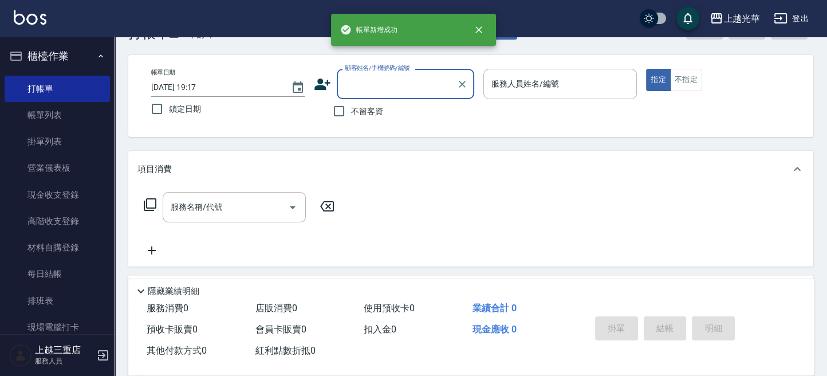
scroll to position [0, 0]
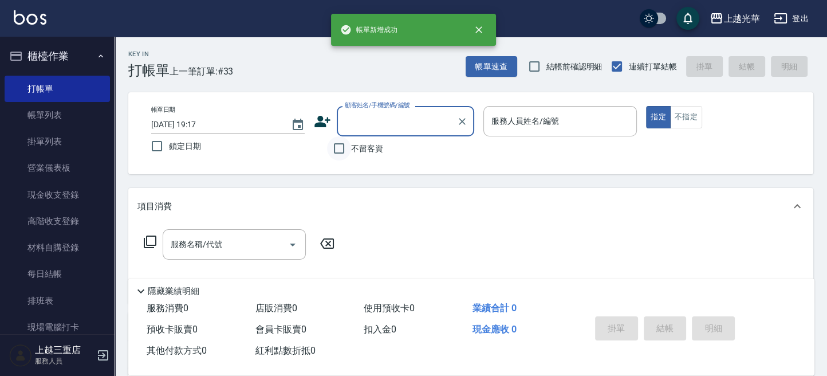
click at [341, 150] on input "不留客資" at bounding box center [339, 148] width 24 height 24
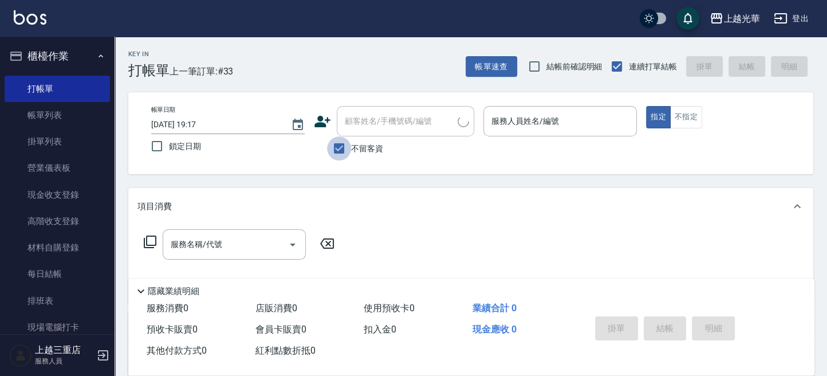
drag, startPoint x: 341, startPoint y: 148, endPoint x: 351, endPoint y: 129, distance: 21.5
click at [342, 146] on input "不留客資" at bounding box center [339, 148] width 24 height 24
checkbox input "false"
click at [352, 126] on input "顧客姓名/手機號碼/編號" at bounding box center [397, 121] width 110 height 20
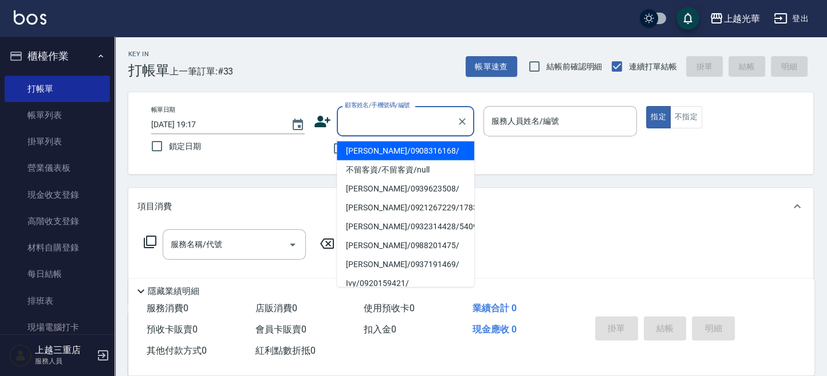
click at [363, 147] on li "[PERSON_NAME]/0908316168/" at bounding box center [405, 150] width 137 height 19
type input "[PERSON_NAME]/0908316168/"
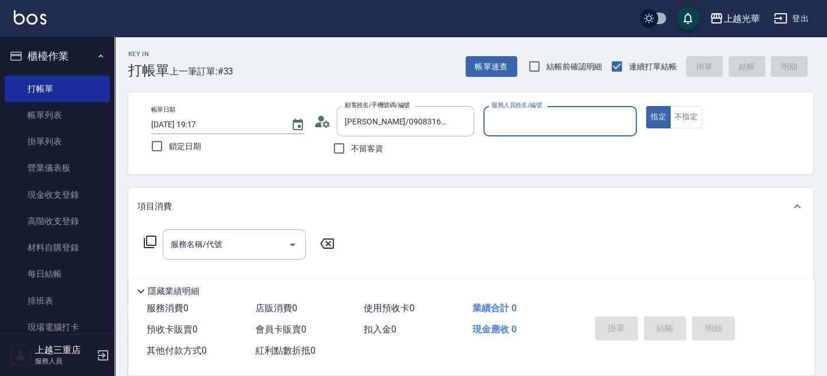
type input "喨喨-9"
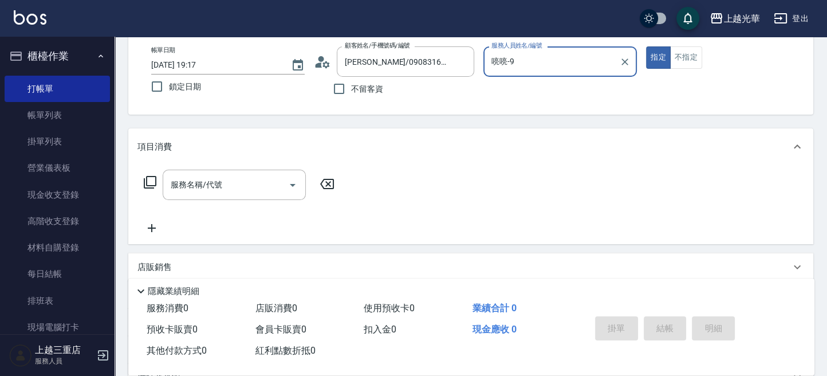
scroll to position [76, 0]
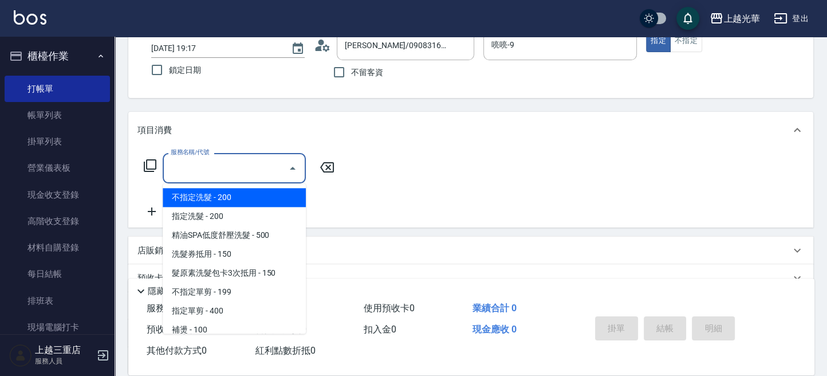
drag, startPoint x: 190, startPoint y: 164, endPoint x: 202, endPoint y: 159, distance: 13.8
click at [179, 171] on input "服務名稱/代號" at bounding box center [226, 168] width 116 height 20
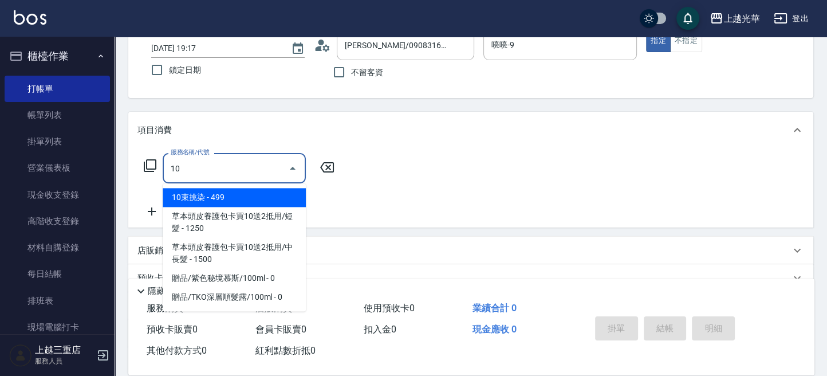
type input "1"
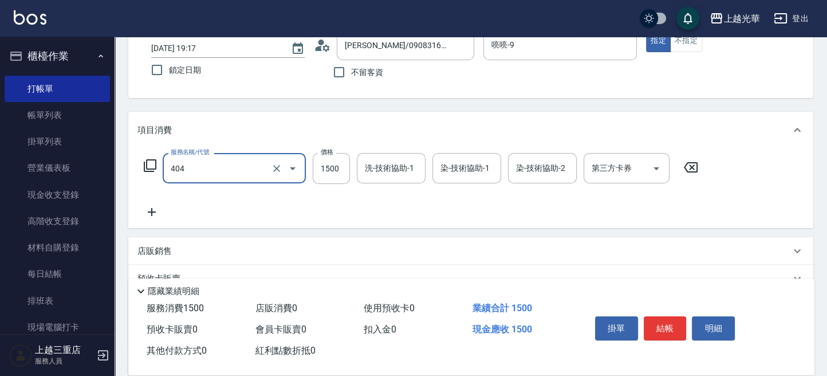
type input "設計染髮(404)"
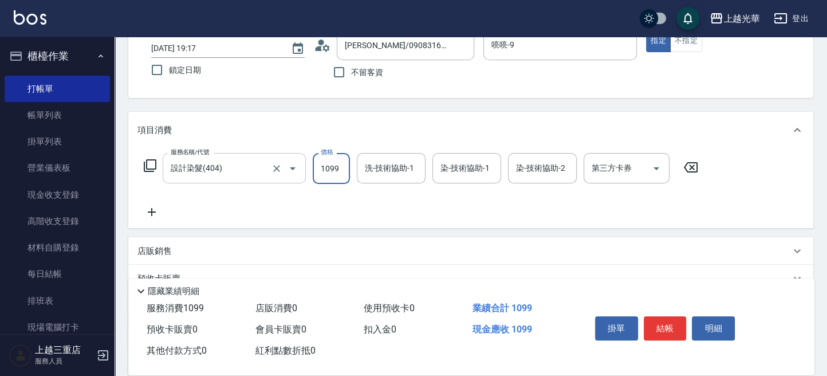
type input "1099"
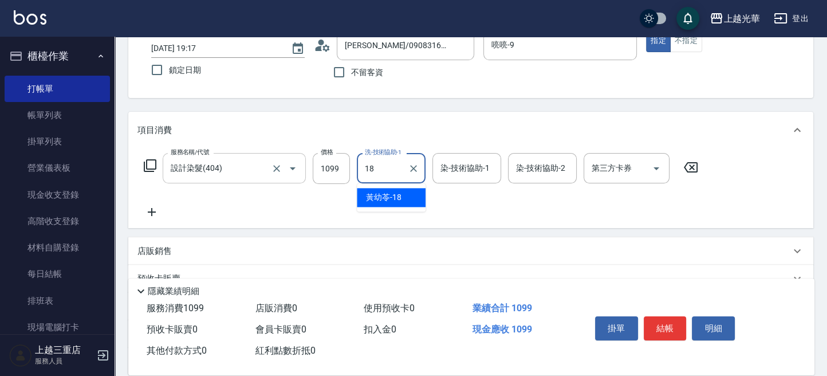
type input "[PERSON_NAME]-18"
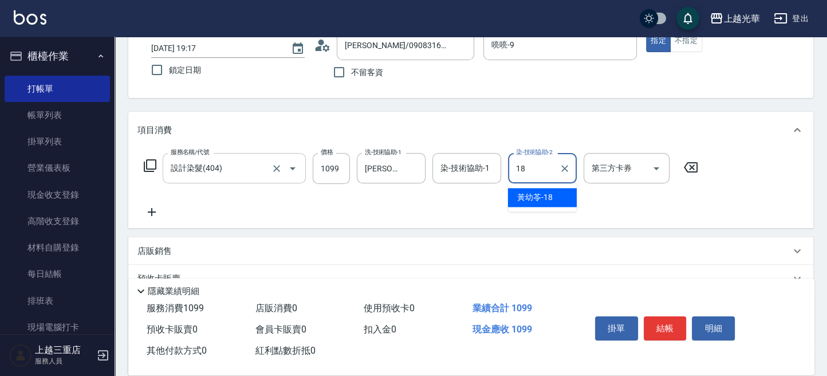
type input "[PERSON_NAME]-18"
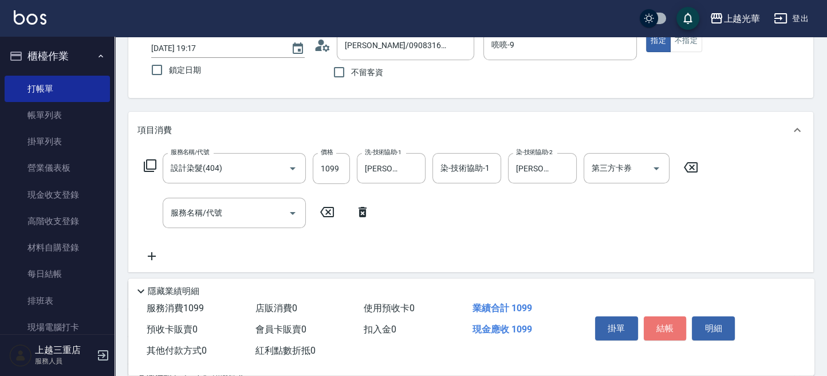
drag, startPoint x: 671, startPoint y: 325, endPoint x: 661, endPoint y: 321, distance: 10.5
click at [667, 323] on button "結帳" at bounding box center [665, 328] width 43 height 24
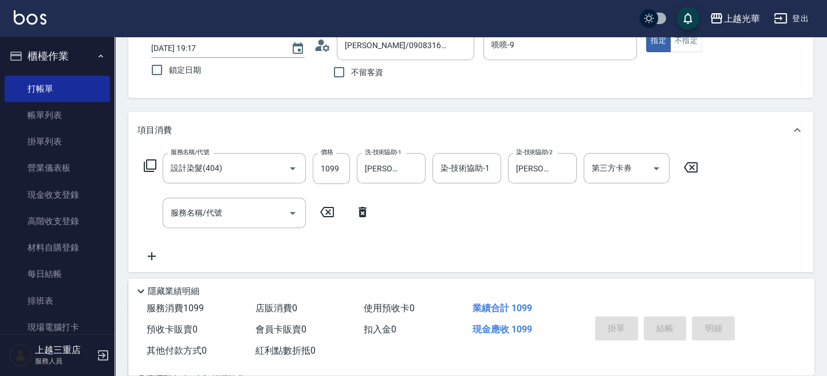
scroll to position [73, 0]
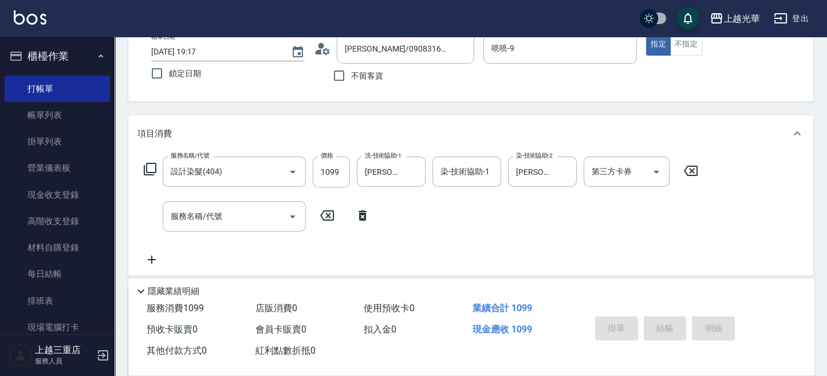
type input "[DATE] 19:18"
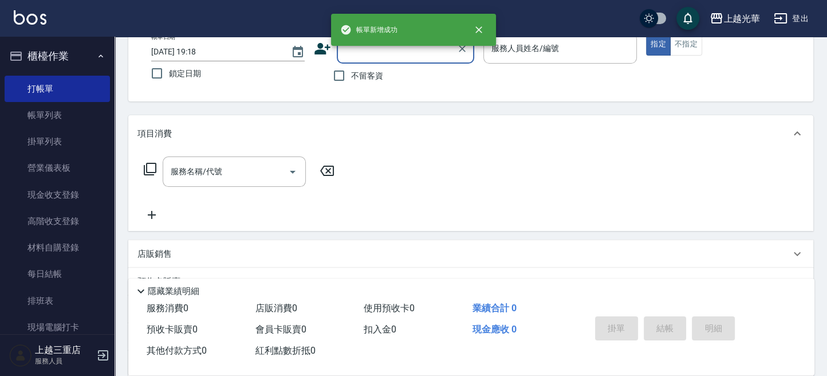
scroll to position [0, 0]
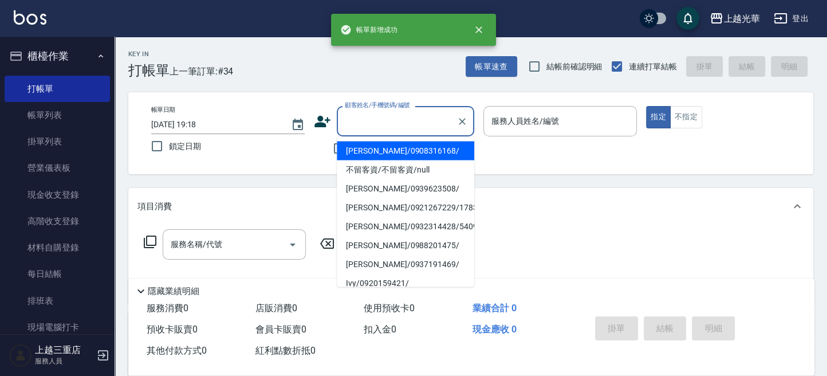
drag, startPoint x: 389, startPoint y: 129, endPoint x: 374, endPoint y: 140, distance: 18.9
click at [386, 131] on input "顧客姓名/手機號碼/編號" at bounding box center [397, 121] width 110 height 20
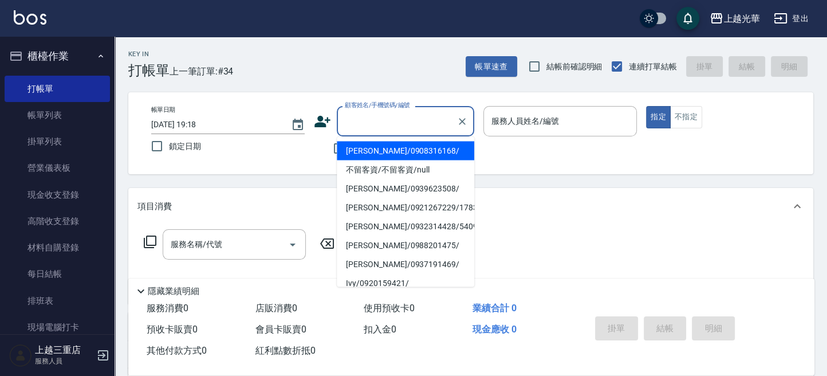
click at [367, 153] on li "[PERSON_NAME]/0908316168/" at bounding box center [405, 150] width 137 height 19
type input "[PERSON_NAME]/0908316168/"
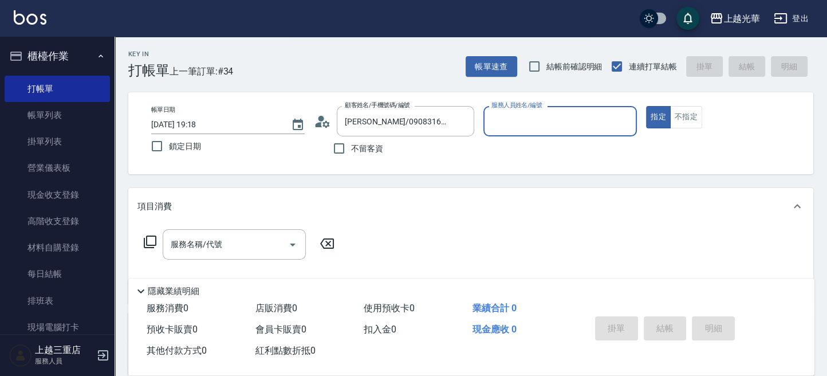
type input "喨喨-9"
click at [230, 242] on input "服務名稱/代號" at bounding box center [226, 244] width 116 height 20
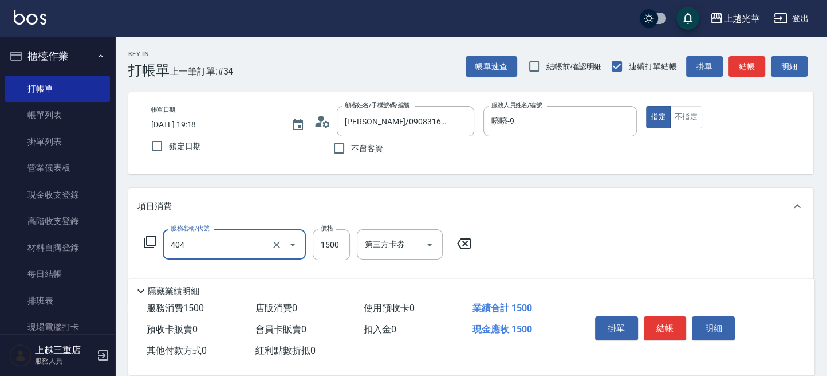
type input "設計染髮(404)"
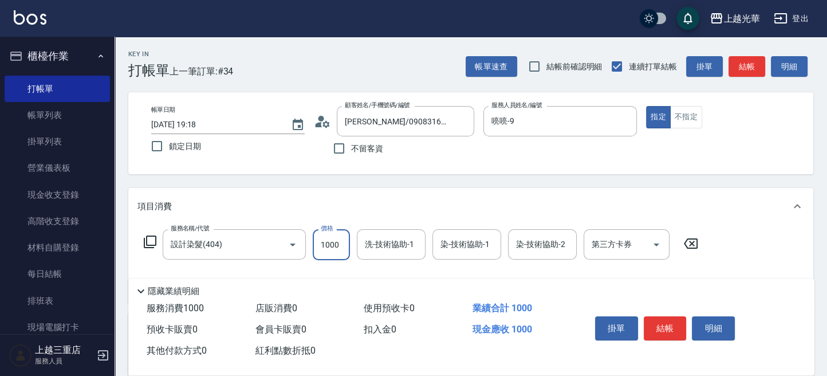
type input "1000"
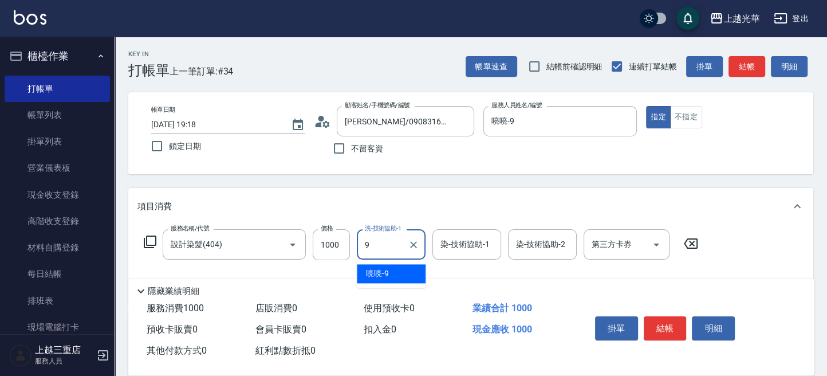
type input "喨喨-9"
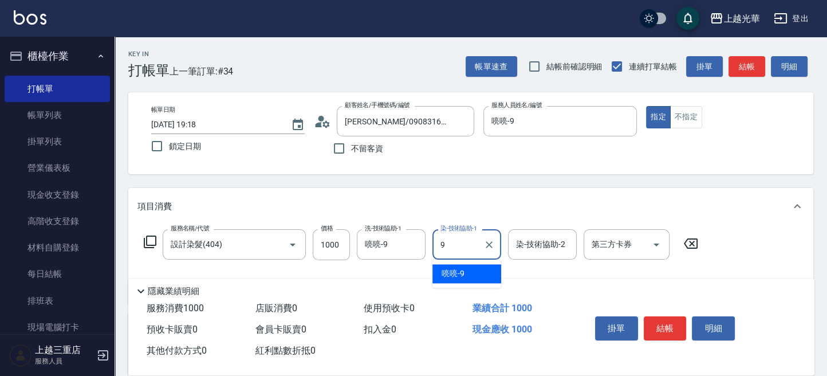
type input "喨喨-9"
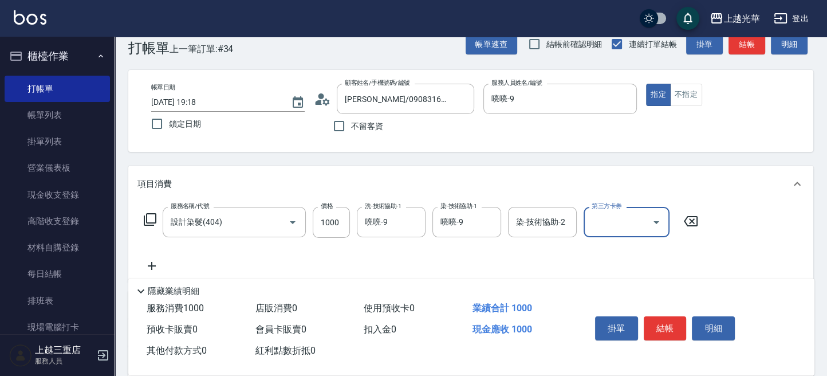
scroll to position [152, 0]
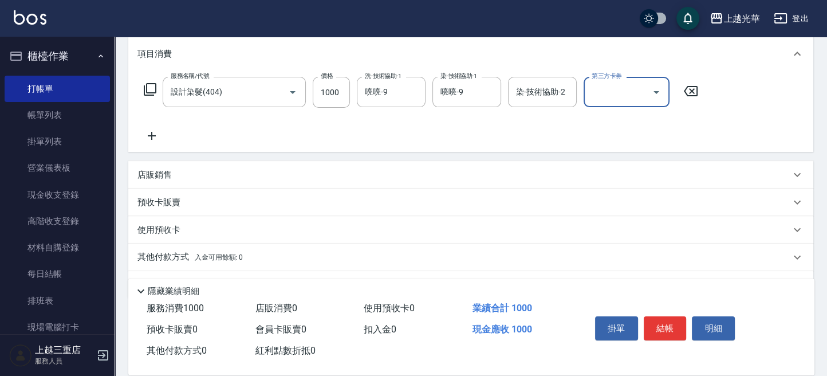
click at [149, 133] on icon at bounding box center [151, 136] width 29 height 14
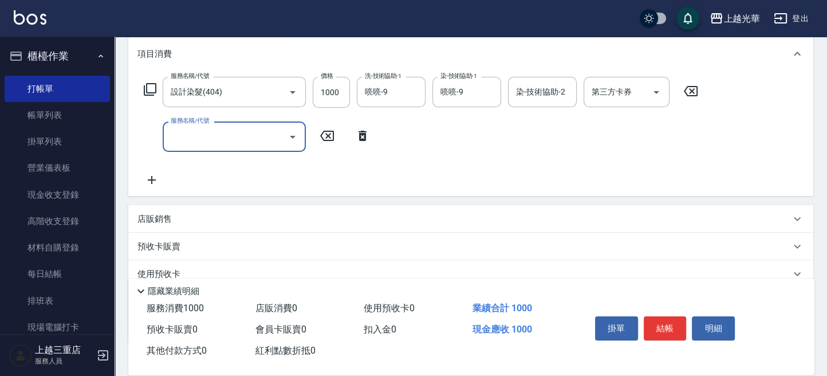
click at [205, 138] on input "服務名稱/代號" at bounding box center [226, 137] width 116 height 20
type input "10束挑染(402)"
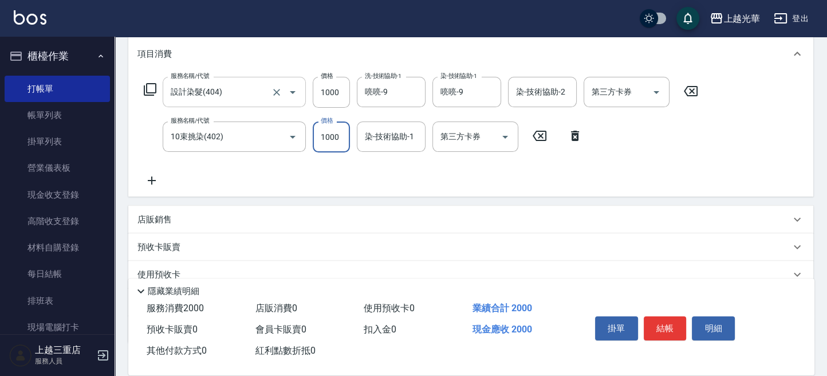
type input "1000"
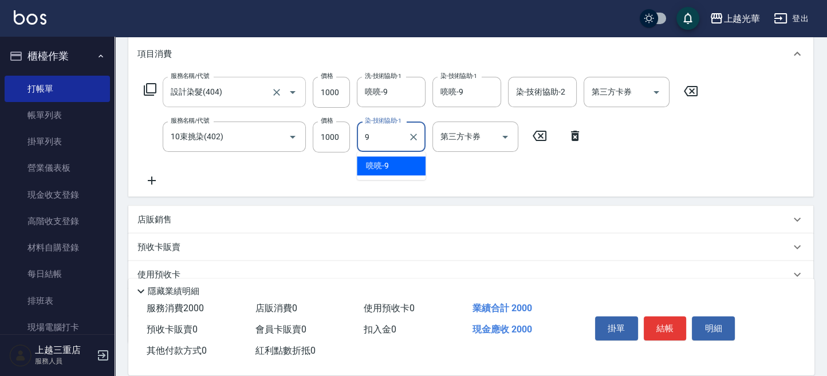
type input "喨喨-9"
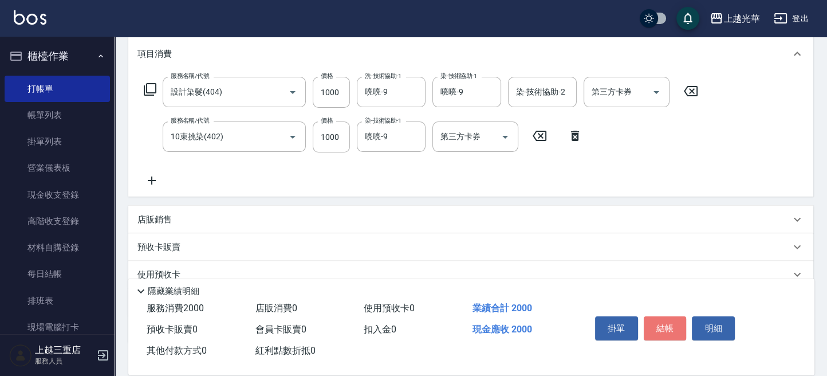
click at [664, 331] on button "結帳" at bounding box center [665, 328] width 43 height 24
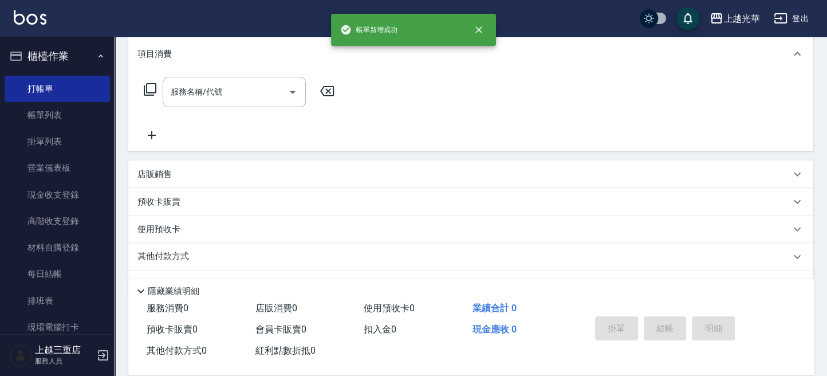
scroll to position [0, 0]
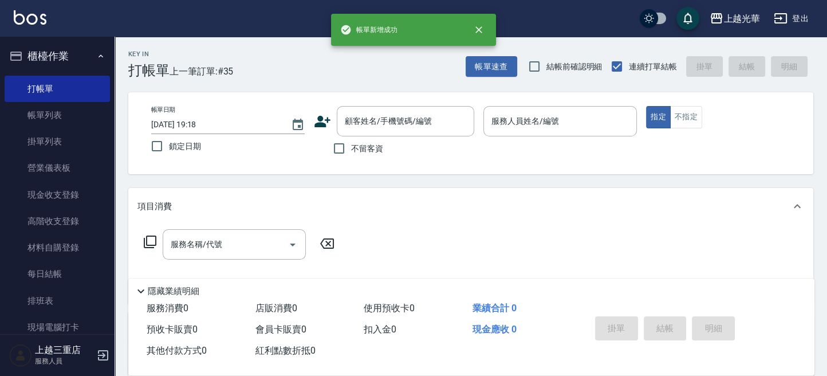
click at [496, 77] on div "帳單速查 結帳前確認明細 連續打單結帳 掛單 結帳 明細" at bounding box center [640, 66] width 348 height 24
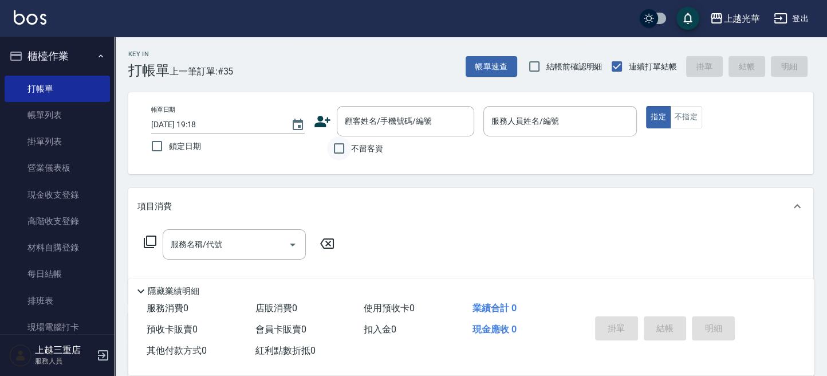
click at [339, 151] on input "不留客資" at bounding box center [339, 148] width 24 height 24
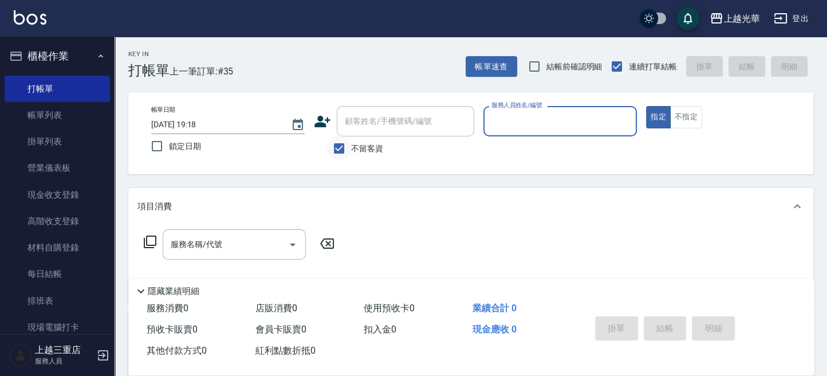
click at [348, 143] on input "不留客資" at bounding box center [339, 148] width 24 height 24
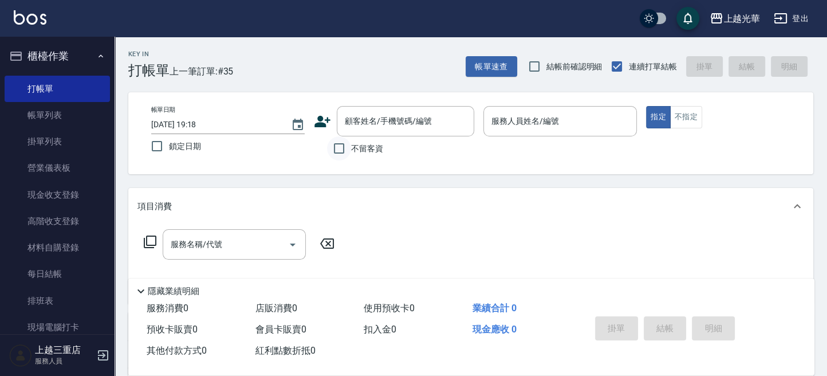
click at [350, 143] on input "不留客資" at bounding box center [339, 148] width 24 height 24
checkbox input "true"
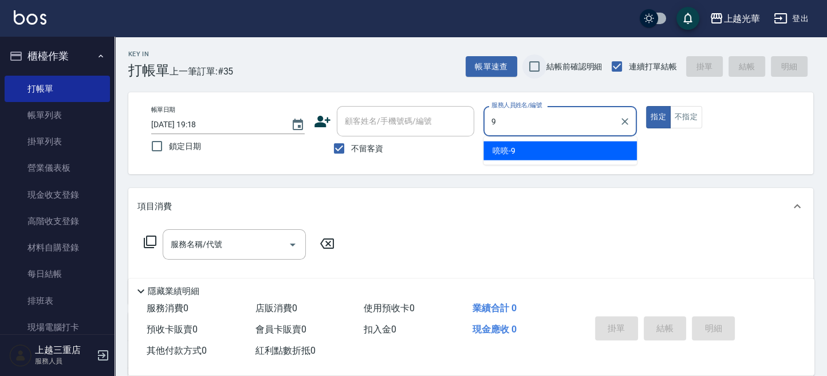
type input "喨喨-9"
type button "true"
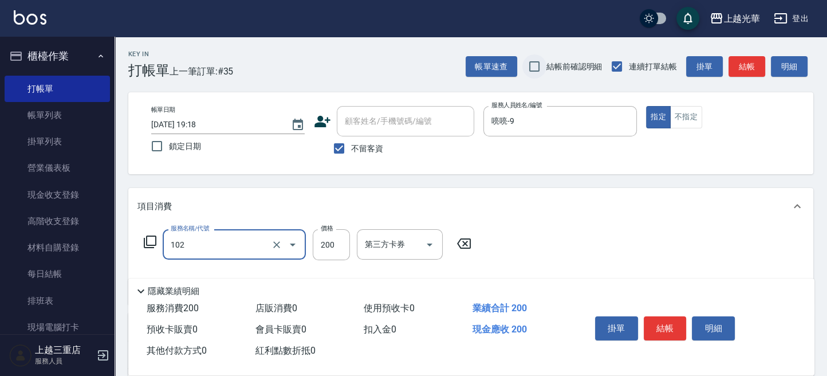
type input "指定洗髮(102)"
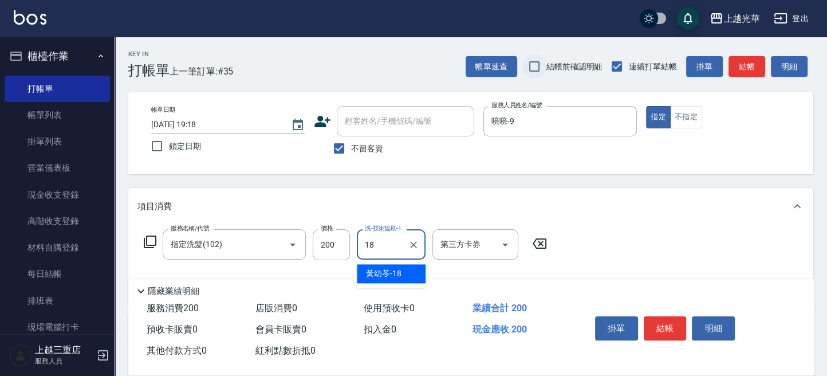
type input "[PERSON_NAME]-18"
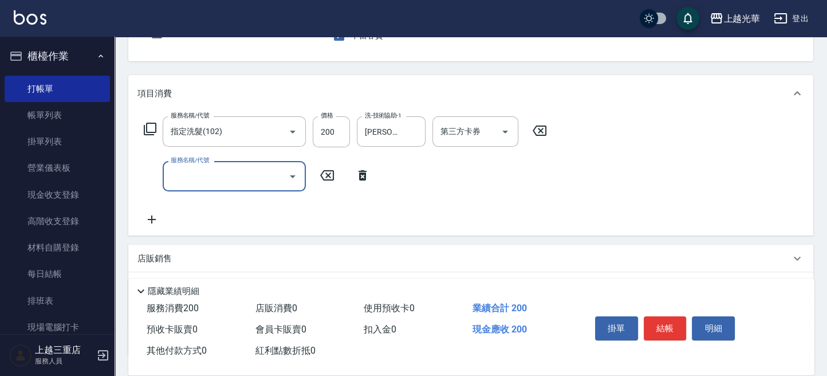
scroll to position [152, 0]
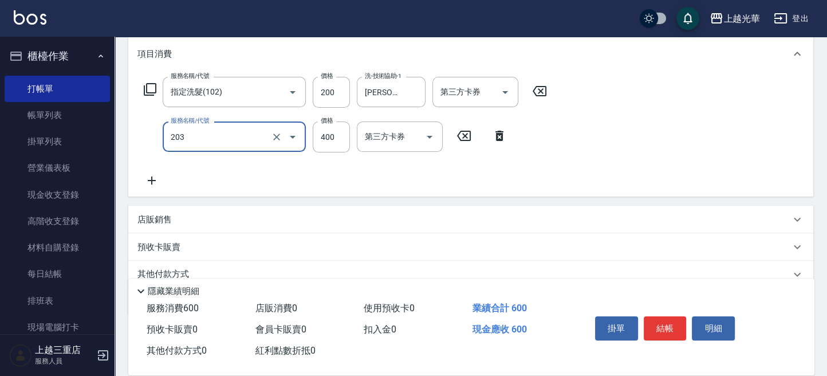
type input "指定單剪(203)"
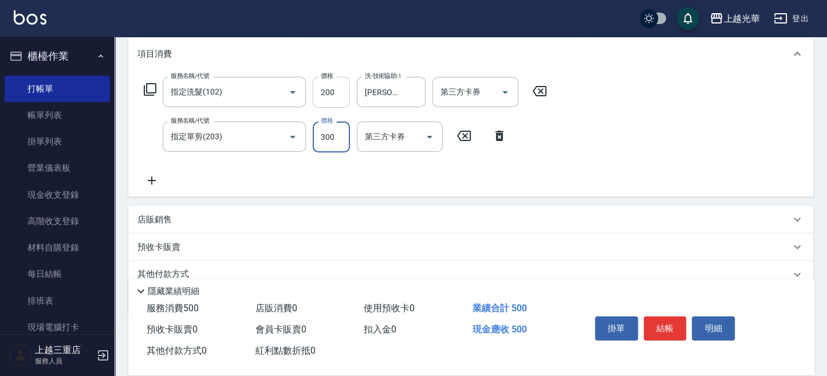
type input "300"
click at [680, 328] on button "結帳" at bounding box center [665, 328] width 43 height 24
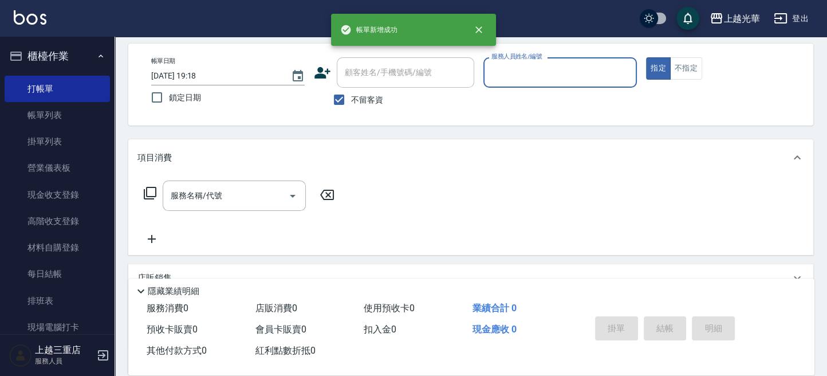
scroll to position [0, 0]
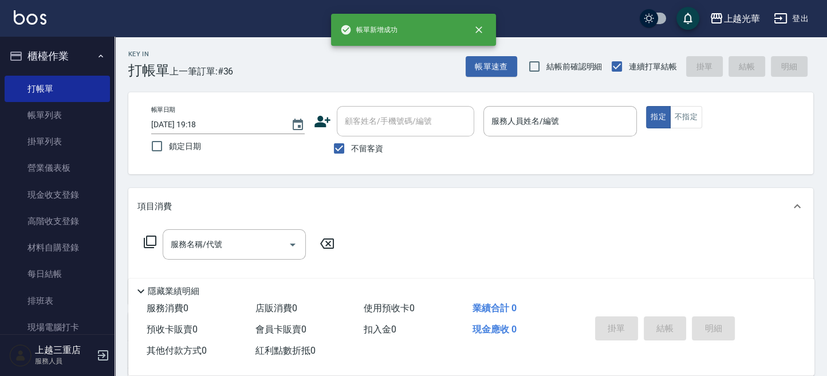
click at [367, 141] on label "不留客資" at bounding box center [355, 148] width 56 height 24
click at [351, 141] on input "不留客資" at bounding box center [339, 148] width 24 height 24
checkbox input "false"
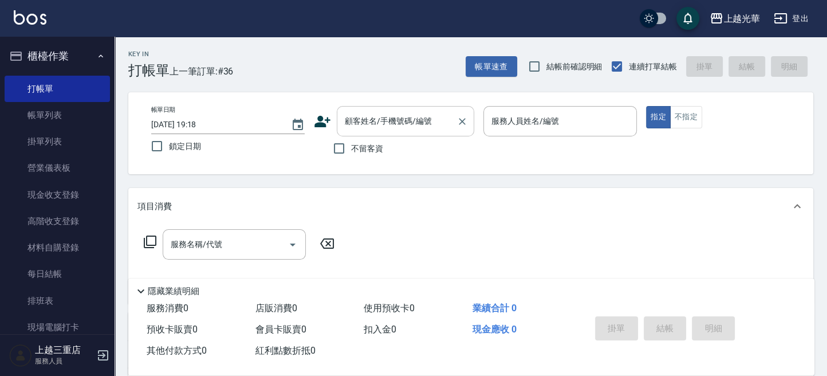
click at [373, 131] on input "顧客姓名/手機號碼/編號" at bounding box center [397, 121] width 110 height 20
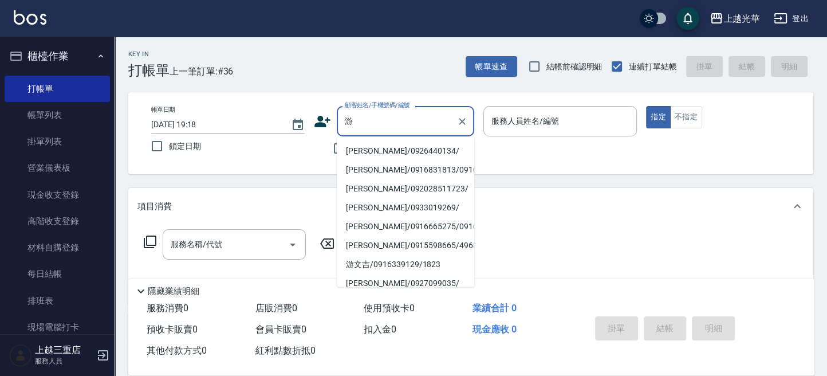
click at [381, 149] on li "[PERSON_NAME]/0926440134/" at bounding box center [405, 150] width 137 height 19
type input "[PERSON_NAME]/0926440134/"
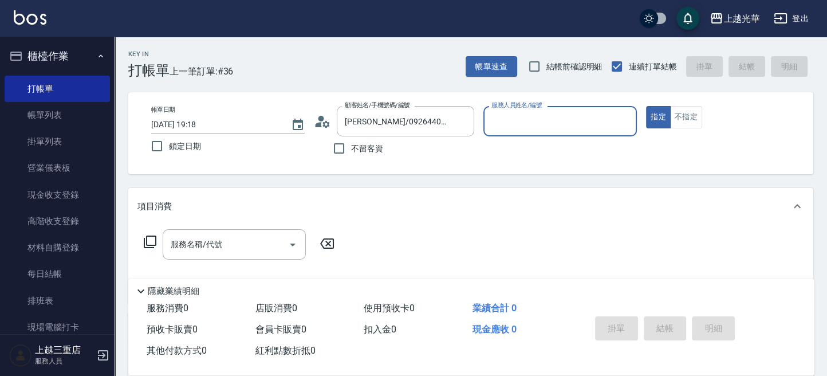
type input "喨喨-9"
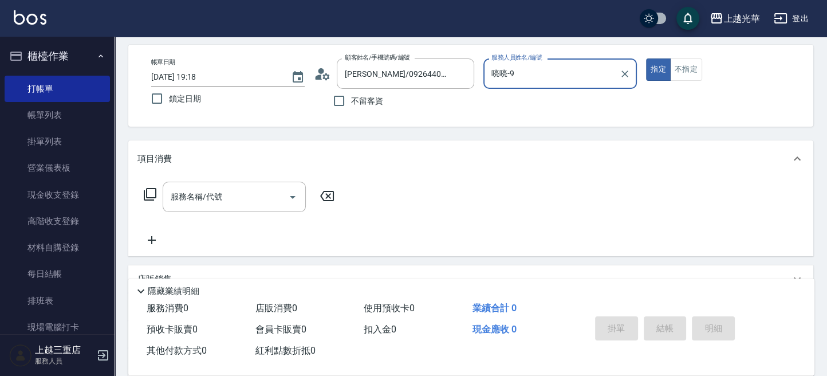
scroll to position [76, 0]
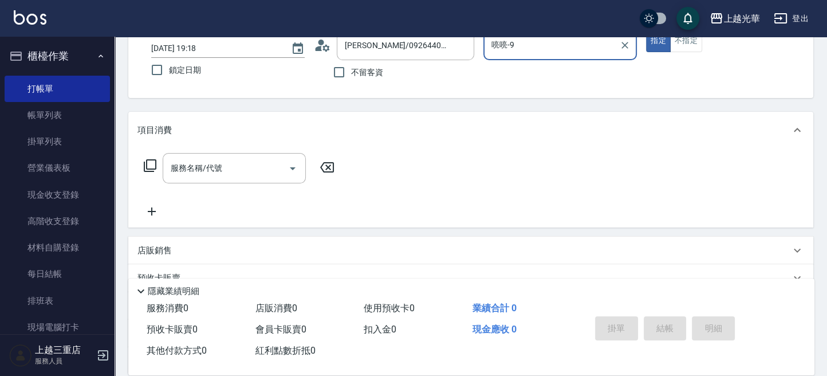
drag, startPoint x: 277, startPoint y: 167, endPoint x: 274, endPoint y: 139, distance: 28.2
click at [277, 166] on input "服務名稱/代號" at bounding box center [226, 168] width 116 height 20
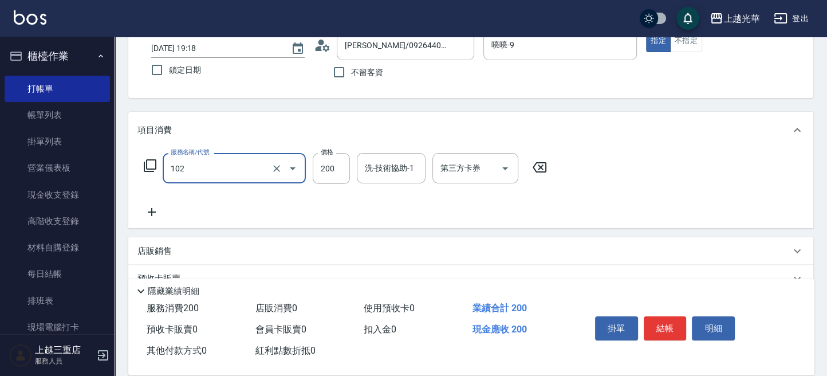
type input "指定洗髮(102)"
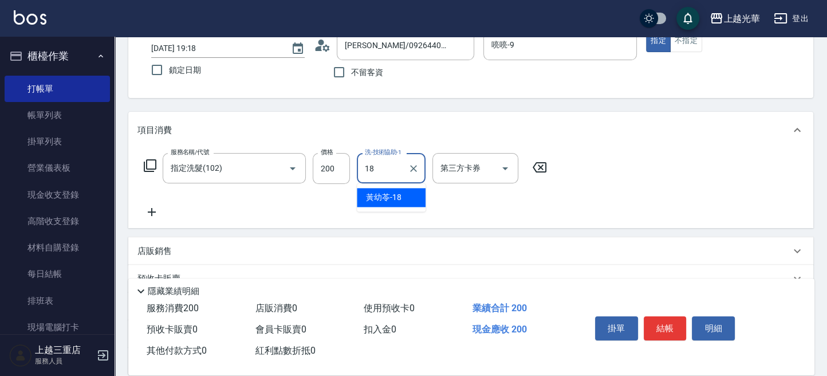
type input "[PERSON_NAME]-18"
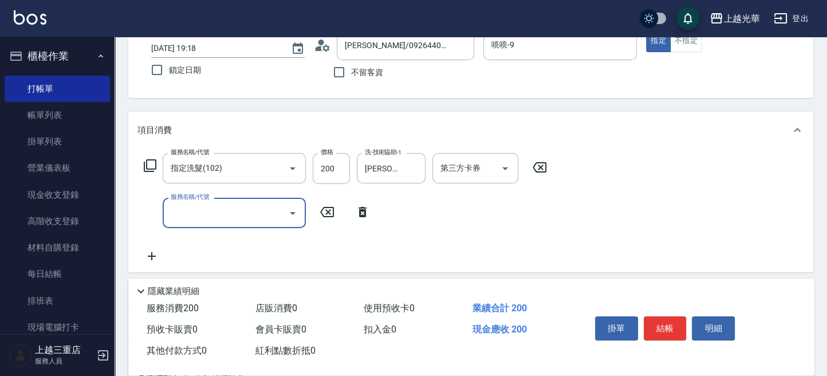
click at [652, 329] on button "結帳" at bounding box center [665, 328] width 43 height 24
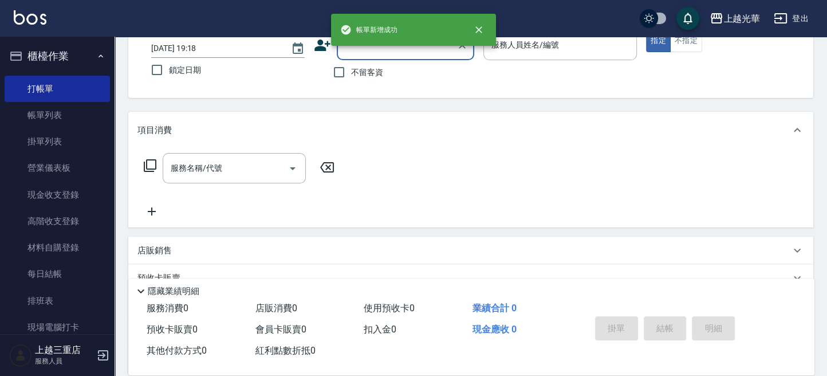
click at [383, 60] on div "顧客姓名/手機號碼/編號" at bounding box center [405, 45] width 137 height 30
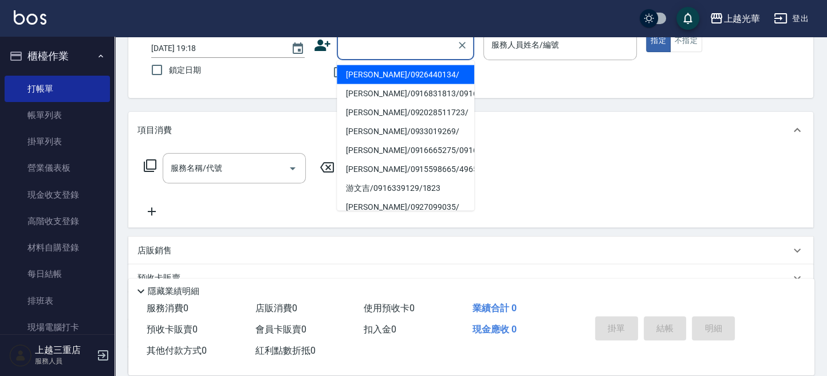
drag, startPoint x: 367, startPoint y: 76, endPoint x: 361, endPoint y: 77, distance: 5.8
click at [365, 76] on li "[PERSON_NAME]/0926440134/" at bounding box center [405, 74] width 137 height 19
type input "[PERSON_NAME]/0926440134/"
type input "喨喨-9"
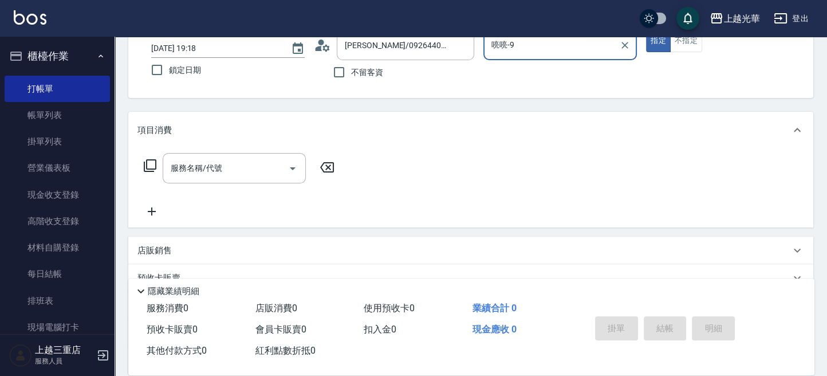
drag, startPoint x: 258, startPoint y: 154, endPoint x: 275, endPoint y: 143, distance: 19.9
click at [258, 154] on div "服務名稱/代號" at bounding box center [234, 168] width 143 height 30
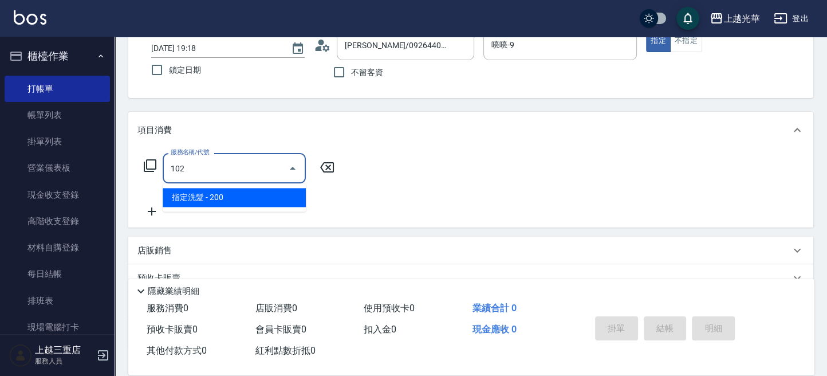
type input "指定洗髮(102)"
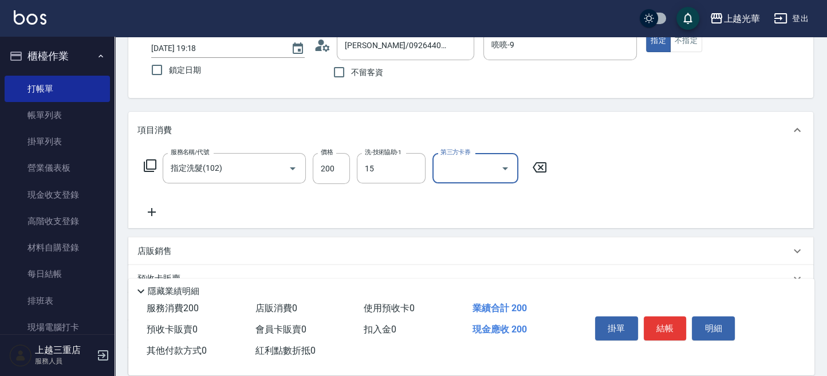
type input "[PERSON_NAME]-15"
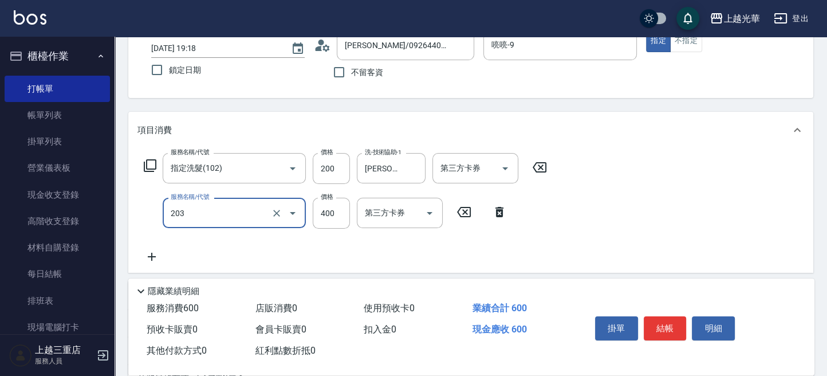
type input "指定單剪(203)"
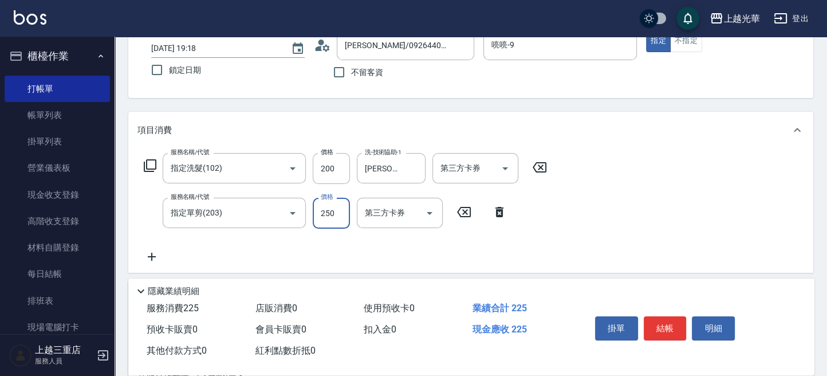
type input "250"
click at [685, 323] on button "結帳" at bounding box center [665, 328] width 43 height 24
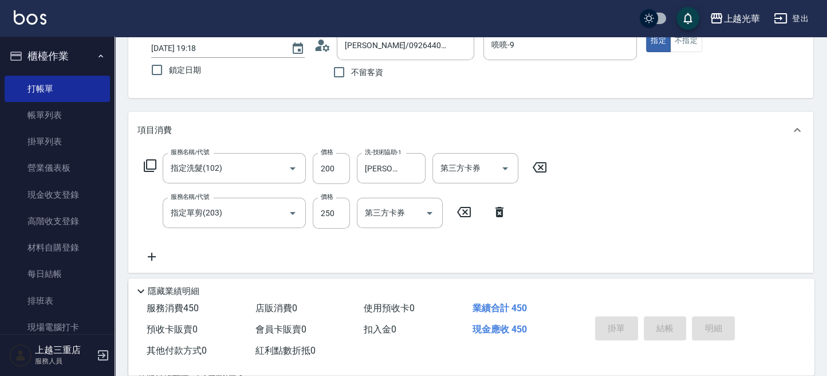
type input "[DATE] 19:19"
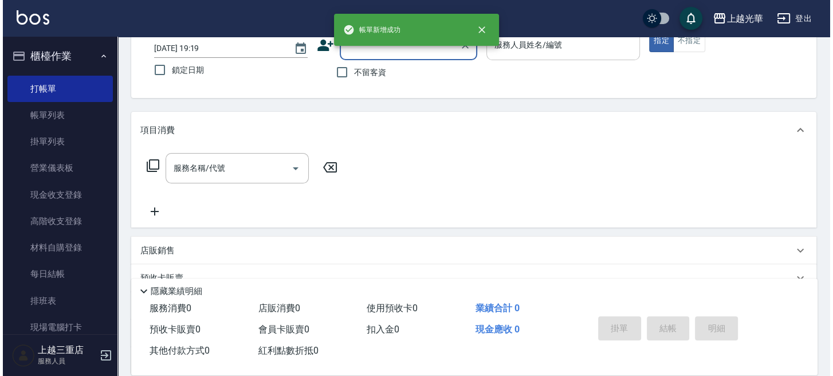
scroll to position [0, 0]
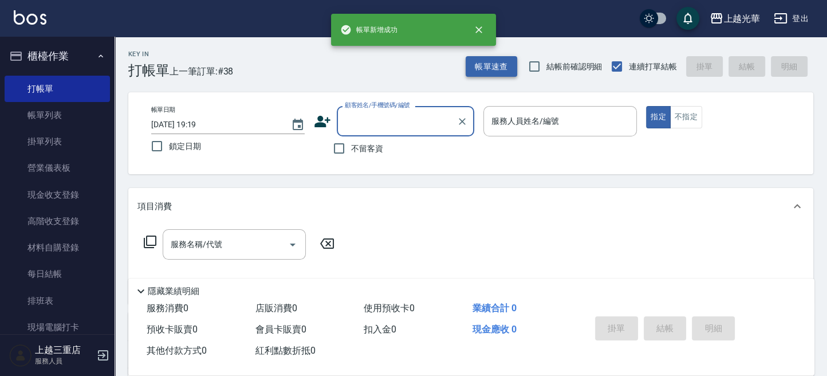
click at [502, 69] on button "帳單速查" at bounding box center [492, 66] width 52 height 21
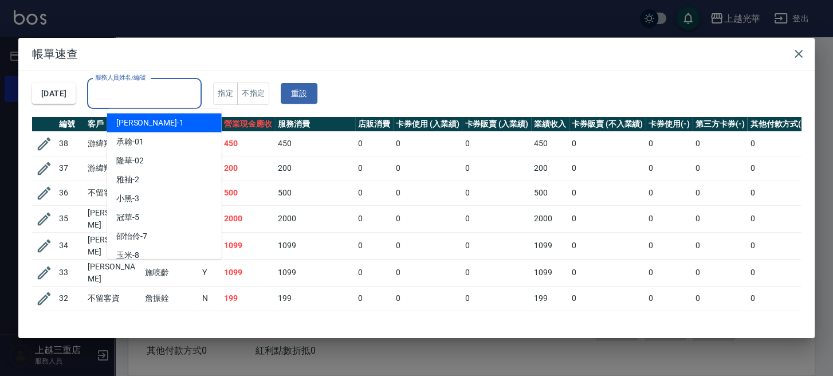
drag, startPoint x: 196, startPoint y: 91, endPoint x: 324, endPoint y: 45, distance: 135.7
click at [196, 84] on input "服務人員姓名/編號" at bounding box center [144, 94] width 104 height 20
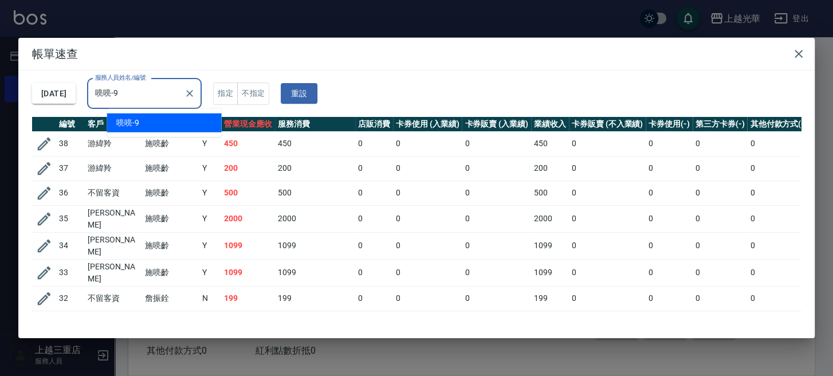
type input "喨喨-9"
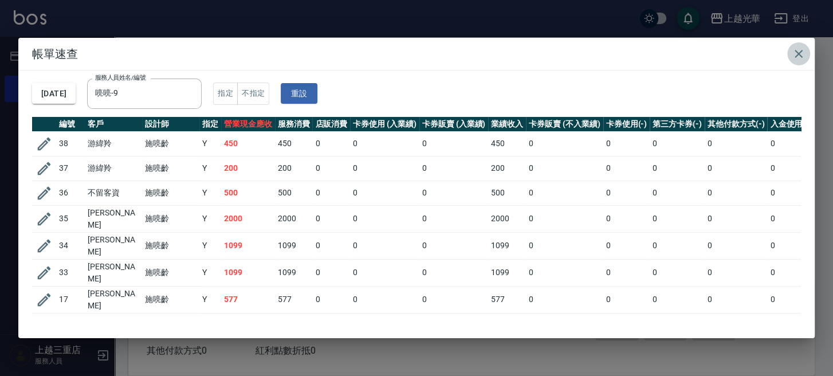
drag, startPoint x: 796, startPoint y: 56, endPoint x: 598, endPoint y: 71, distance: 198.2
click at [795, 55] on icon "button" at bounding box center [799, 54] width 14 height 14
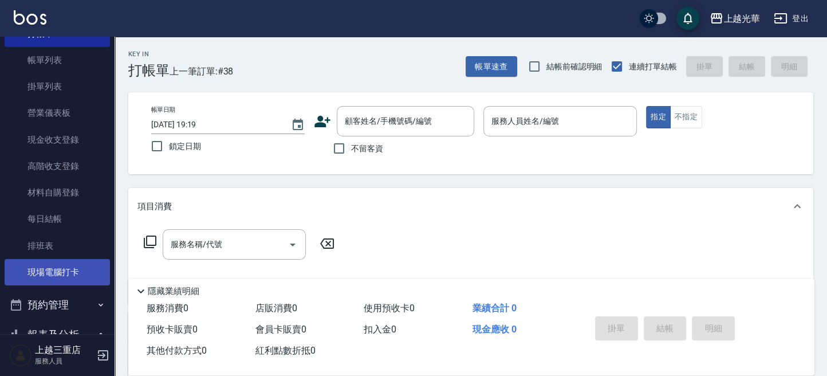
scroll to position [76, 0]
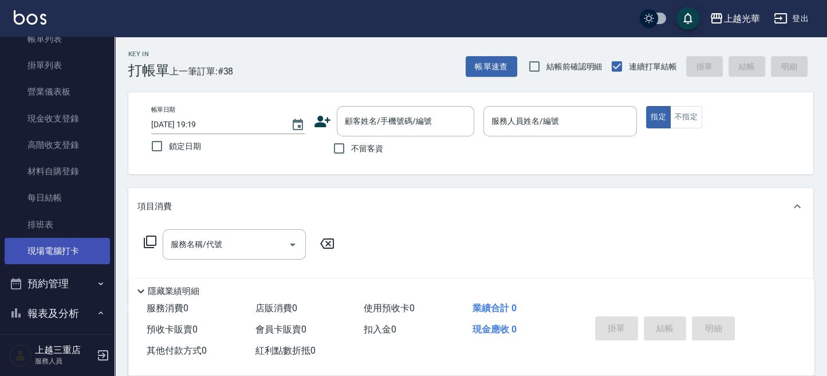
click at [45, 250] on link "現場電腦打卡" at bounding box center [57, 251] width 105 height 26
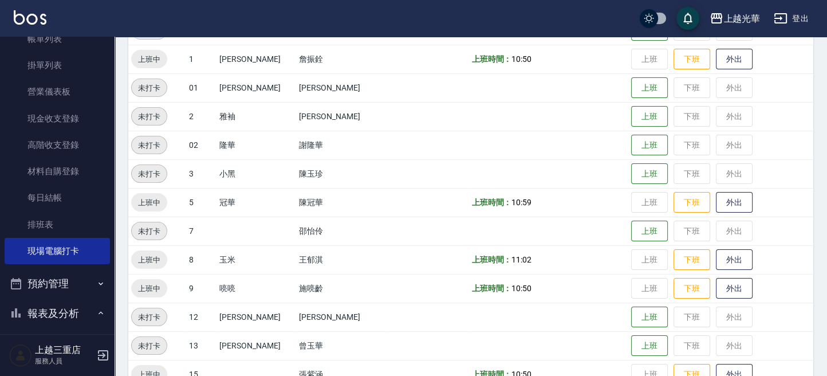
scroll to position [229, 0]
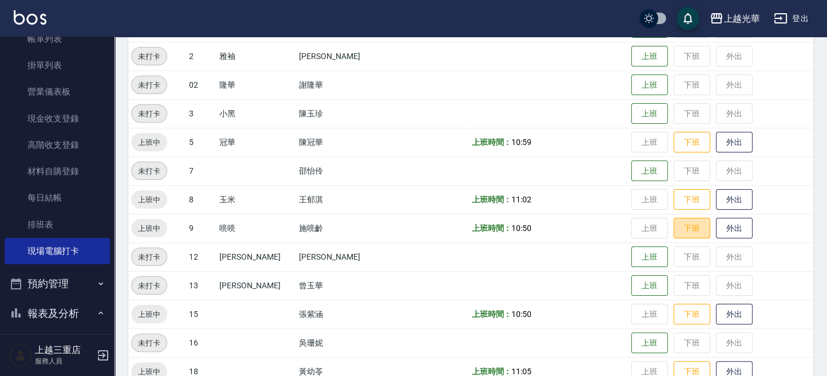
drag, startPoint x: 679, startPoint y: 233, endPoint x: 634, endPoint y: 234, distance: 45.8
click at [679, 231] on button "下班" at bounding box center [692, 228] width 37 height 21
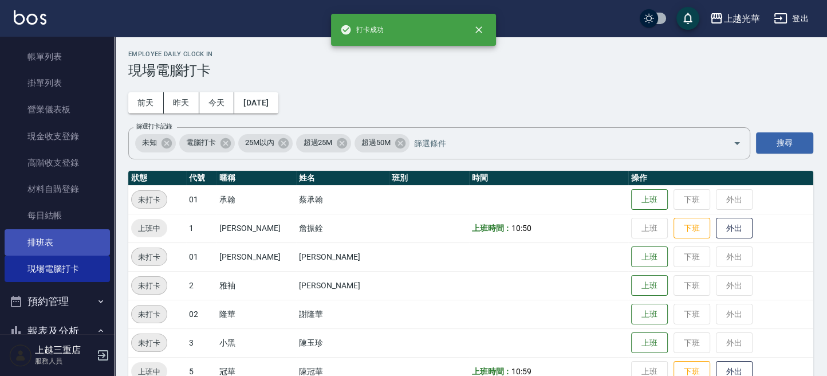
scroll to position [76, 0]
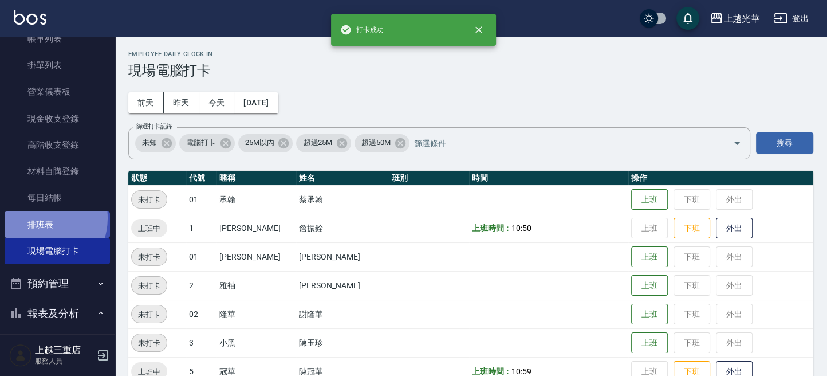
click at [40, 218] on link "排班表" at bounding box center [57, 224] width 105 height 26
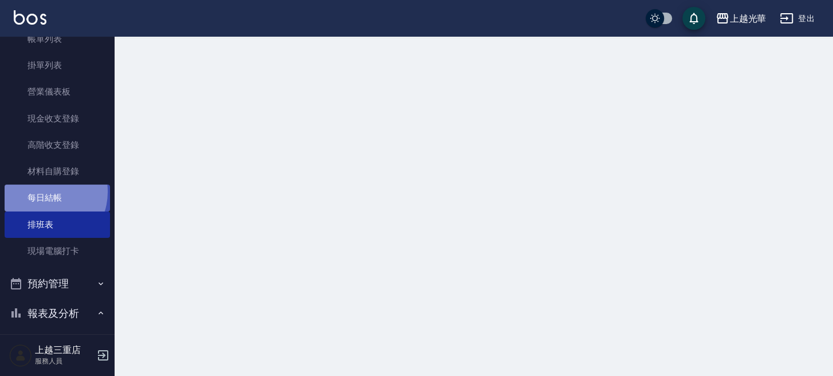
click at [42, 191] on link "每日結帳" at bounding box center [57, 197] width 105 height 26
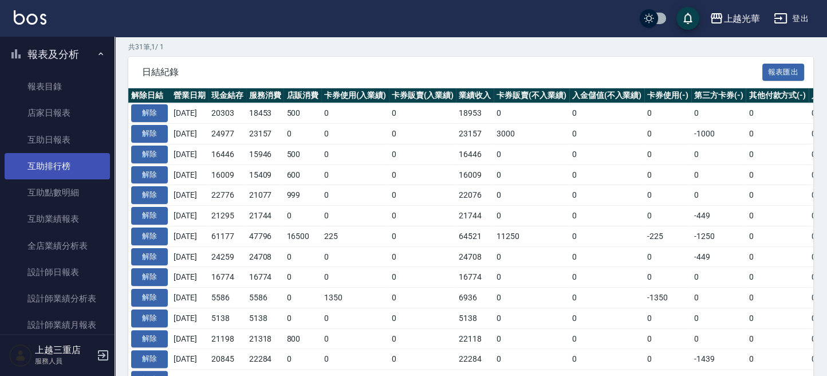
scroll to position [382, 0]
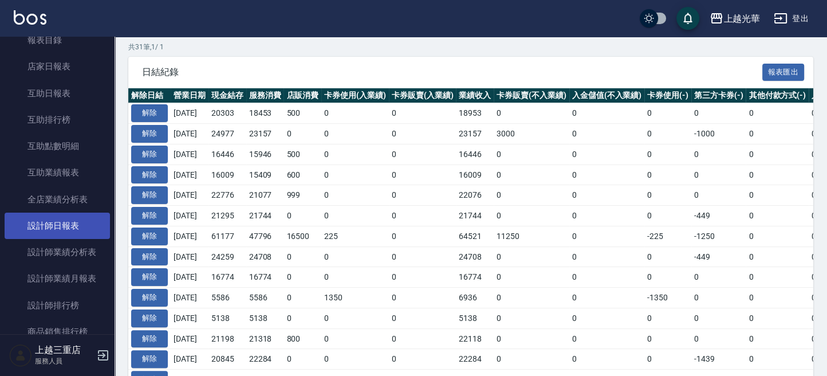
click at [43, 221] on link "設計師日報表" at bounding box center [57, 226] width 105 height 26
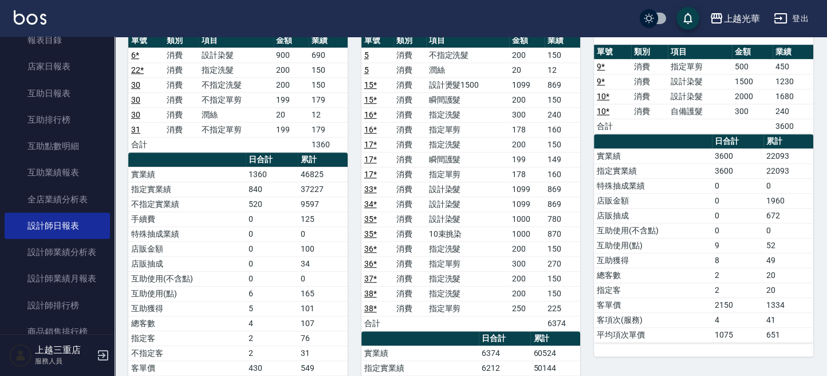
scroll to position [764, 0]
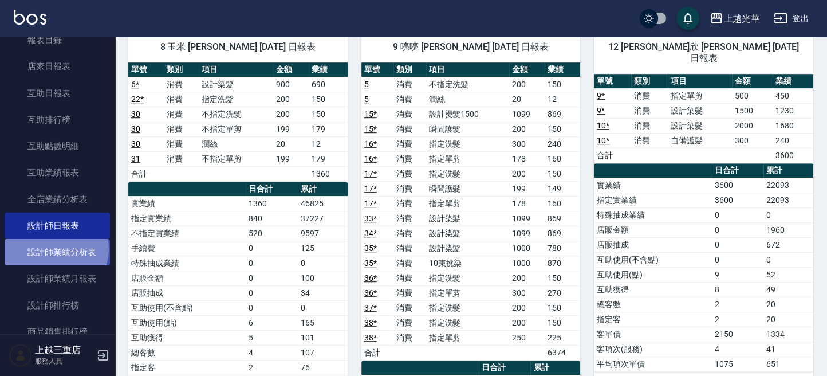
click at [55, 248] on link "設計師業績分析表" at bounding box center [57, 252] width 105 height 26
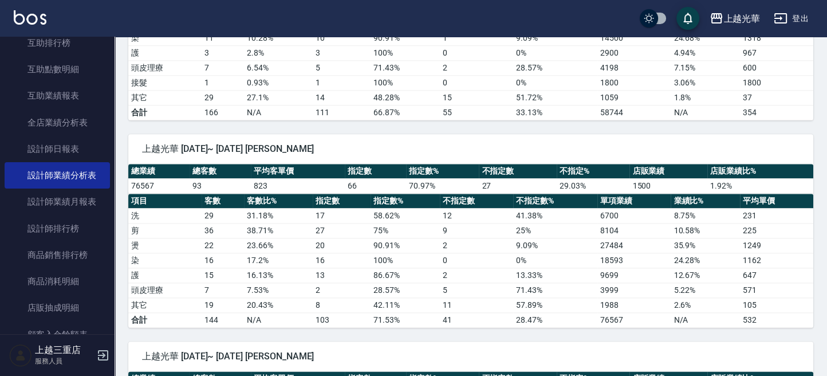
scroll to position [1298, 0]
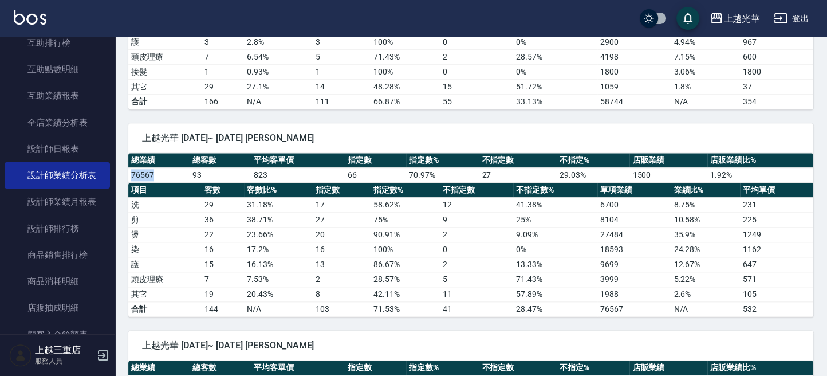
drag, startPoint x: 129, startPoint y: 163, endPoint x: 178, endPoint y: 183, distance: 52.7
click at [167, 167] on td "76567" at bounding box center [158, 174] width 61 height 15
click at [186, 197] on td "洗" at bounding box center [164, 204] width 73 height 15
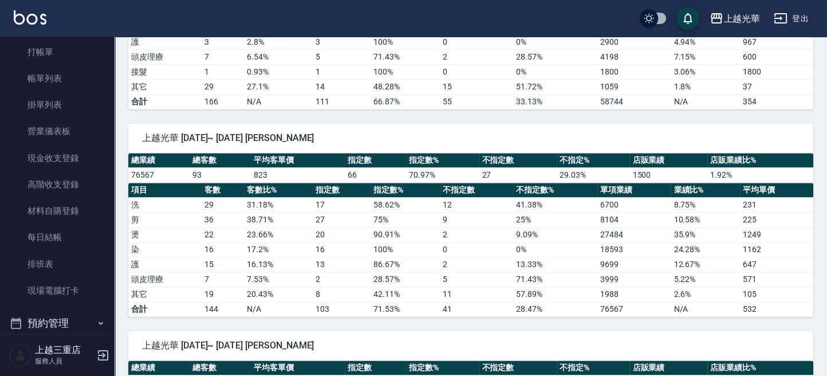
scroll to position [0, 0]
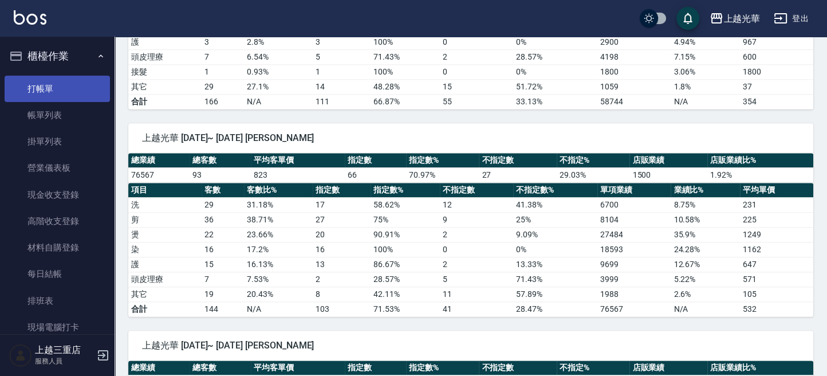
click at [55, 88] on link "打帳單" at bounding box center [57, 89] width 105 height 26
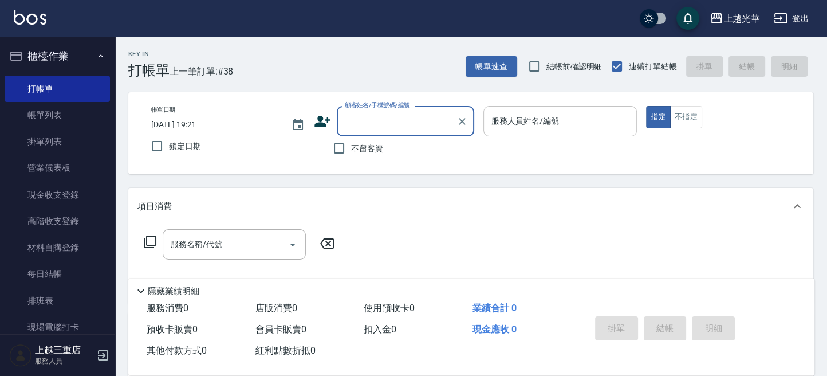
click at [518, 113] on input "服務人員姓名/編號" at bounding box center [560, 121] width 143 height 20
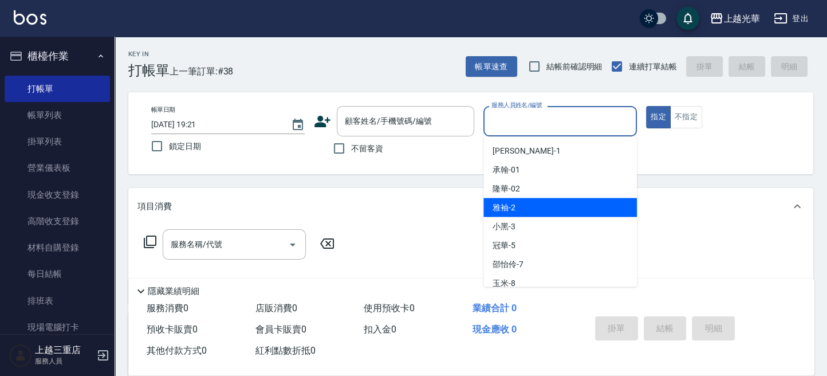
scroll to position [76, 0]
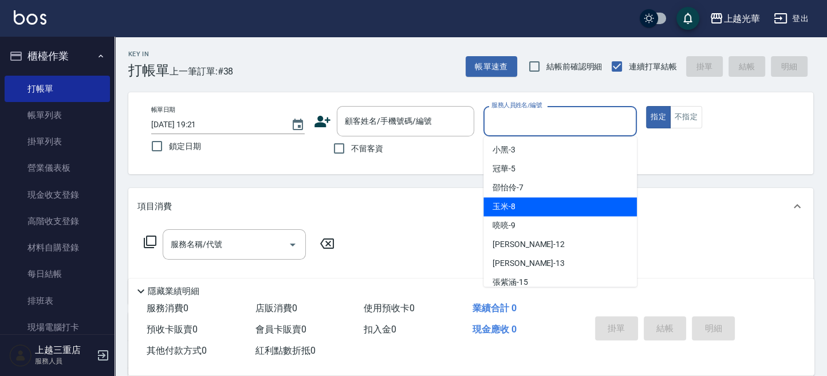
click at [551, 203] on div "玉米 -8" at bounding box center [560, 206] width 154 height 19
type input "玉米-8"
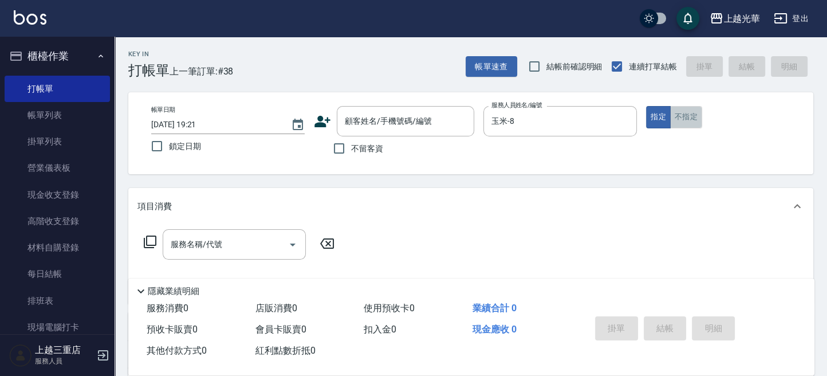
click at [694, 115] on button "不指定" at bounding box center [686, 117] width 32 height 22
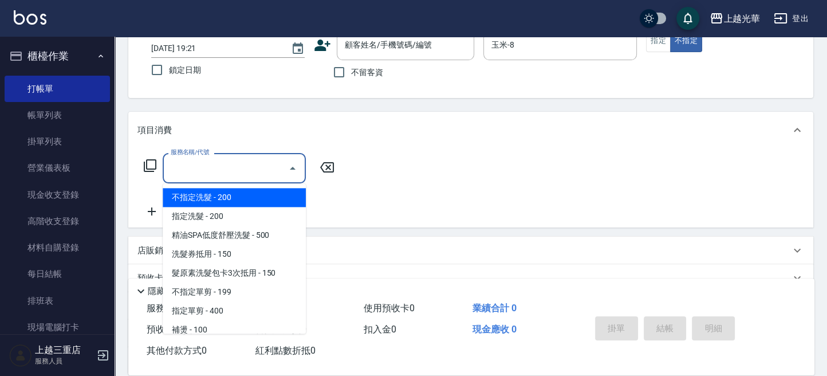
click at [258, 172] on input "服務名稱/代號" at bounding box center [226, 168] width 116 height 20
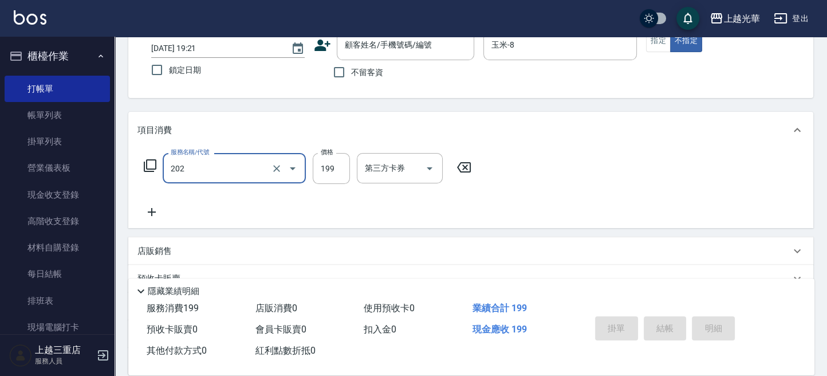
type input "不指定單剪(202)"
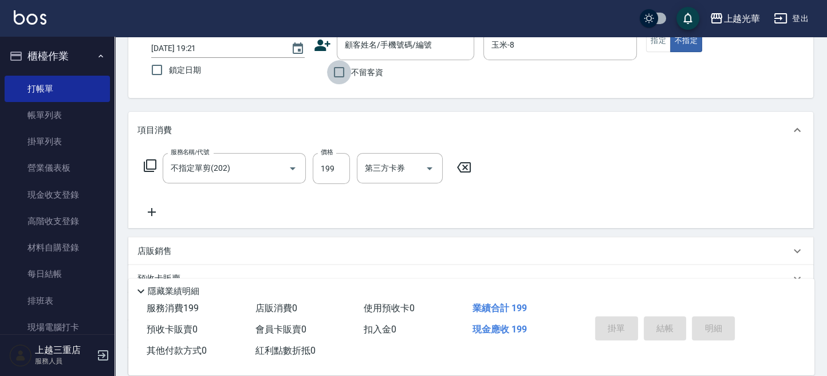
click at [343, 81] on input "不留客資" at bounding box center [339, 72] width 24 height 24
checkbox input "true"
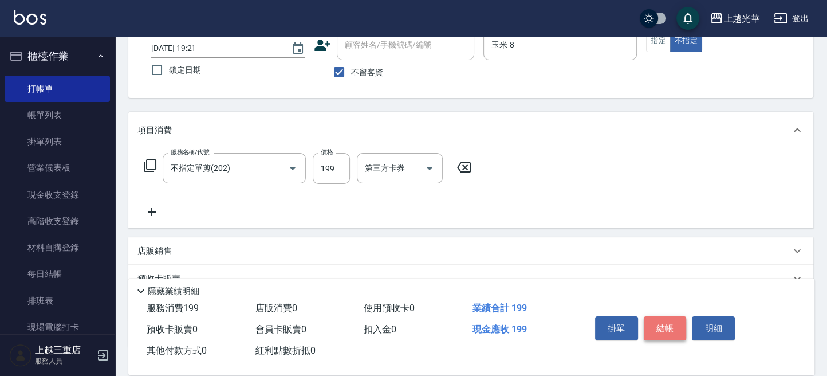
click at [668, 320] on button "結帳" at bounding box center [665, 328] width 43 height 24
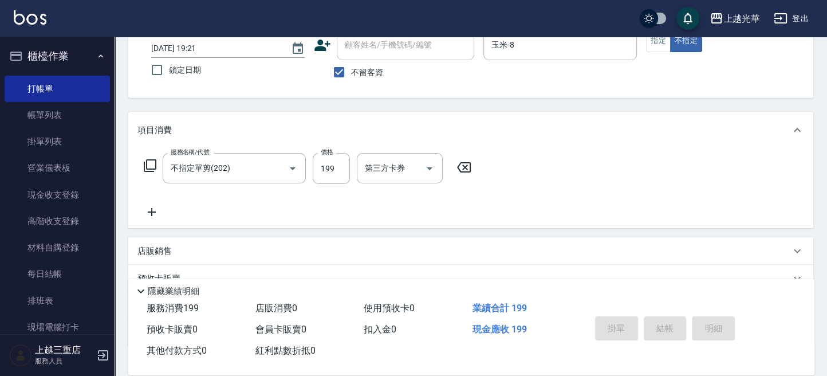
type input "[DATE] 19:22"
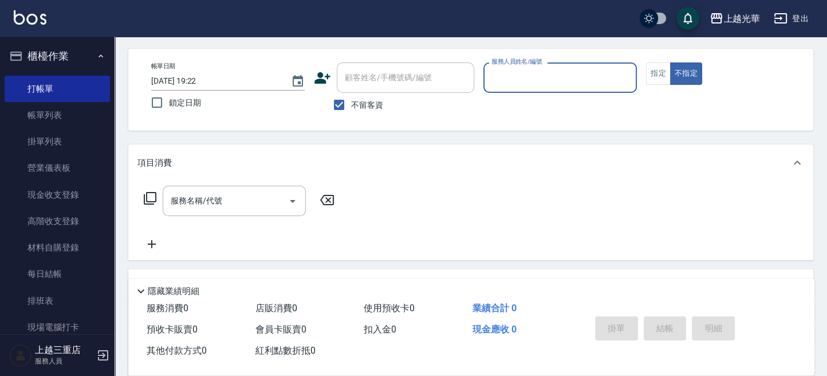
scroll to position [0, 0]
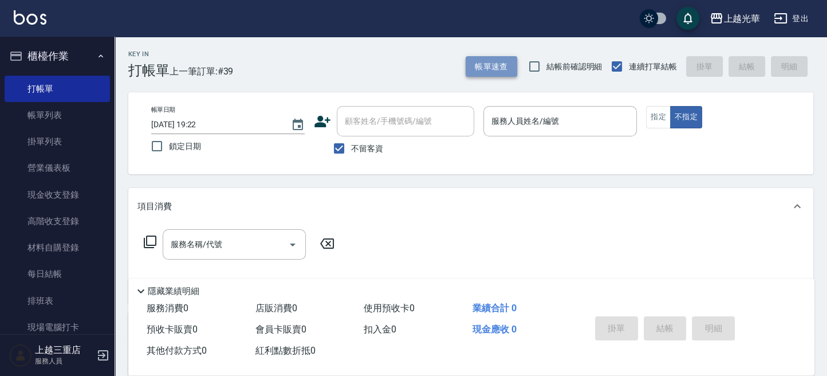
click at [492, 63] on button "帳單速查" at bounding box center [492, 66] width 52 height 21
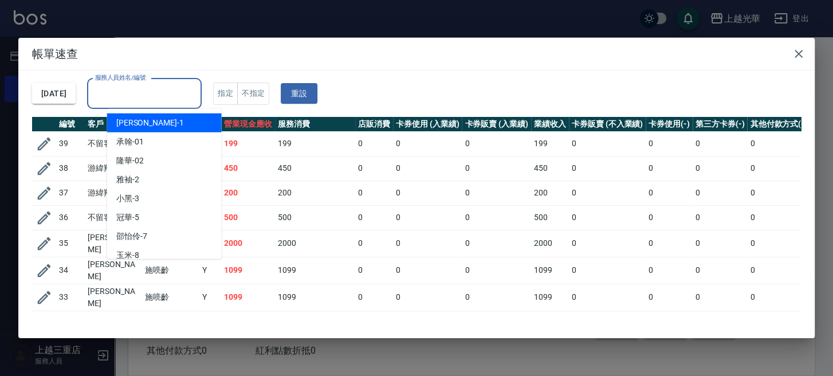
click at [195, 96] on input "服務人員姓名/編號" at bounding box center [144, 94] width 104 height 20
click at [793, 56] on h2 "帳單速查" at bounding box center [416, 54] width 796 height 32
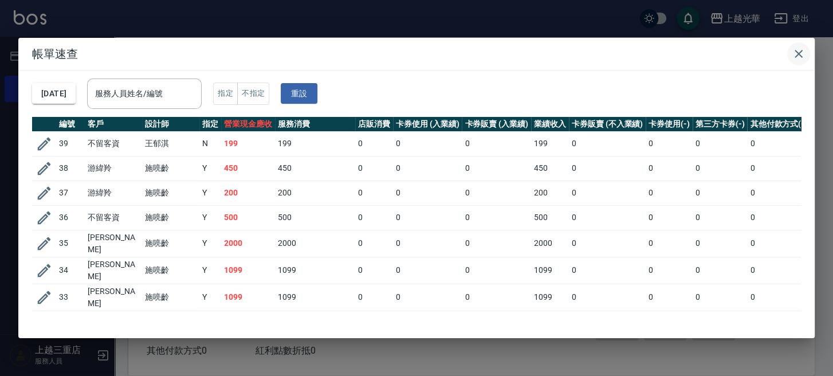
click at [792, 57] on icon "button" at bounding box center [799, 54] width 14 height 14
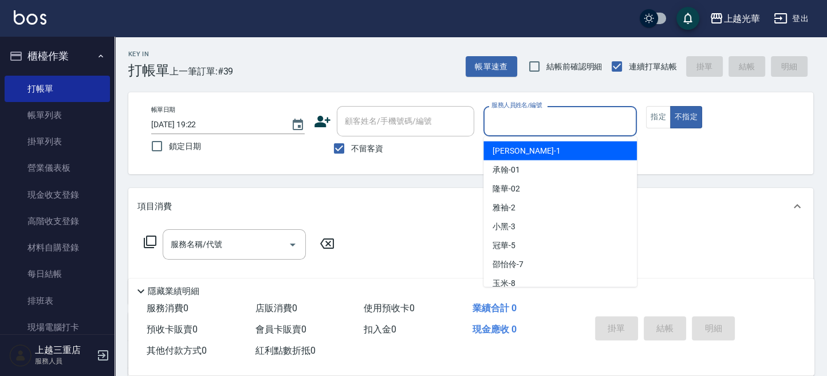
click at [521, 131] on div "服務人員姓名/編號" at bounding box center [560, 121] width 154 height 30
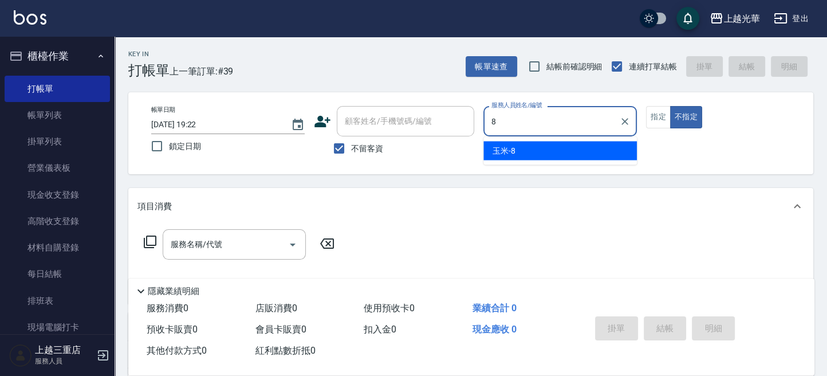
type input "玉米-8"
type button "false"
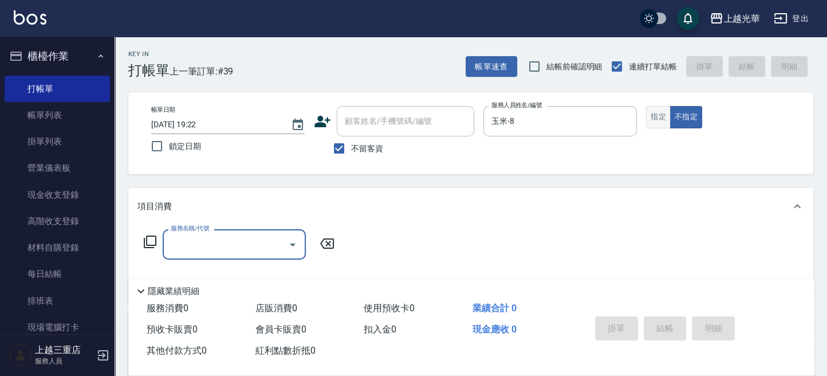
click at [660, 127] on button "指定" at bounding box center [658, 117] width 25 height 22
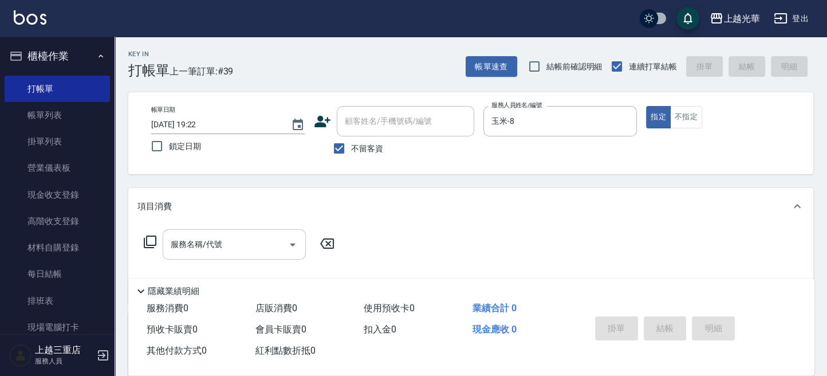
click at [230, 234] on div "服務名稱/代號" at bounding box center [234, 244] width 143 height 30
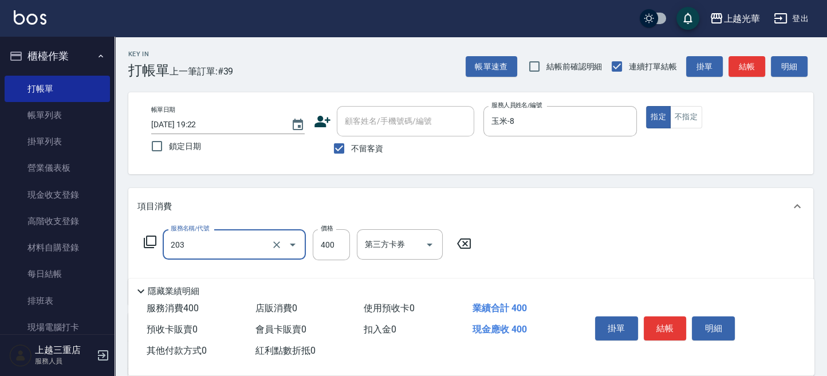
type input "指定單剪(203)"
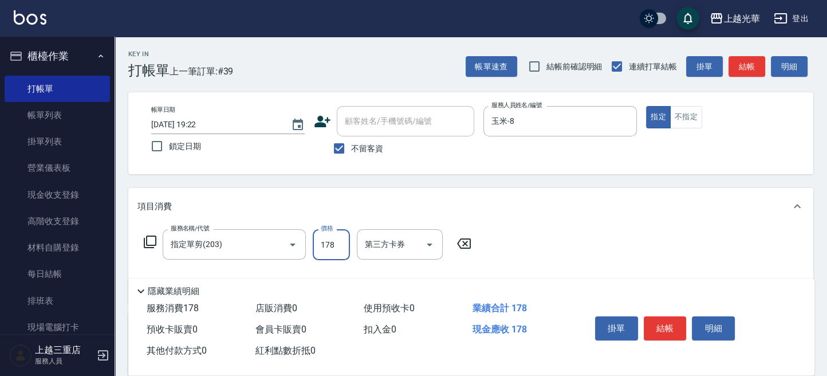
type input "178"
click at [735, 65] on button "結帳" at bounding box center [747, 66] width 37 height 21
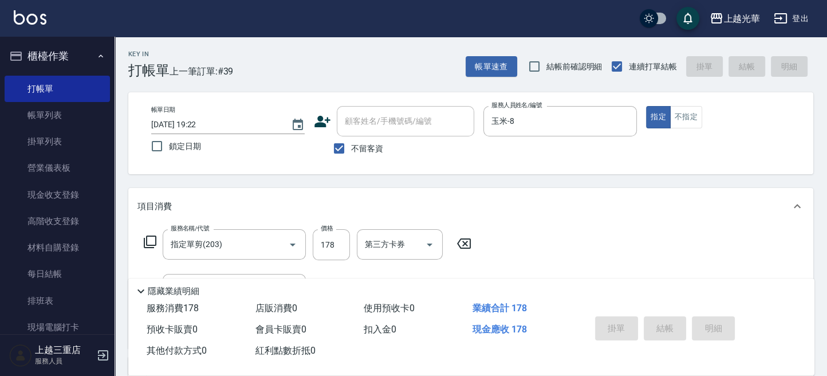
type input "[DATE] 19:36"
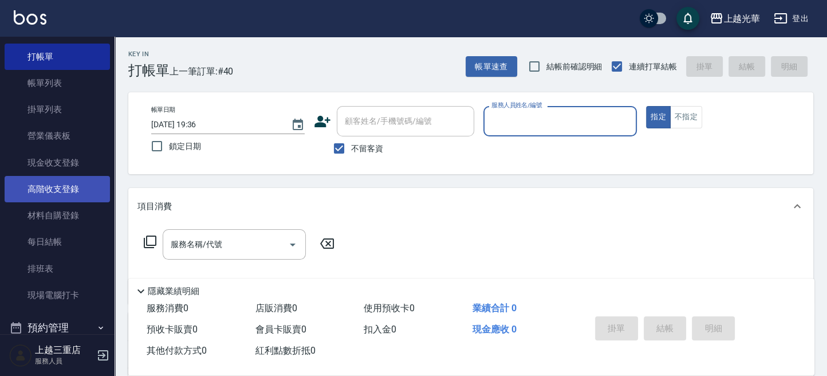
scroll to position [76, 0]
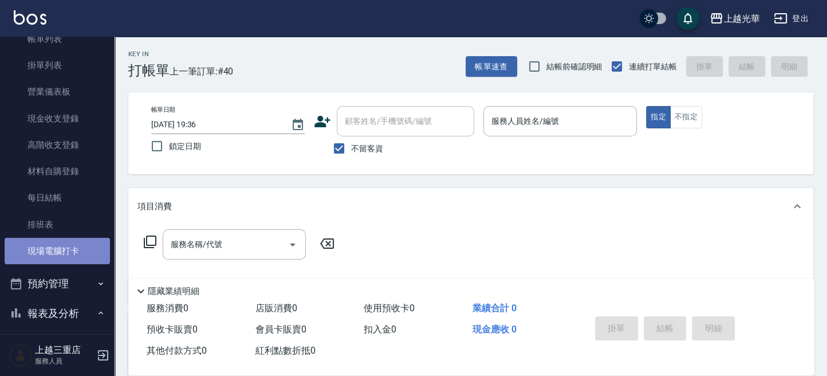
click at [60, 244] on link "現場電腦打卡" at bounding box center [57, 251] width 105 height 26
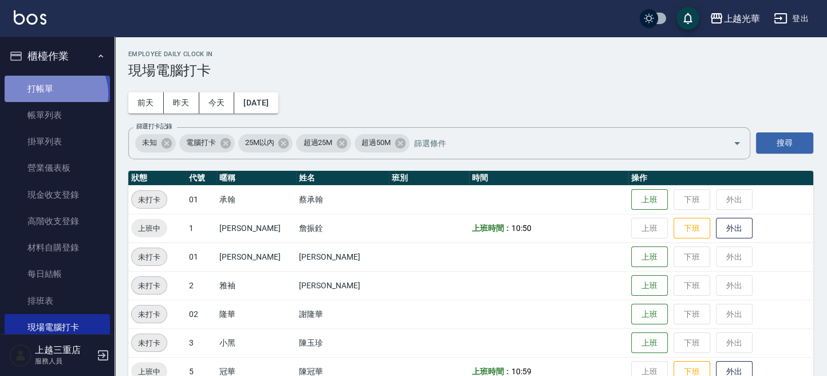
click at [54, 92] on link "打帳單" at bounding box center [57, 89] width 105 height 26
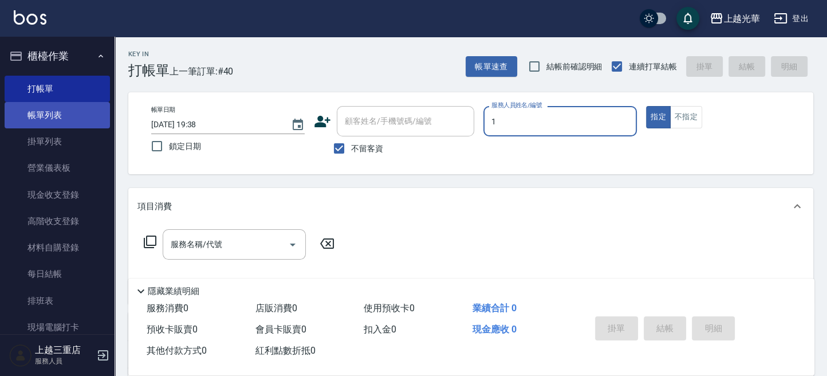
type input "小[PERSON_NAME]-1"
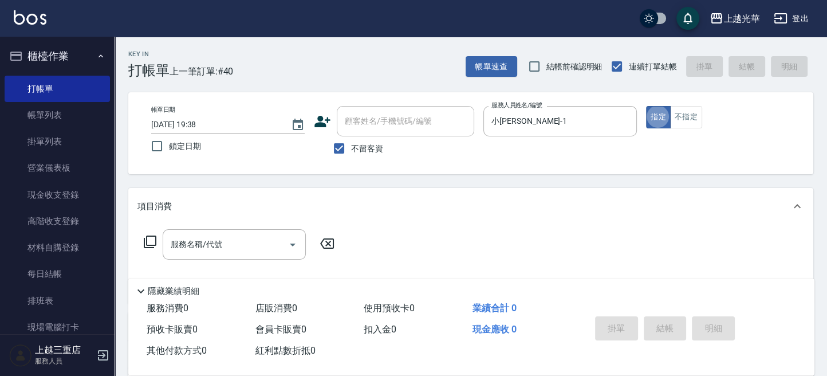
type button "true"
click at [207, 246] on input "服務名稱/代號" at bounding box center [226, 244] width 116 height 20
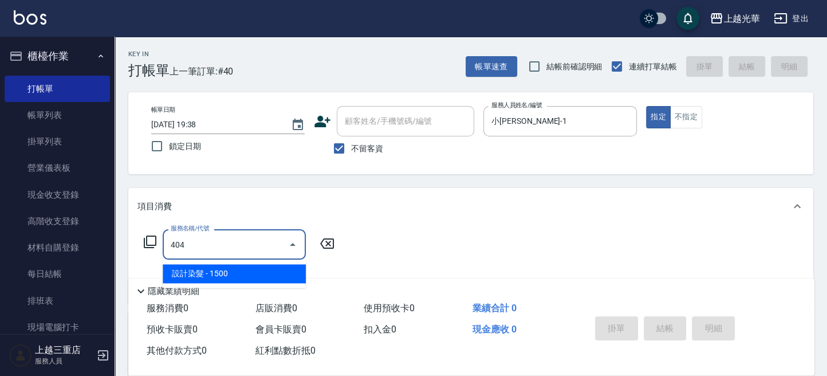
type input "設計染髮(404)"
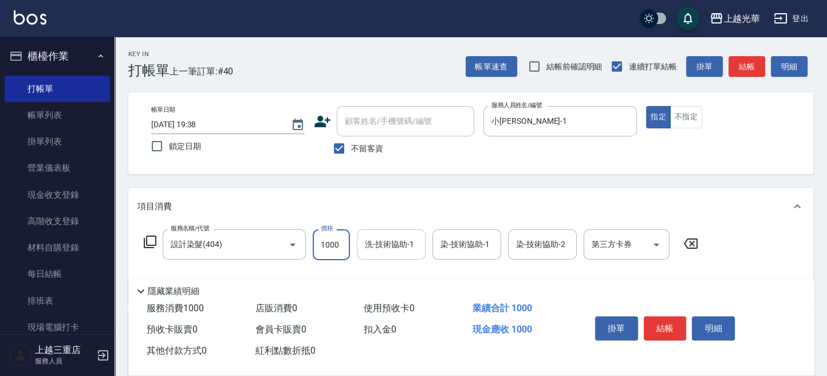
type input "1000"
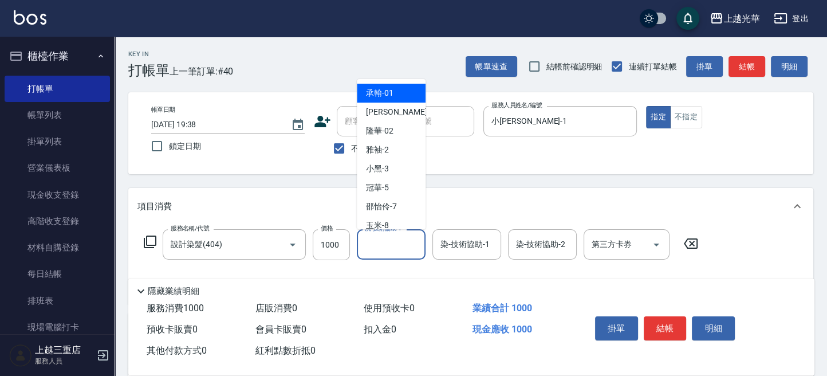
click at [396, 250] on input "洗-技術協助-1" at bounding box center [391, 244] width 58 height 20
type input "小[PERSON_NAME]-1"
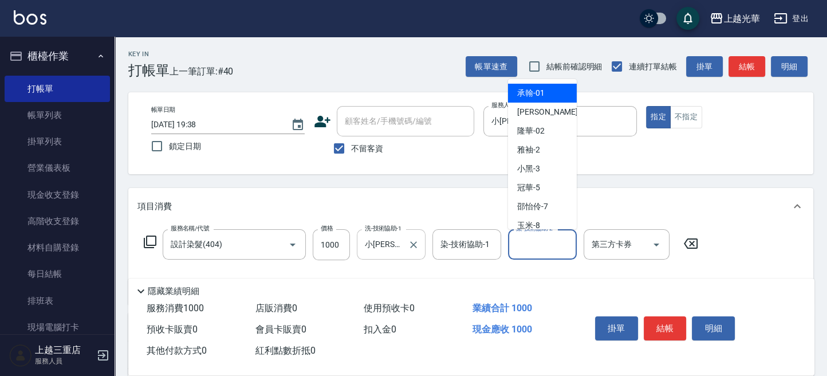
drag, startPoint x: 532, startPoint y: 250, endPoint x: 389, endPoint y: 246, distance: 142.7
click at [526, 246] on input "染-技術協助-2" at bounding box center [542, 244] width 58 height 20
type input "小[PERSON_NAME]-1"
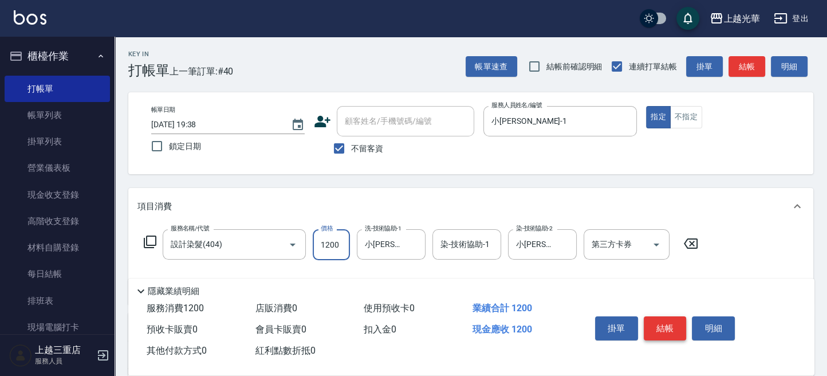
type input "1200"
click at [658, 320] on button "結帳" at bounding box center [665, 328] width 43 height 24
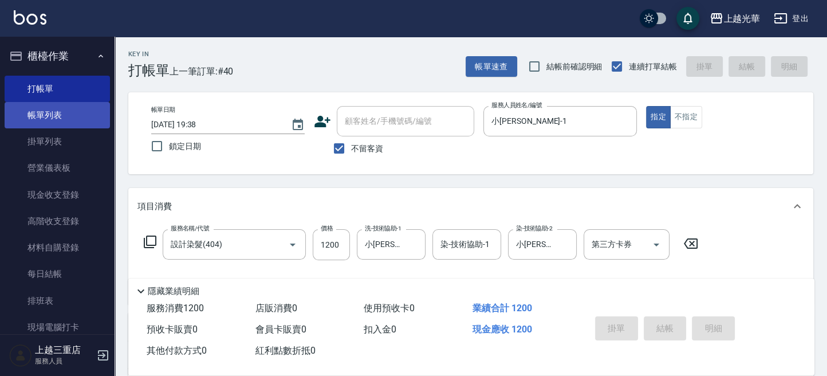
type input "[DATE] 19:45"
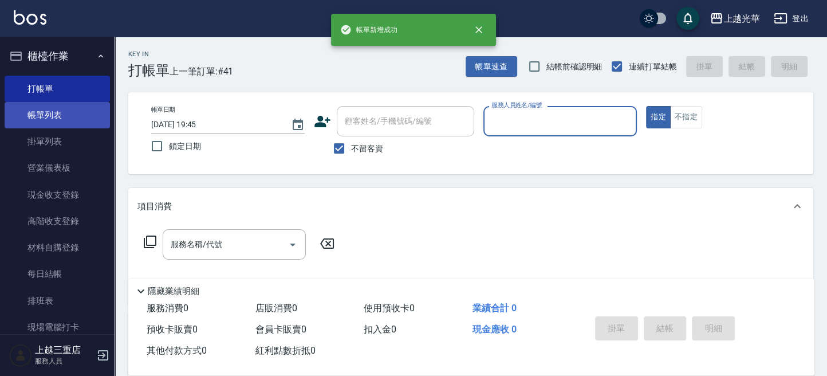
click at [66, 119] on link "帳單列表" at bounding box center [57, 115] width 105 height 26
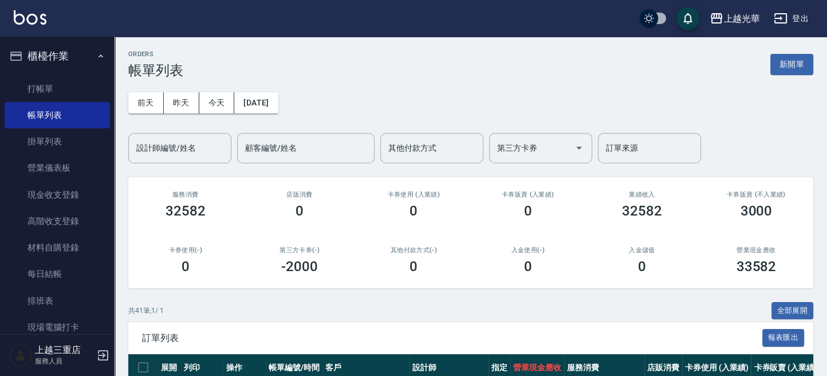
click at [187, 151] on input "設計師編號/姓名" at bounding box center [179, 148] width 93 height 20
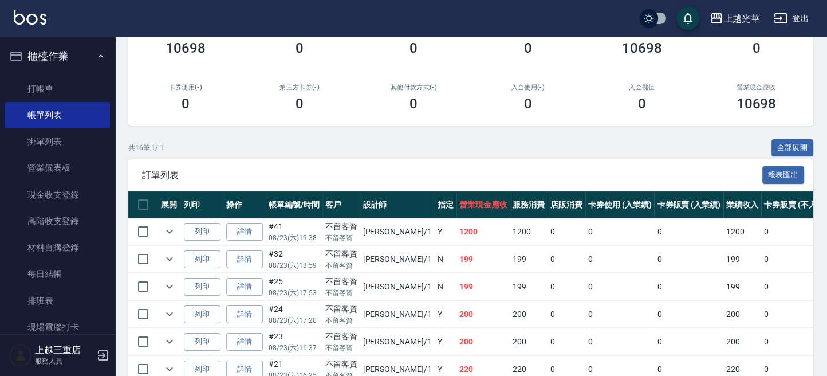
scroll to position [229, 0]
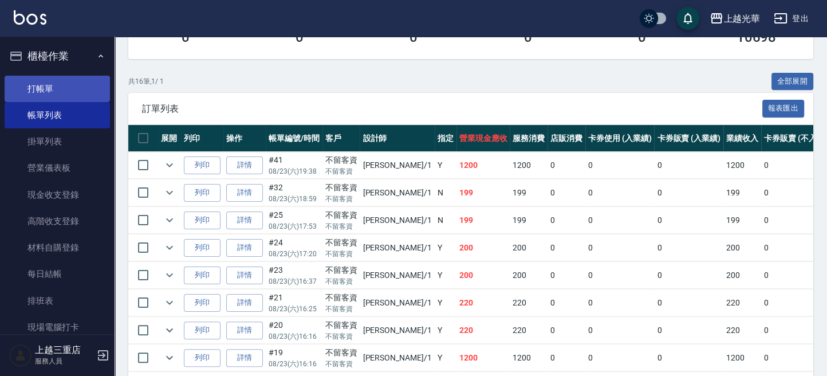
type input "小[PERSON_NAME]-1"
click at [77, 88] on link "打帳單" at bounding box center [57, 89] width 105 height 26
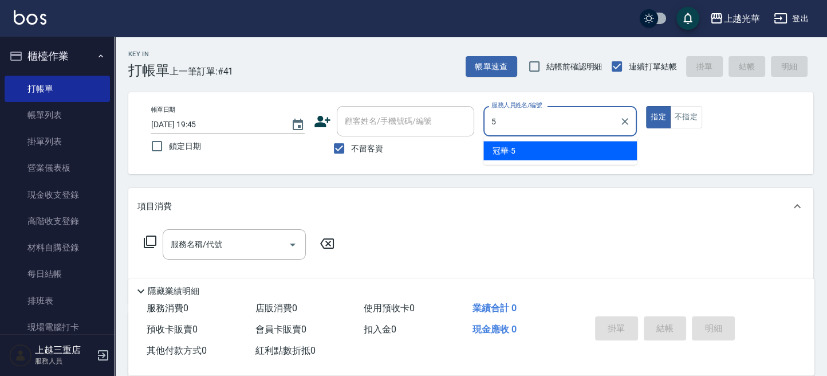
type input "冠華-5"
type button "true"
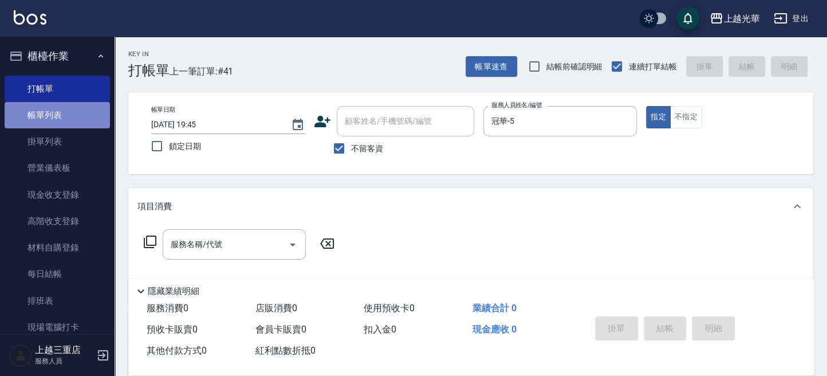
click at [66, 116] on link "帳單列表" at bounding box center [57, 115] width 105 height 26
click at [72, 116] on link "帳單列表" at bounding box center [57, 115] width 105 height 26
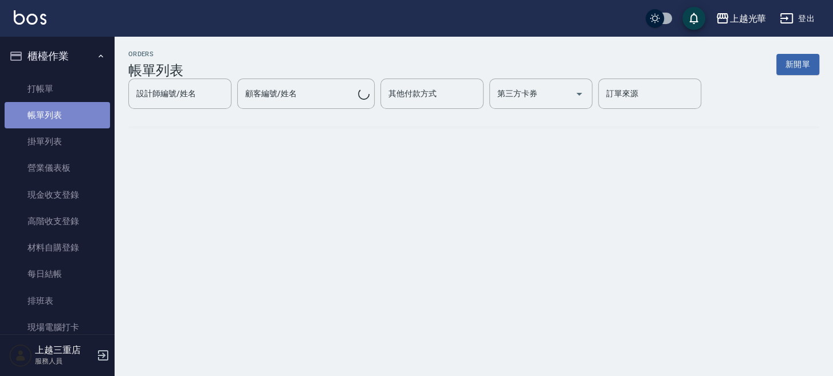
click at [70, 114] on link "帳單列表" at bounding box center [57, 115] width 105 height 26
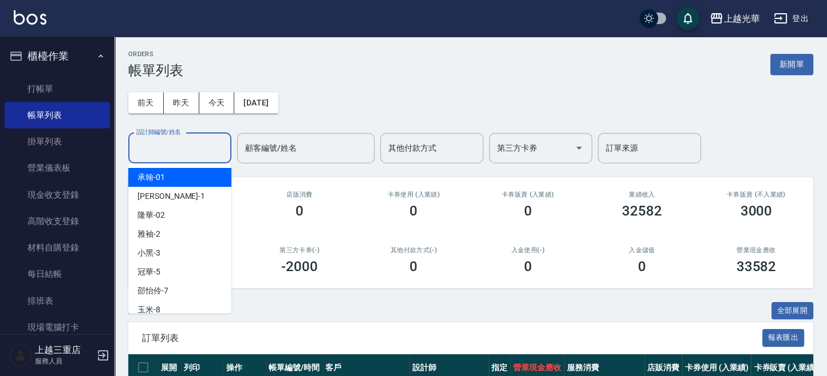
click at [160, 138] on input "設計師編號/姓名" at bounding box center [179, 148] width 93 height 20
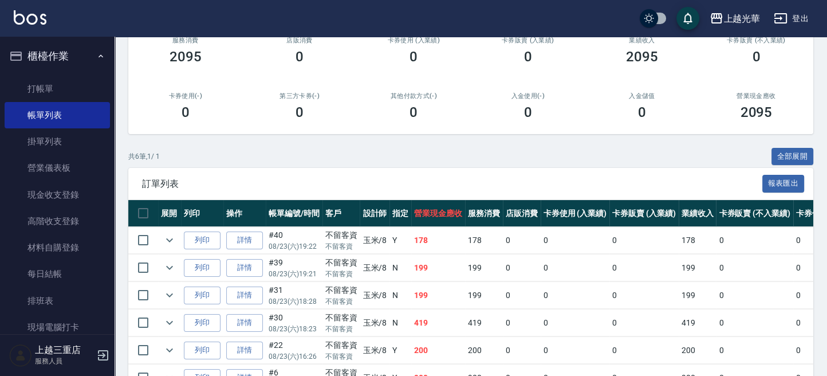
scroll to position [224, 0]
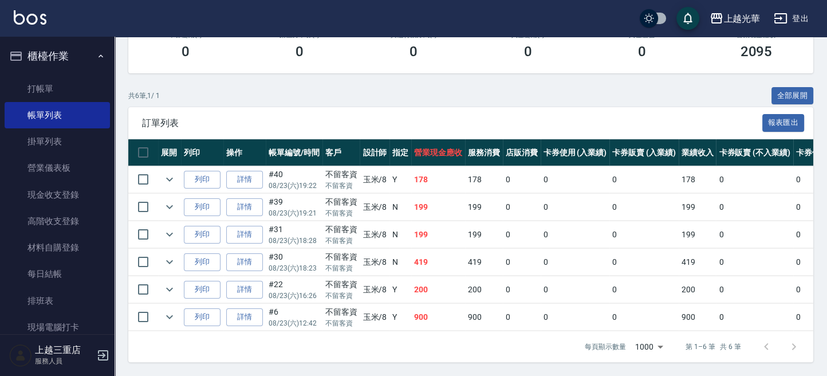
type input "玉米-8"
drag, startPoint x: 440, startPoint y: 307, endPoint x: 423, endPoint y: 285, distance: 27.4
click at [396, 304] on tr "列印 詳情 #6 08/23 (六) 12:42 不留客資 不留客資 玉米 /8 Y 900 900 0 0 0 900 0 0 0 0 0" at bounding box center [595, 317] width 935 height 27
drag, startPoint x: 429, startPoint y: 280, endPoint x: 436, endPoint y: 238, distance: 41.9
click at [410, 276] on tr "列印 詳情 #22 08/23 (六) 16:26 不留客資 不留客資 玉米 /8 Y 200 200 0 0 0 200 0 0 0 0 0" at bounding box center [595, 289] width 935 height 27
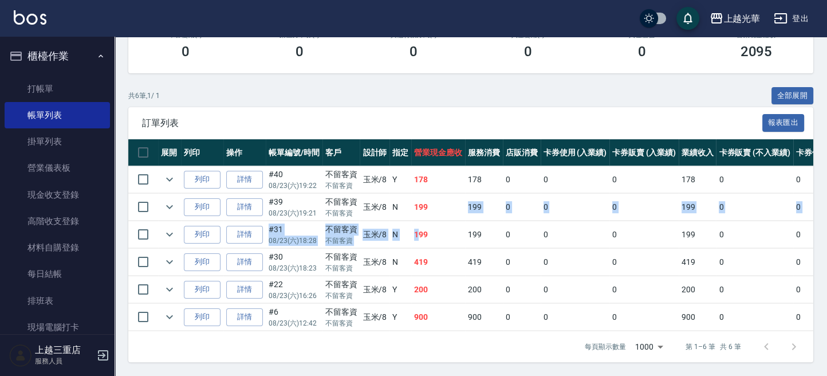
drag, startPoint x: 436, startPoint y: 205, endPoint x: 420, endPoint y: 221, distance: 22.3
click at [417, 230] on tbody "列印 詳情 #40 08/23 (六) 19:22 不留客資 不留客資 玉米 /8 Y 178 178 0 0 0 178 0 0 0 0 0 列印 詳情 #…" at bounding box center [595, 248] width 935 height 165
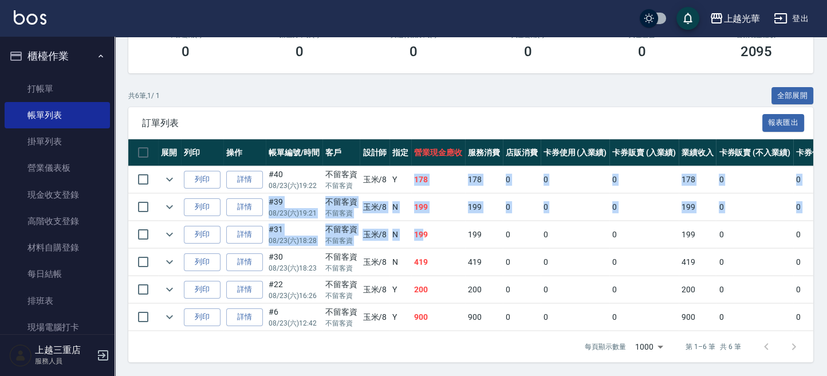
drag, startPoint x: 423, startPoint y: 213, endPoint x: 416, endPoint y: 174, distance: 39.1
click at [416, 174] on tbody "列印 詳情 #40 08/23 (六) 19:22 不留客資 不留客資 玉米 /8 Y 178 178 0 0 0 178 0 0 0 0 0 列印 詳情 #…" at bounding box center [595, 248] width 935 height 165
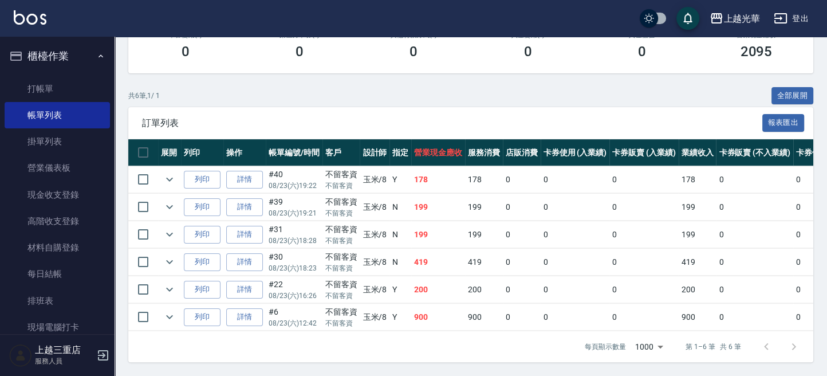
click at [537, 97] on div "共 6 筆, 1 / 1 全部展開 訂單列表 報表匯出 展開 列印 操作 帳單編號/時間 客戶 設計師 指定 營業現金應收 服務消費 店販消費 卡券使用 (入…" at bounding box center [470, 225] width 685 height 276
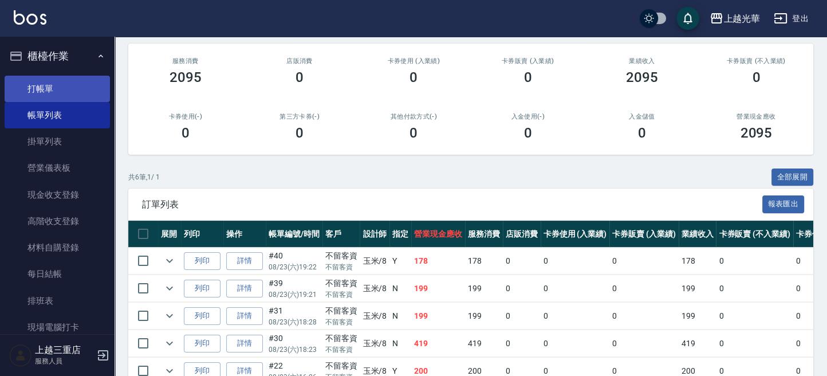
scroll to position [148, 0]
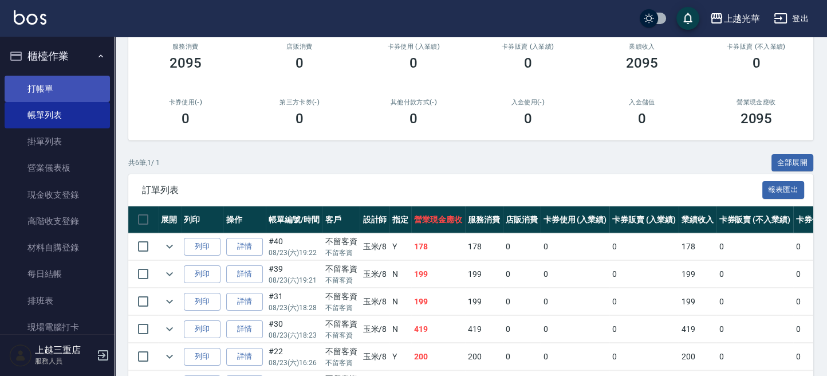
click at [57, 87] on link "打帳單" at bounding box center [57, 89] width 105 height 26
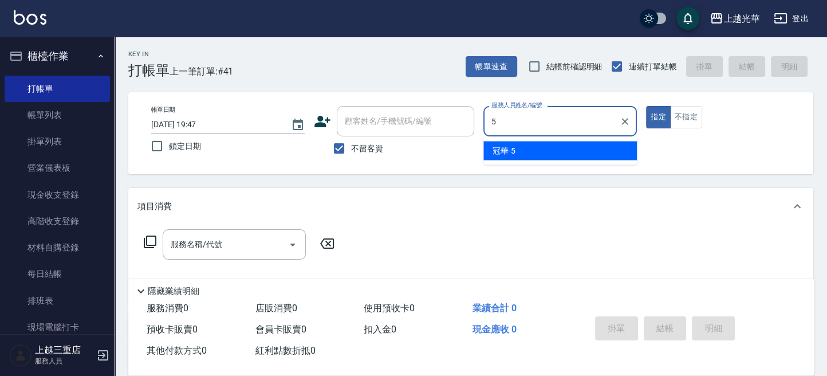
type input "冠華-5"
type button "true"
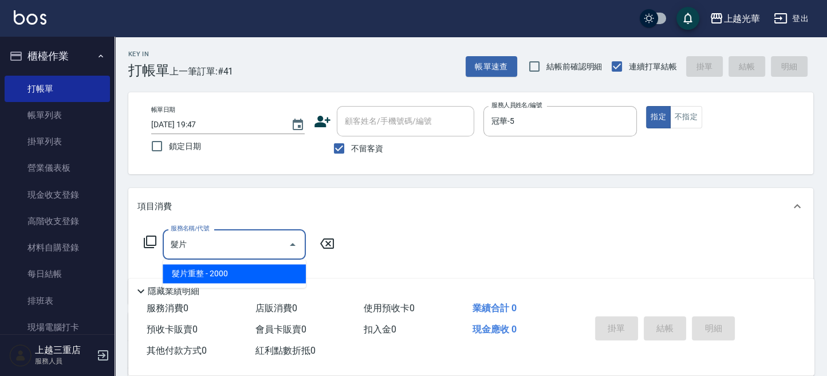
click at [240, 274] on span "髮片重整 - 2000" at bounding box center [234, 273] width 143 height 19
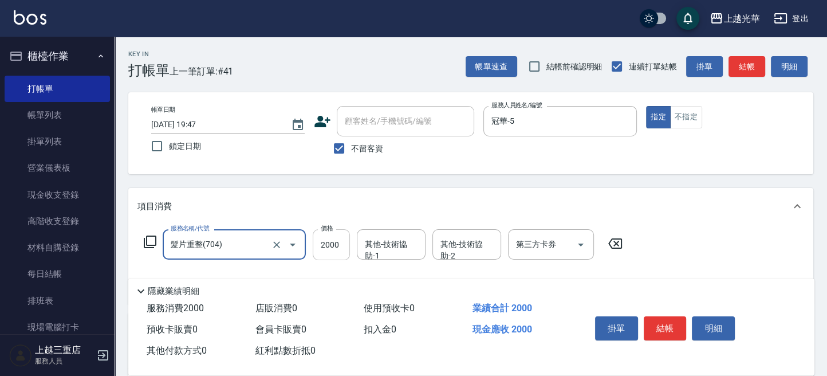
type input "髮片重整(704)"
click at [332, 243] on input "2000" at bounding box center [331, 244] width 37 height 31
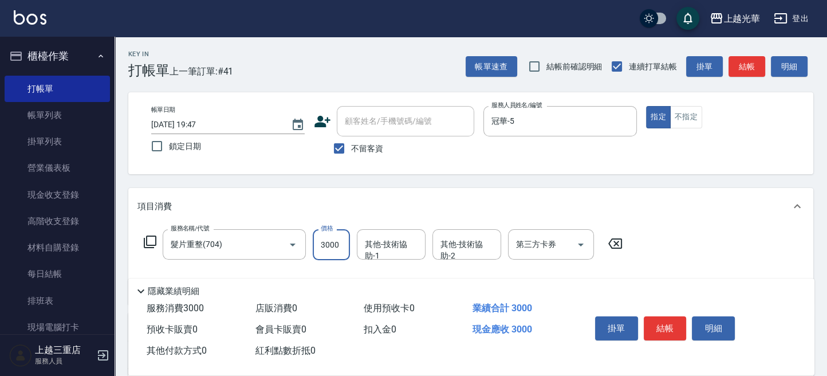
type input "3000"
type input "冠華-5"
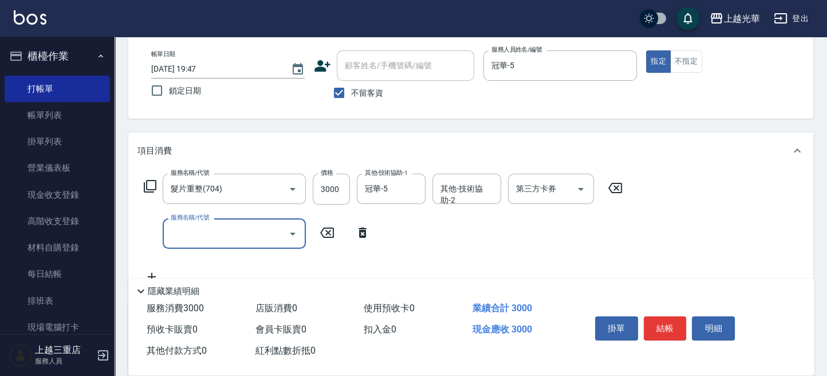
scroll to position [76, 0]
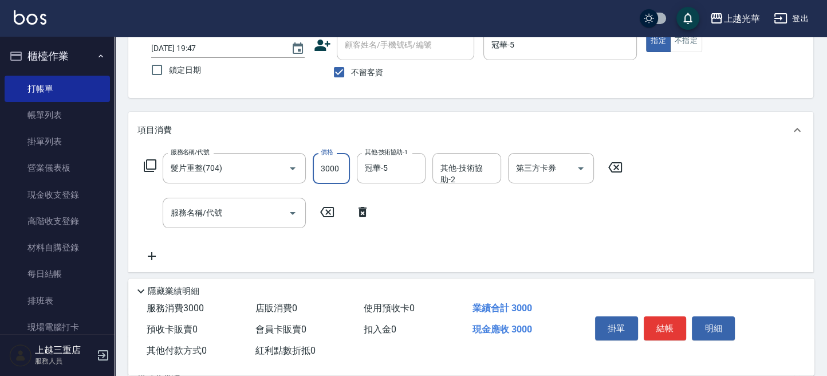
drag, startPoint x: 396, startPoint y: 201, endPoint x: 379, endPoint y: 215, distance: 23.2
click at [392, 204] on div "服務名稱/代號 髮片重整(704) 服務名稱/代號 價格 3000 價格 其他-技術協助-1 冠華-5 其他-技術協助-1 其他-技術協助-2 其他-技術協助…" at bounding box center [383, 208] width 492 height 110
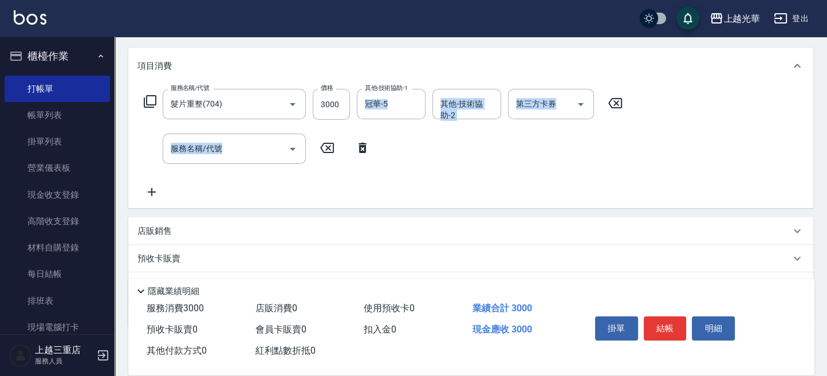
scroll to position [152, 0]
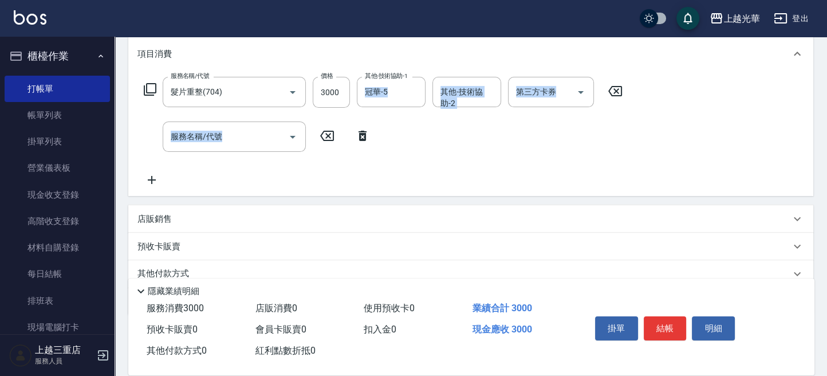
click at [219, 216] on div "店販銷售" at bounding box center [463, 219] width 653 height 12
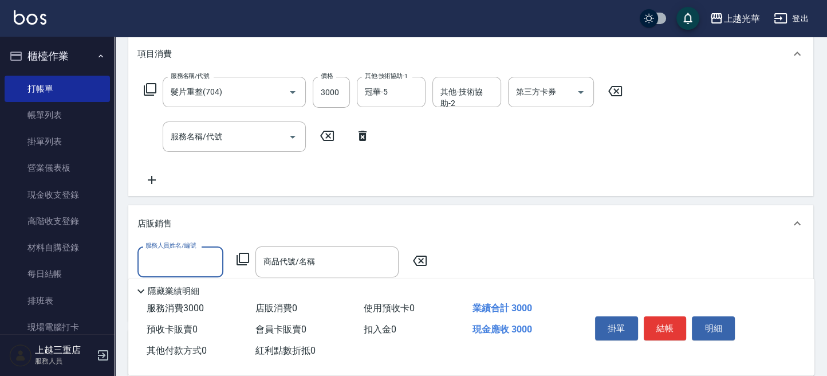
scroll to position [0, 0]
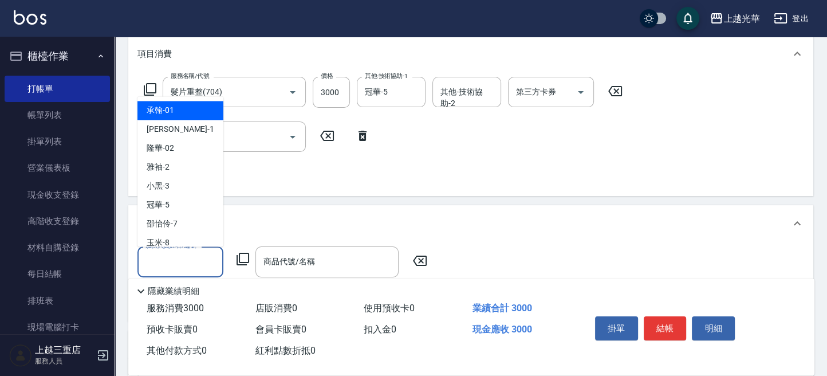
drag, startPoint x: 191, startPoint y: 259, endPoint x: 136, endPoint y: 208, distance: 75.0
click at [171, 252] on input "服務人員姓名/編號" at bounding box center [181, 261] width 76 height 20
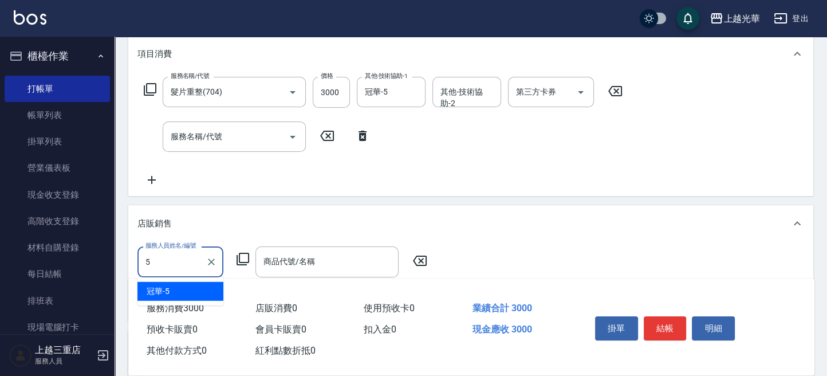
type input "冠華-5"
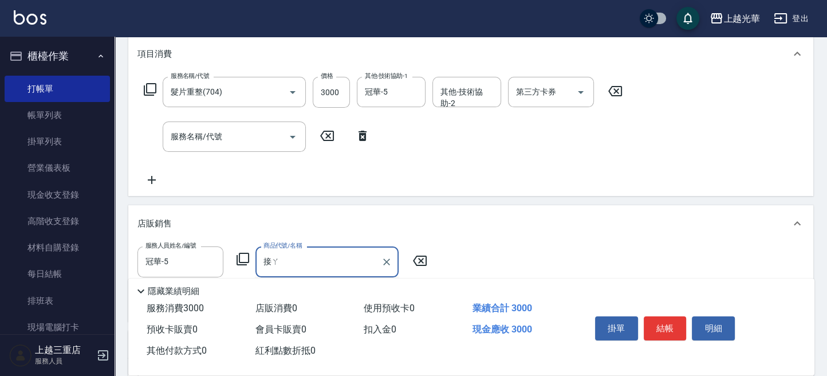
type input "接"
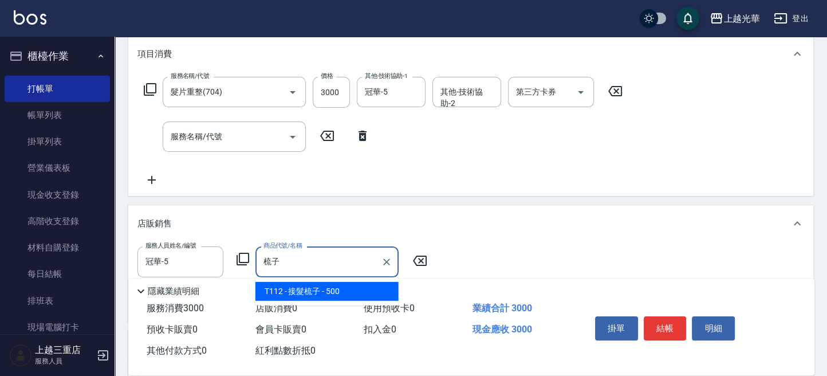
click at [319, 293] on span "T112 - 接髮梳子 - 500" at bounding box center [326, 291] width 143 height 19
type input "接髮梳子"
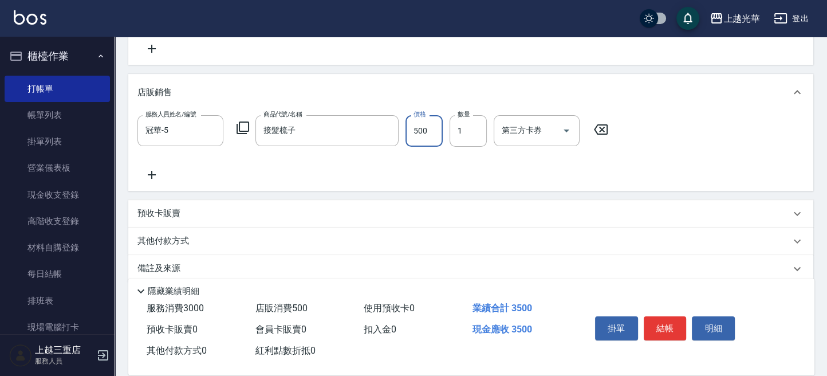
scroll to position [298, 0]
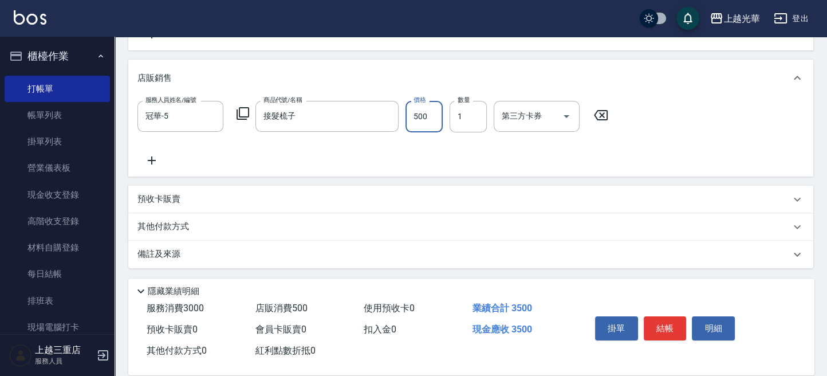
click at [152, 158] on icon at bounding box center [152, 160] width 8 height 8
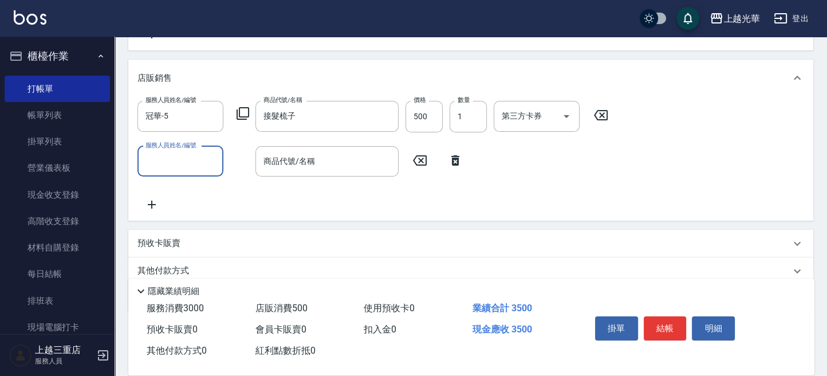
drag, startPoint x: 180, startPoint y: 158, endPoint x: 186, endPoint y: 159, distance: 6.3
click at [183, 158] on input "服務人員姓名/編號" at bounding box center [181, 161] width 76 height 20
type input "冠華-5"
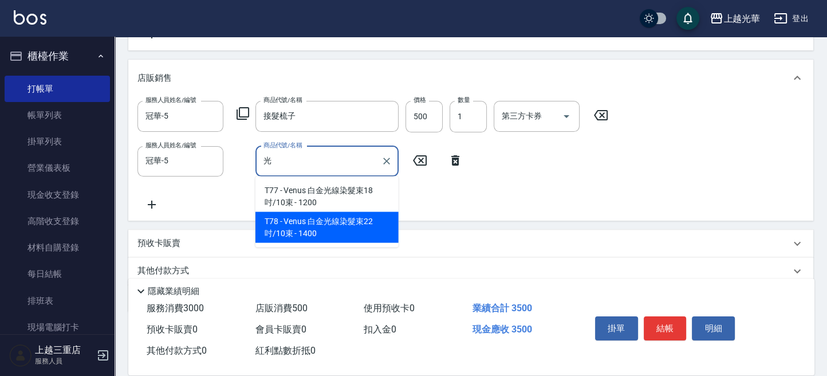
click at [345, 221] on span "T78 - Venus 白金光線染髮束22吋/10束 - 1400" at bounding box center [326, 226] width 143 height 31
type input "Venus 白金光線染髮束22吋/10束"
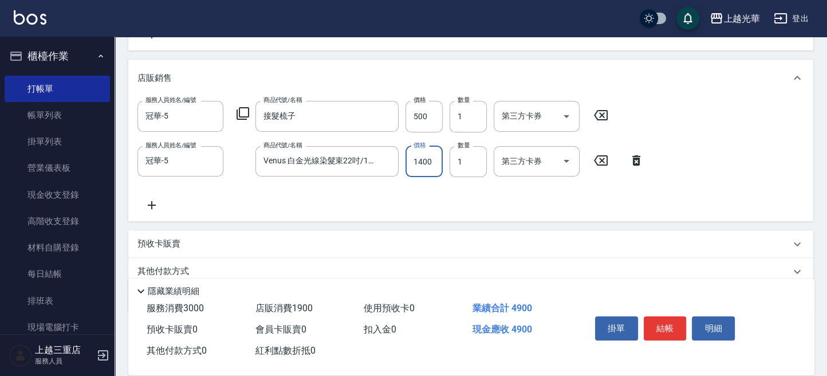
click at [433, 155] on input "1400" at bounding box center [424, 161] width 37 height 31
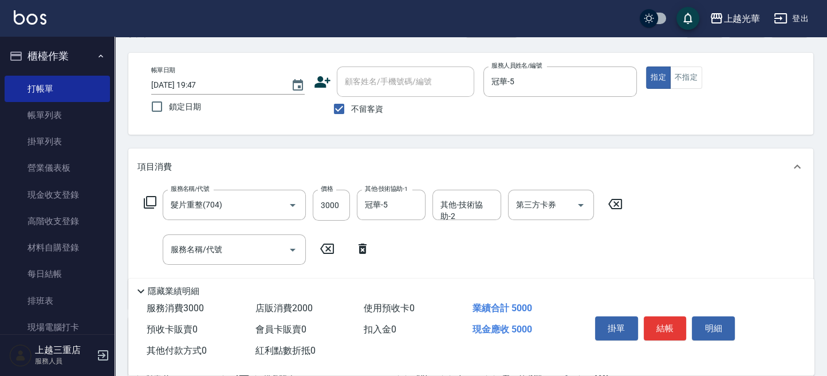
scroll to position [0, 0]
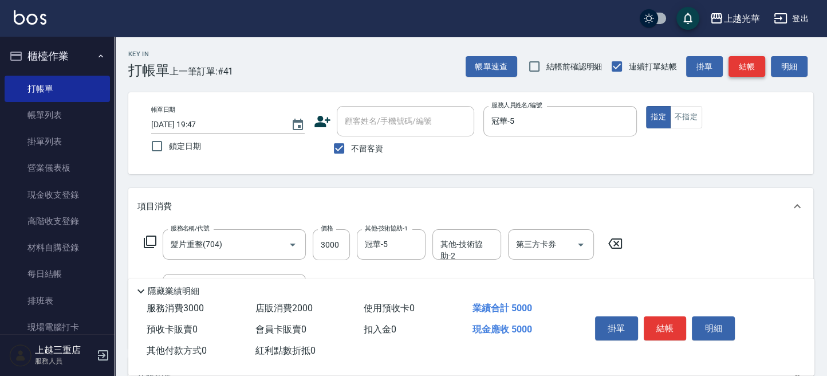
type input "1500"
click at [748, 60] on button "結帳" at bounding box center [747, 66] width 37 height 21
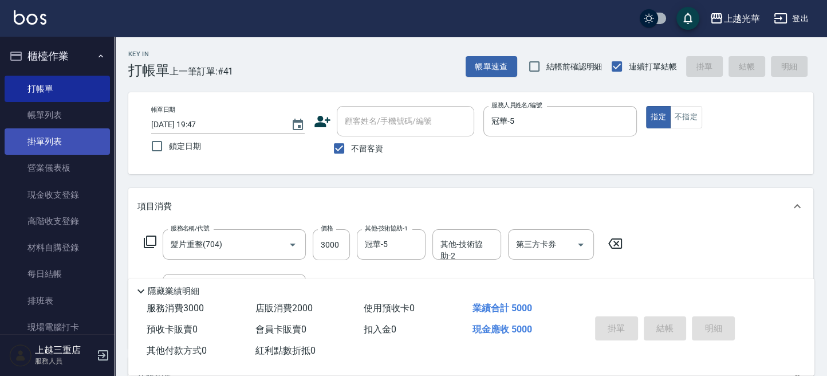
type input "[DATE] 19:49"
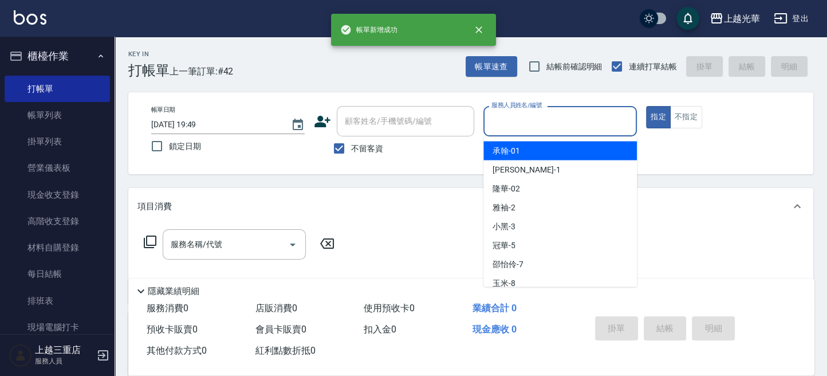
drag, startPoint x: 526, startPoint y: 127, endPoint x: 532, endPoint y: 129, distance: 6.0
click at [524, 128] on input "服務人員姓名/編號" at bounding box center [560, 121] width 143 height 20
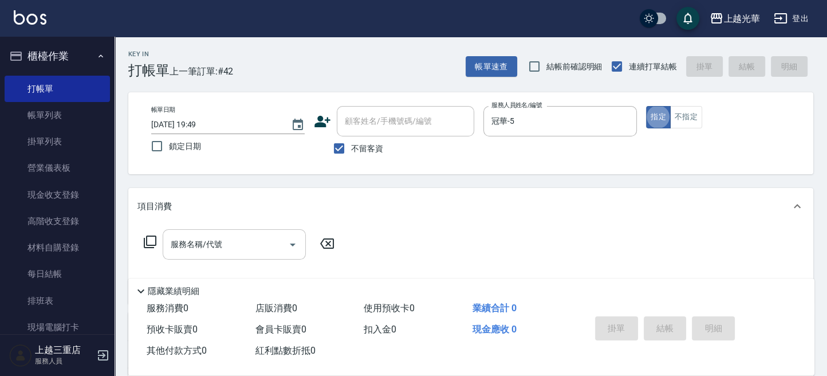
click at [233, 241] on input "服務名稱/代號" at bounding box center [226, 244] width 116 height 20
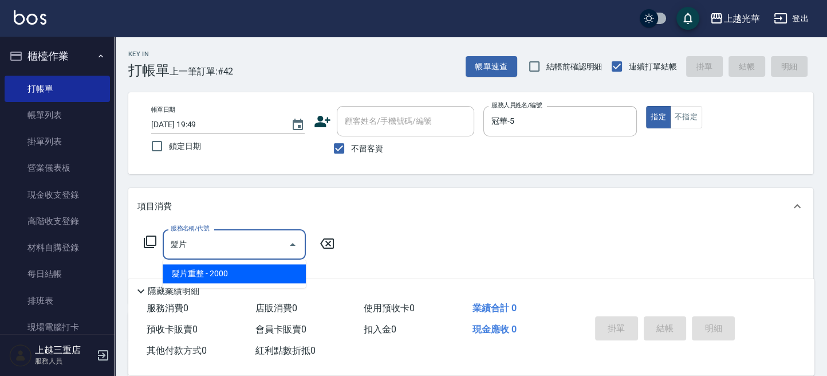
click at [249, 268] on span "髮片重整 - 2000" at bounding box center [234, 273] width 143 height 19
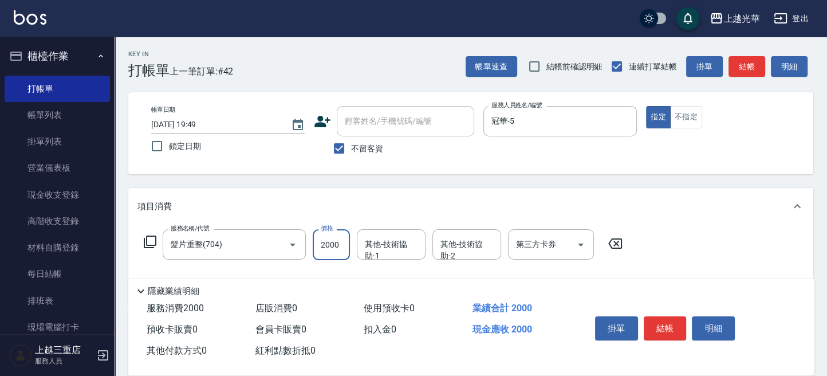
click at [335, 245] on input "2000" at bounding box center [331, 244] width 37 height 31
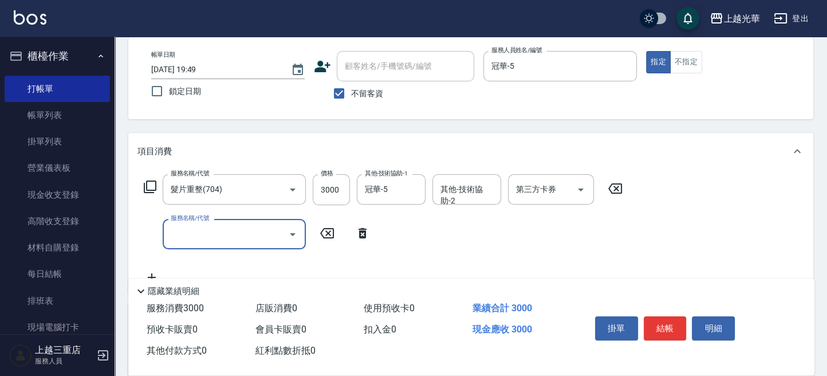
scroll to position [76, 0]
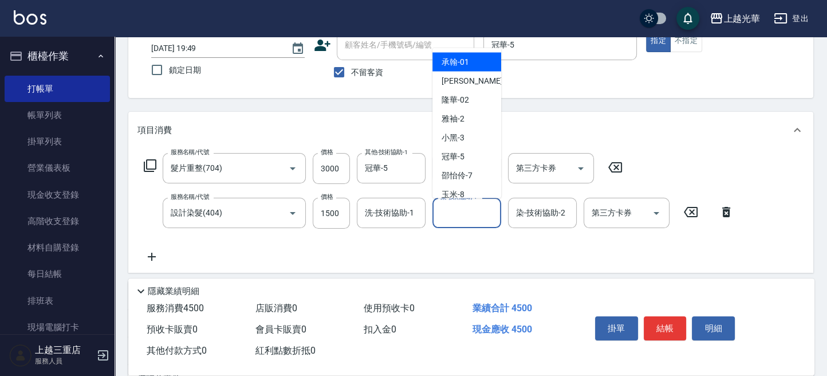
drag, startPoint x: 472, startPoint y: 219, endPoint x: 445, endPoint y: 221, distance: 26.9
click at [471, 218] on input "染-技術協助-1" at bounding box center [467, 213] width 58 height 20
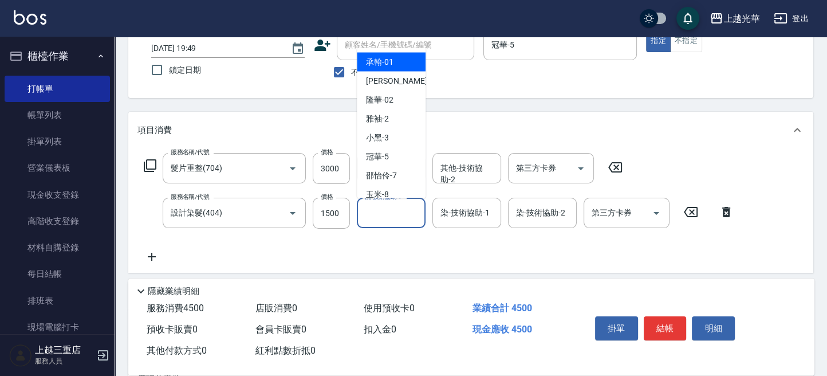
click at [395, 211] on input "洗-技術協助-1" at bounding box center [391, 213] width 58 height 20
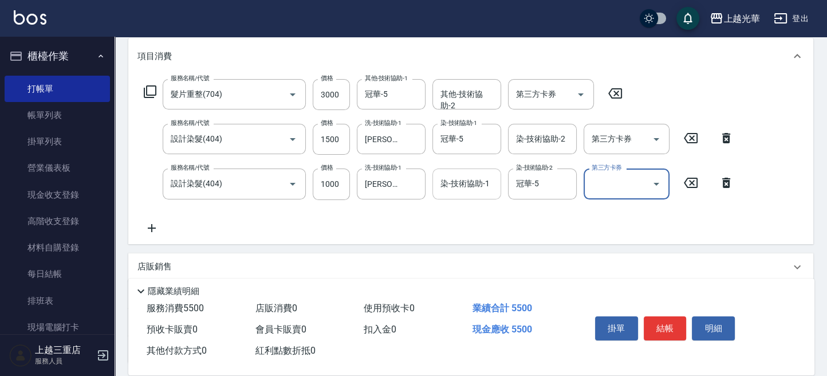
scroll to position [152, 0]
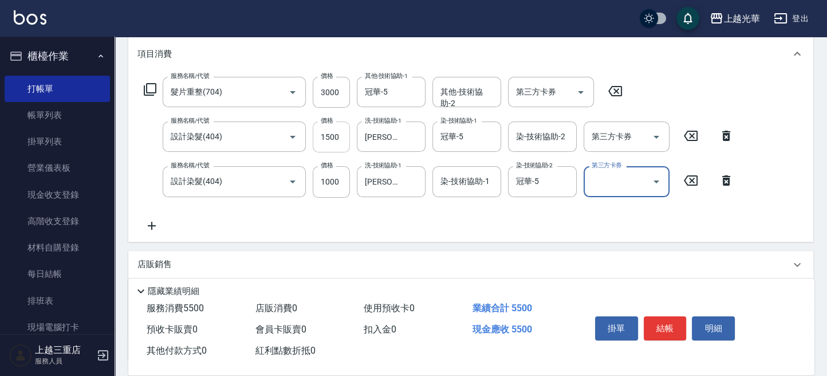
drag, startPoint x: 333, startPoint y: 131, endPoint x: 321, endPoint y: 136, distance: 13.1
click at [333, 132] on input "1500" at bounding box center [331, 136] width 37 height 31
click at [330, 133] on input "1500" at bounding box center [331, 136] width 37 height 31
click at [155, 226] on icon at bounding box center [151, 226] width 29 height 14
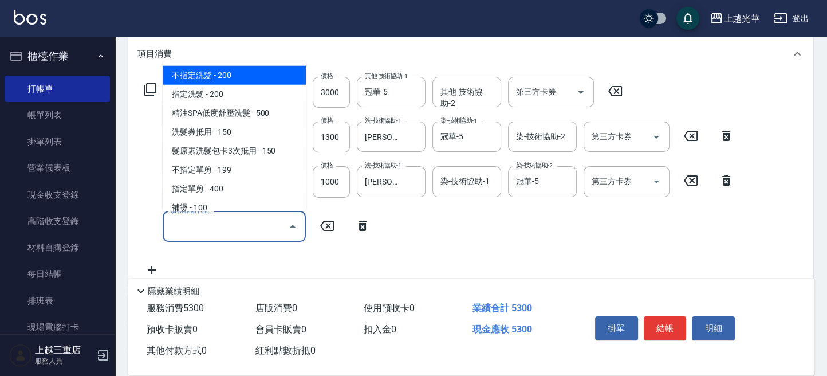
click at [218, 226] on input "服務名稱/代號" at bounding box center [226, 227] width 116 height 20
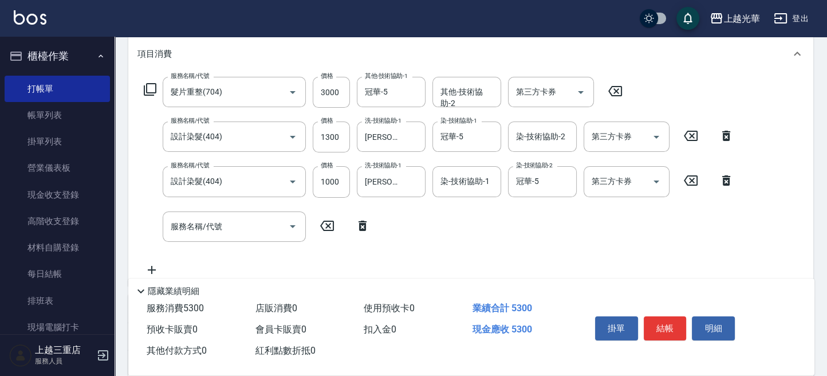
click at [396, 211] on div "服務名稱/代號 髮片重整(704) 服務名稱/代號 價格 3000 價格 其他-技術協助-1 冠華-5 其他-技術協助-1 其他-技術協助-2 其他-技術協助…" at bounding box center [438, 177] width 603 height 200
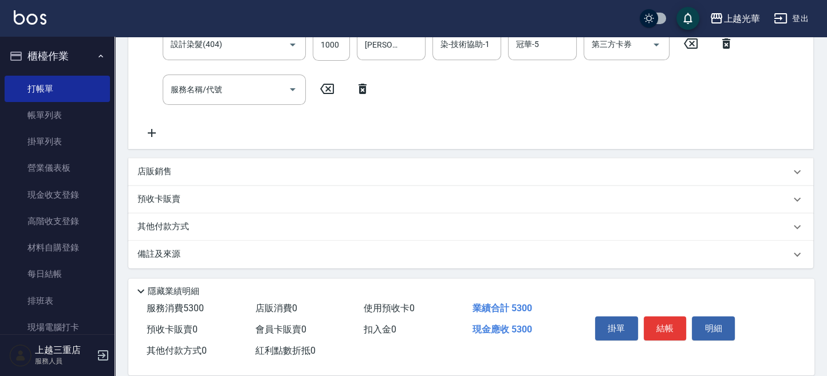
drag, startPoint x: 274, startPoint y: 158, endPoint x: 274, endPoint y: 175, distance: 17.8
click at [275, 167] on div "店販銷售" at bounding box center [470, 171] width 685 height 27
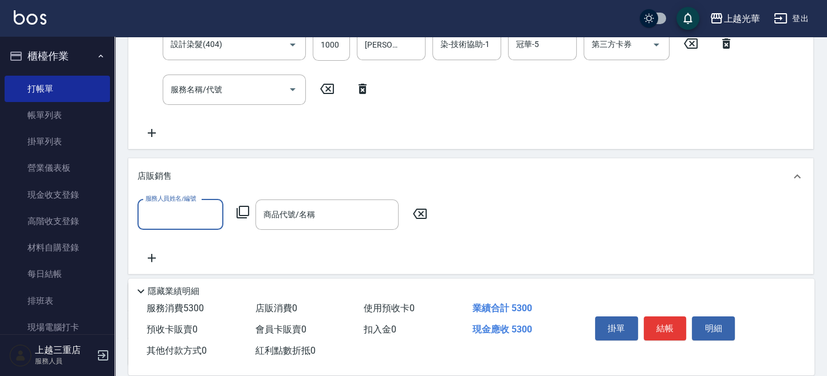
scroll to position [0, 0]
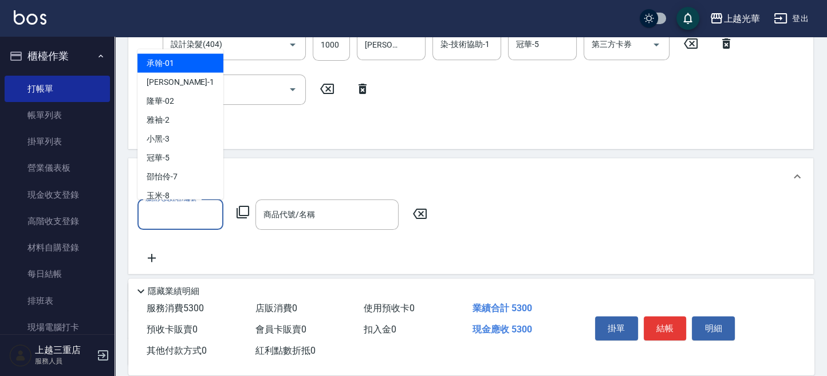
drag, startPoint x: 178, startPoint y: 212, endPoint x: 172, endPoint y: 184, distance: 28.6
click at [176, 212] on input "服務人員姓名/編號" at bounding box center [181, 215] width 76 height 20
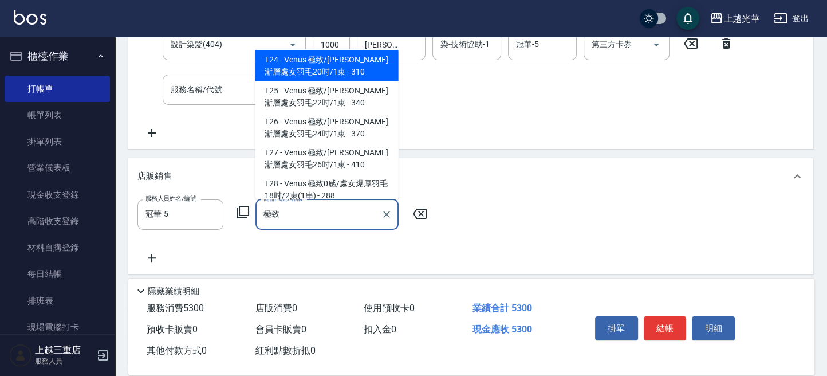
scroll to position [305, 0]
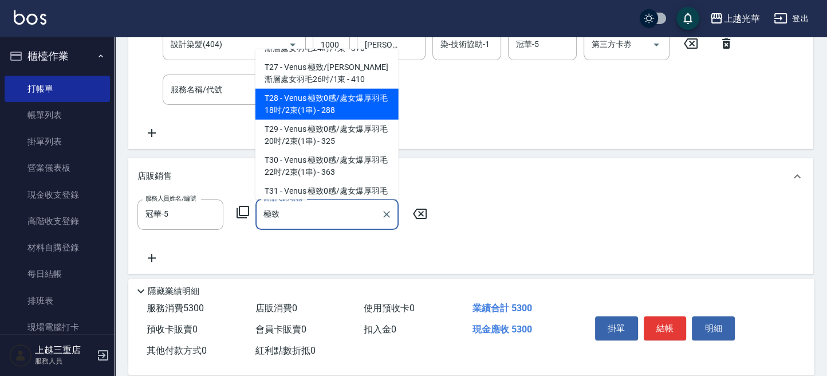
click at [359, 105] on span "T28 - Venus 極致0感/處女爆厚羽毛18吋/2束(1串) - 288" at bounding box center [326, 103] width 143 height 31
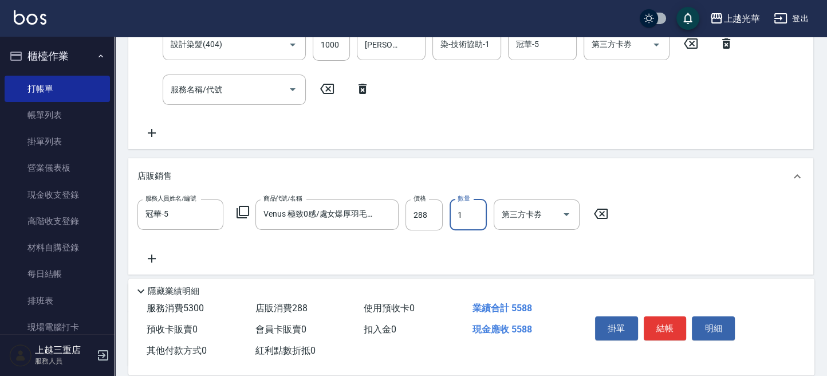
click at [470, 217] on input "1" at bounding box center [468, 214] width 37 height 31
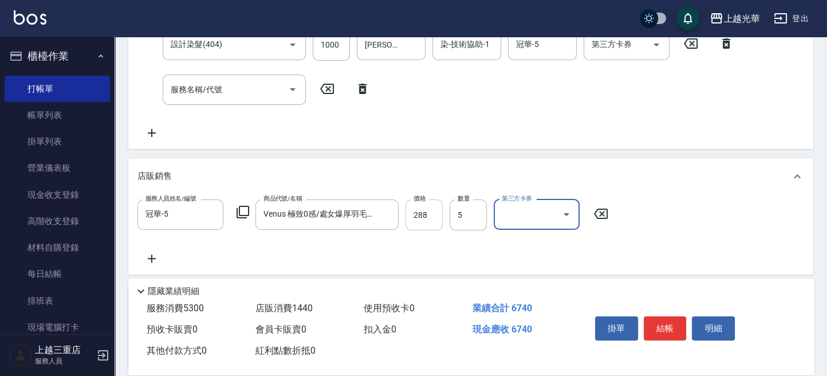
click at [432, 217] on input "288" at bounding box center [424, 214] width 37 height 31
click at [553, 115] on div "服務名稱/代號 髮片重整(704) 服務名稱/代號 價格 3000 價格 其他-技術協助-1 冠華-5 其他-技術協助-1 其他-技術協助-2 其他-技術協助…" at bounding box center [438, 40] width 603 height 200
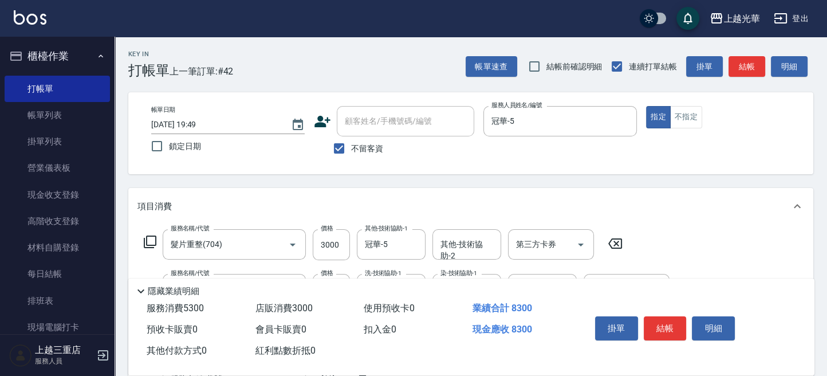
scroll to position [76, 0]
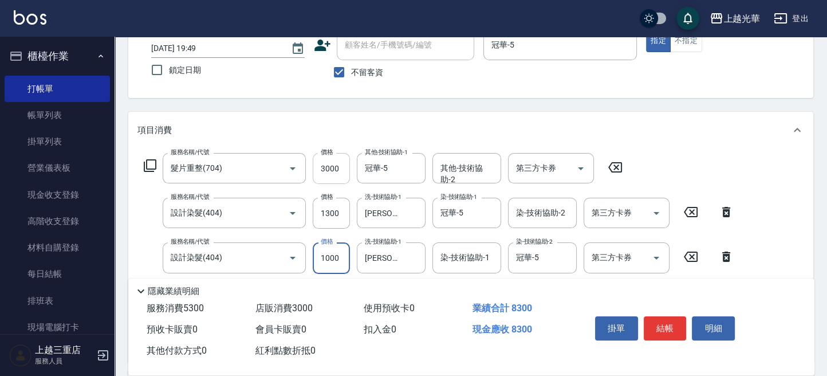
drag, startPoint x: 331, startPoint y: 162, endPoint x: 324, endPoint y: 159, distance: 7.2
click at [330, 162] on input "3000" at bounding box center [331, 168] width 37 height 31
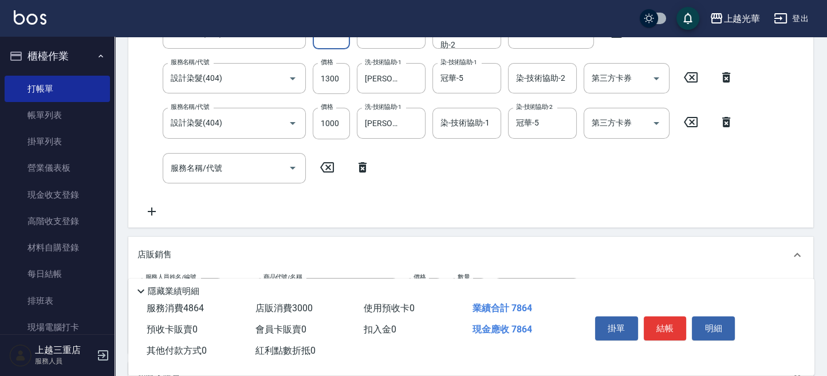
scroll to position [229, 0]
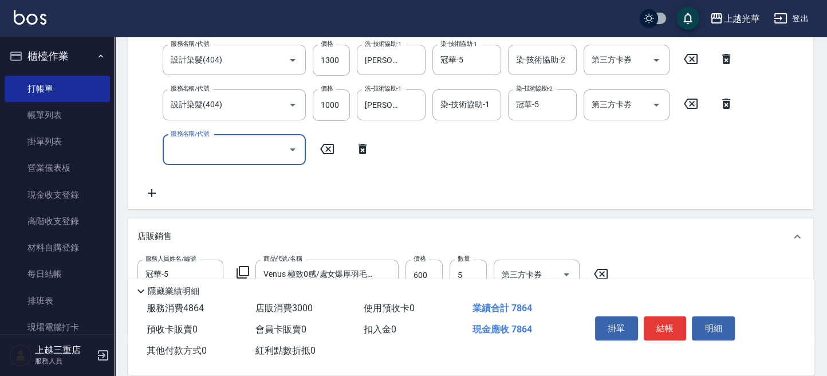
click at [245, 146] on input "服務名稱/代號" at bounding box center [226, 150] width 116 height 20
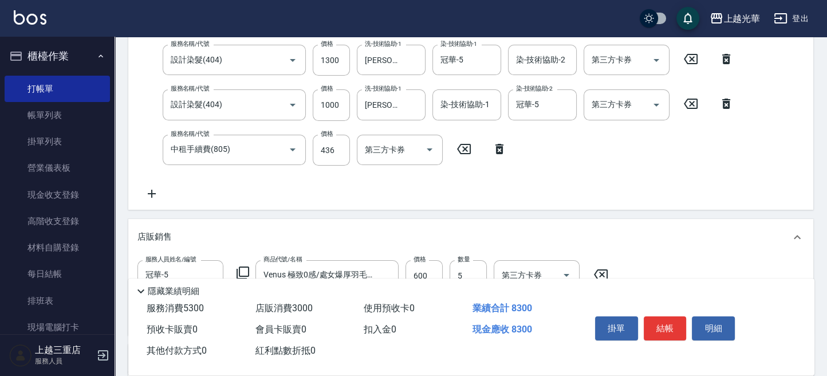
drag, startPoint x: 575, startPoint y: 163, endPoint x: 567, endPoint y: 156, distance: 9.8
click at [572, 162] on div "服務名稱/代號 髮片重整(704) 服務名稱/代號 價格 2564 價格 其他-技術協助-1 冠華-5 其他-技術協助-1 其他-技術協助-2 其他-技術協助…" at bounding box center [438, 100] width 603 height 201
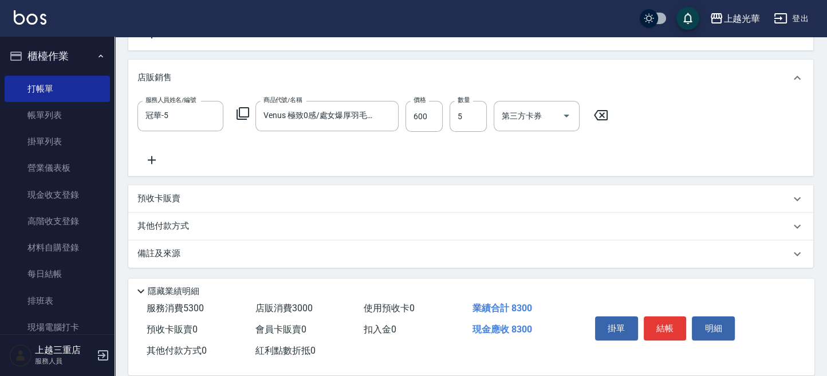
click at [190, 225] on p "其他付款方式" at bounding box center [165, 226] width 57 height 13
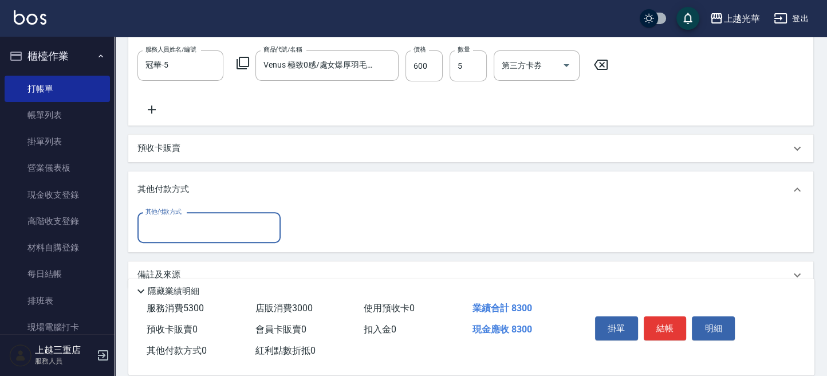
scroll to position [460, 0]
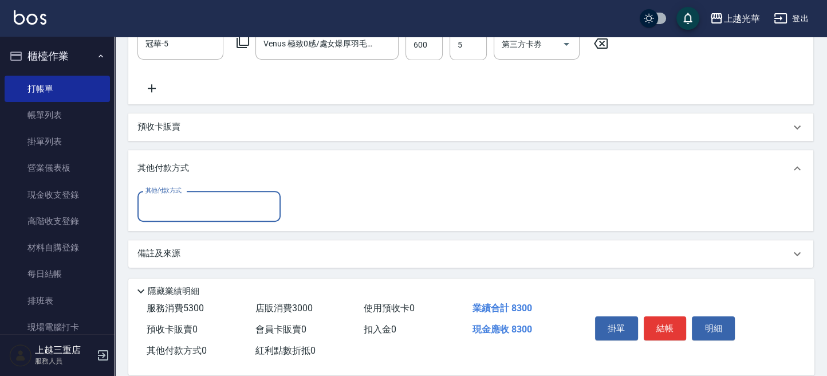
click at [192, 204] on input "其他付款方式" at bounding box center [209, 206] width 133 height 20
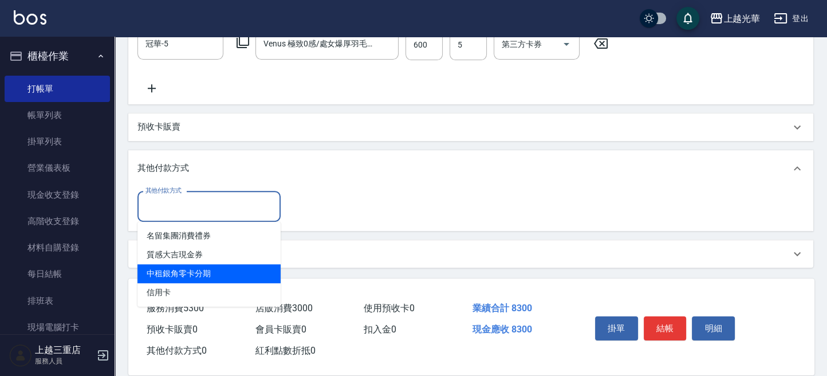
click at [192, 276] on span "中租銀角零卡分期" at bounding box center [208, 273] width 143 height 19
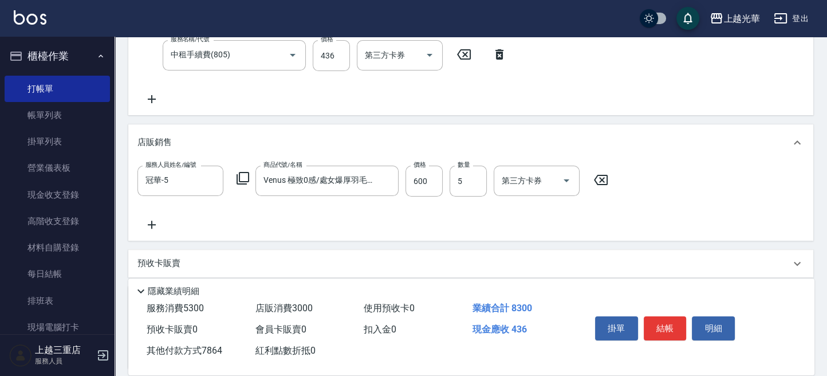
scroll to position [458, 0]
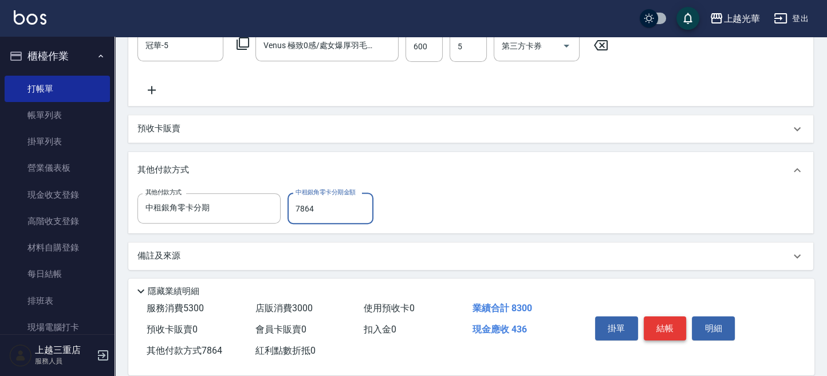
click at [659, 325] on button "結帳" at bounding box center [665, 328] width 43 height 24
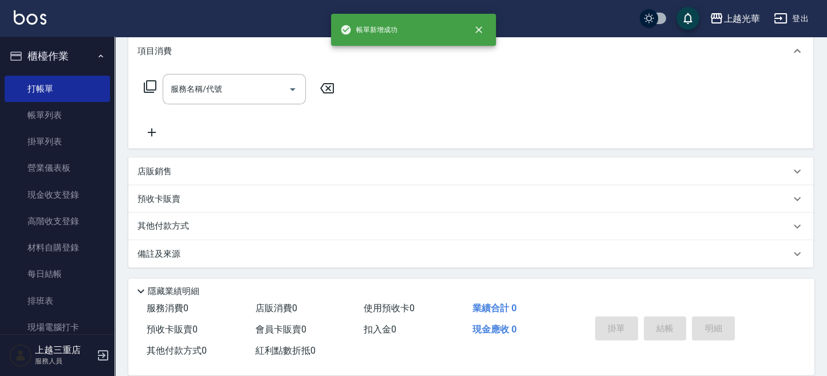
scroll to position [0, 0]
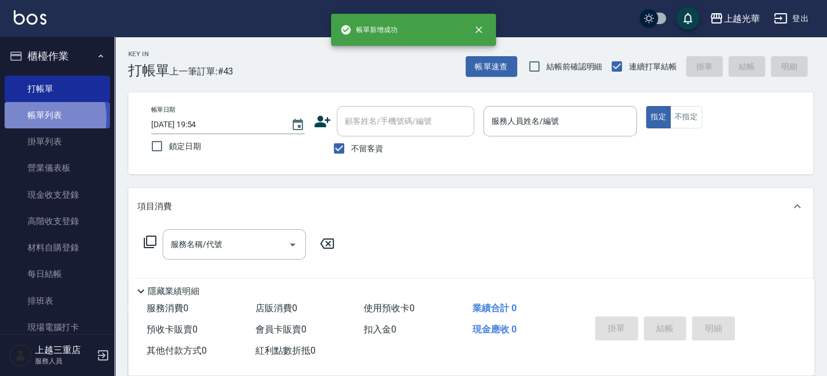
click at [34, 118] on link "帳單列表" at bounding box center [57, 115] width 105 height 26
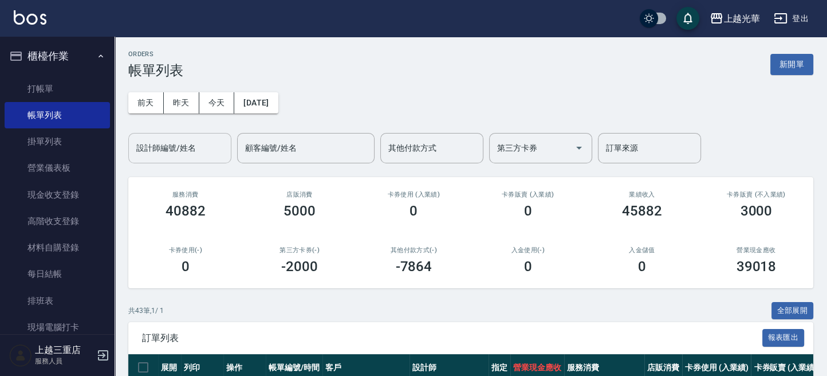
click at [166, 148] on input "設計師編號/姓名" at bounding box center [179, 148] width 93 height 20
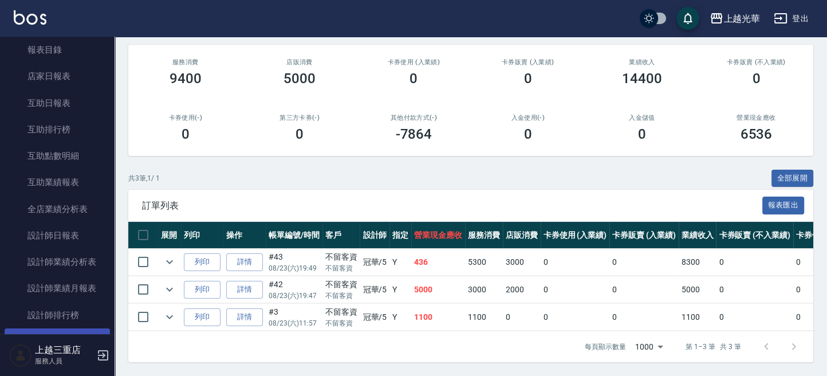
scroll to position [458, 0]
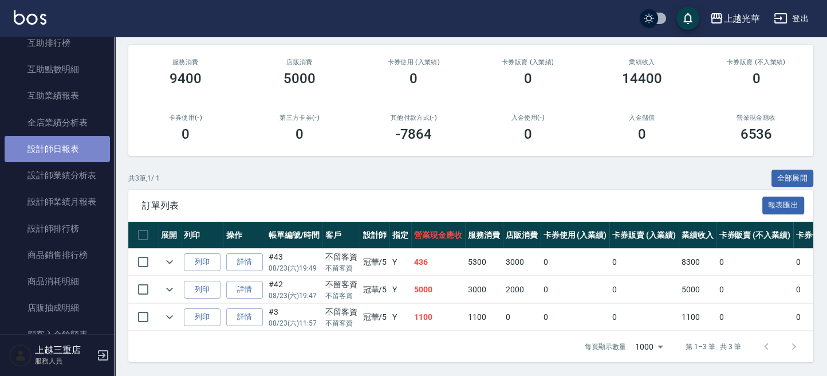
click at [58, 145] on link "設計師日報表" at bounding box center [57, 149] width 105 height 26
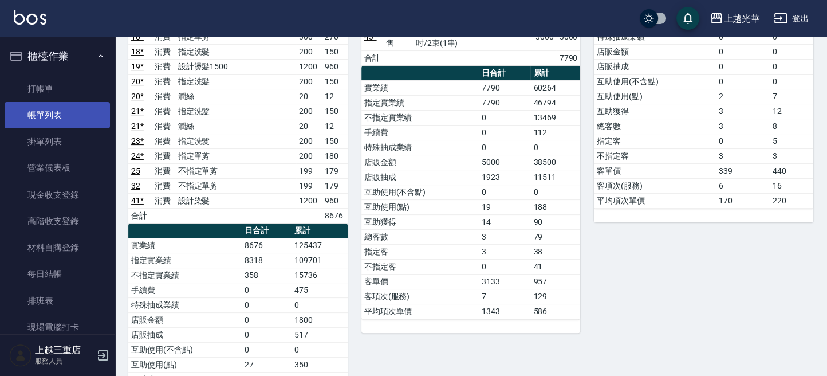
scroll to position [305, 0]
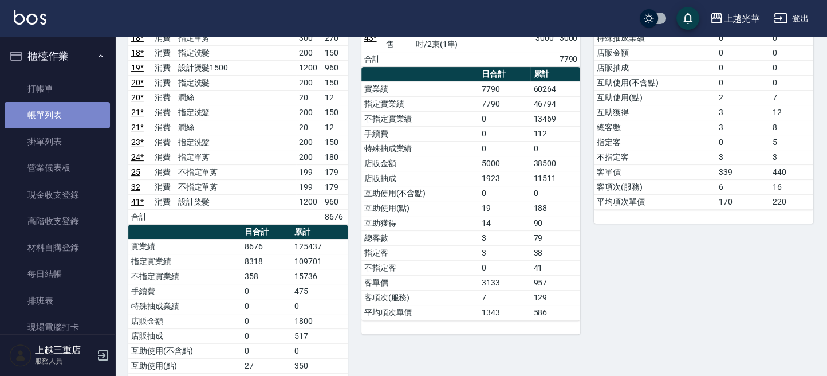
click at [65, 108] on link "帳單列表" at bounding box center [57, 115] width 105 height 26
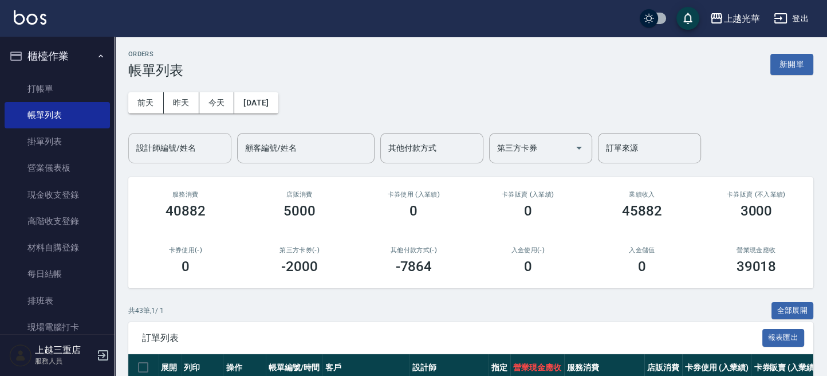
click at [191, 156] on input "設計師編號/姓名" at bounding box center [179, 148] width 93 height 20
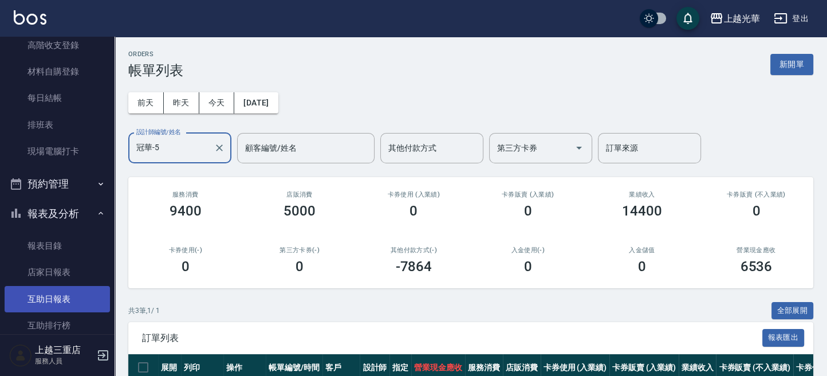
scroll to position [305, 0]
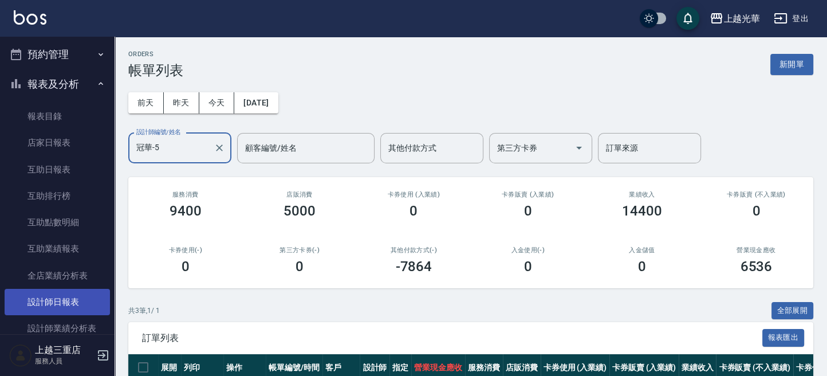
click at [62, 301] on link "設計師日報表" at bounding box center [57, 302] width 105 height 26
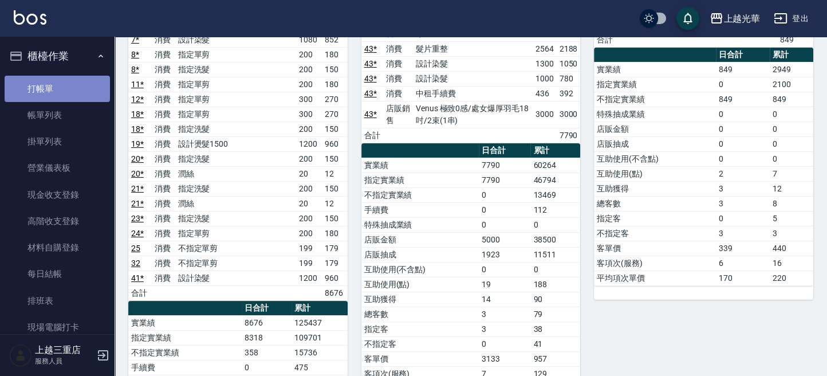
click at [66, 83] on link "打帳單" at bounding box center [57, 89] width 105 height 26
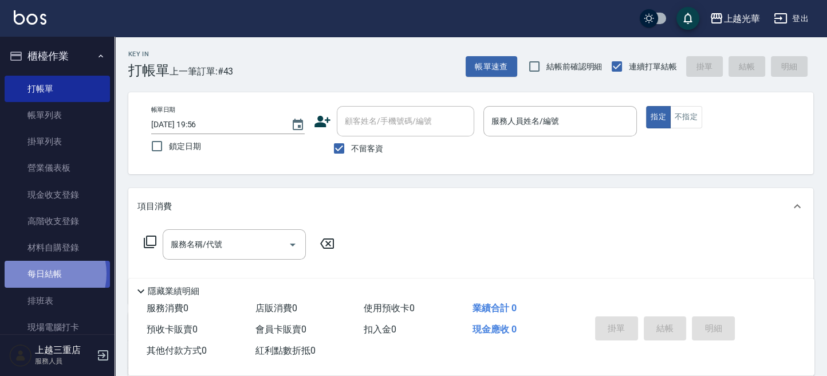
click at [39, 273] on link "每日結帳" at bounding box center [57, 274] width 105 height 26
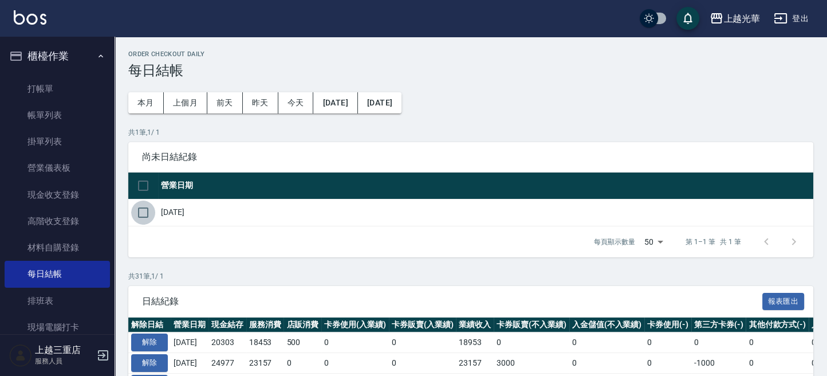
click at [144, 218] on input "checkbox" at bounding box center [143, 213] width 24 height 24
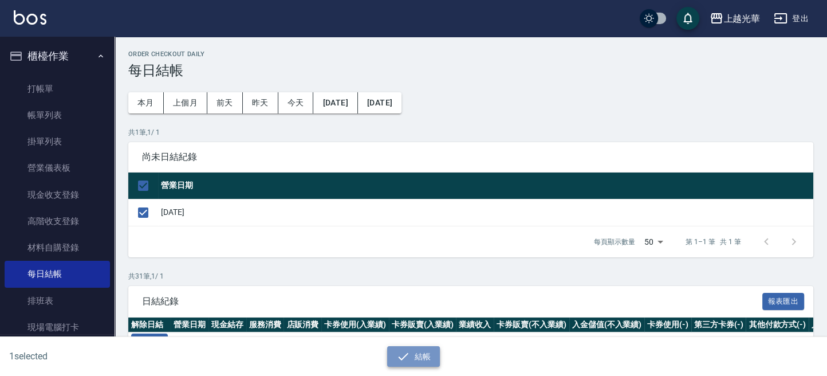
click at [418, 360] on button "結帳" at bounding box center [413, 356] width 53 height 21
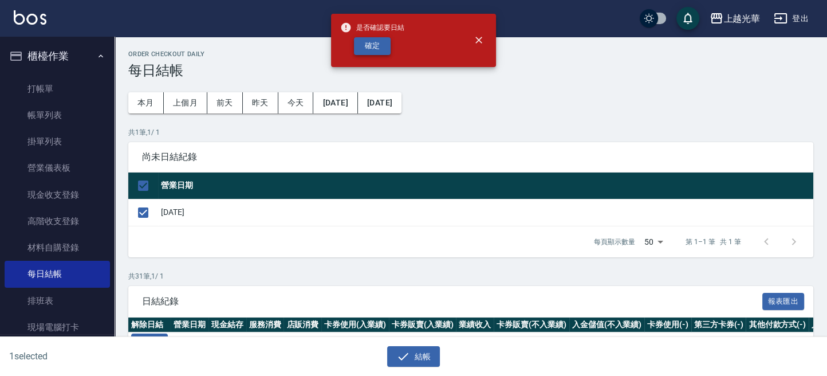
click at [376, 46] on button "確定" at bounding box center [372, 46] width 37 height 18
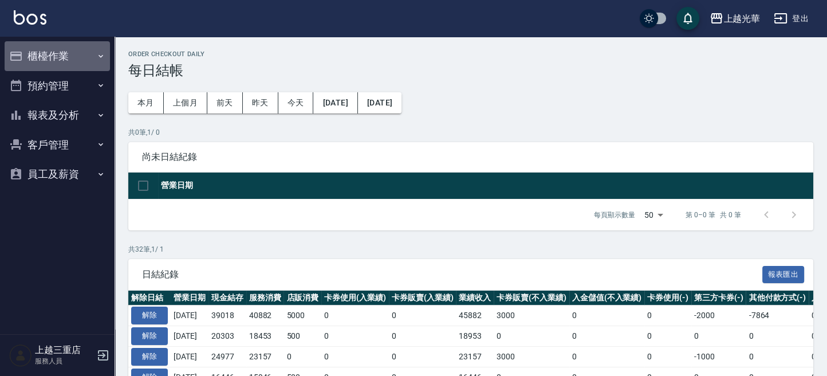
drag, startPoint x: 38, startPoint y: 54, endPoint x: 75, endPoint y: 164, distance: 116.5
click at [40, 56] on button "櫃檯作業" at bounding box center [57, 56] width 105 height 30
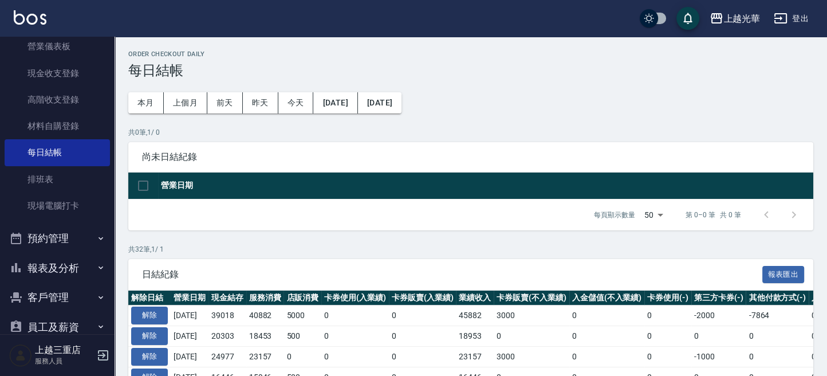
scroll to position [142, 0]
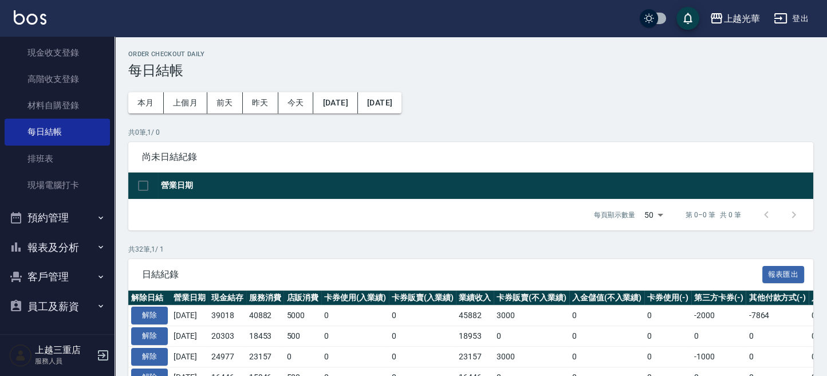
click at [68, 255] on button "報表及分析" at bounding box center [57, 248] width 105 height 30
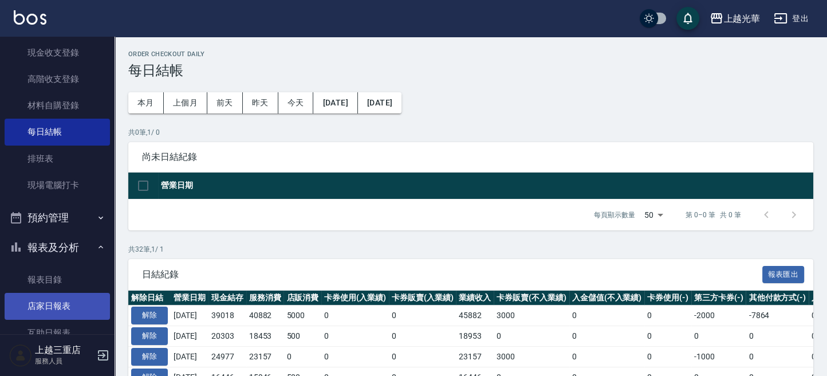
click at [67, 300] on link "店家日報表" at bounding box center [57, 306] width 105 height 26
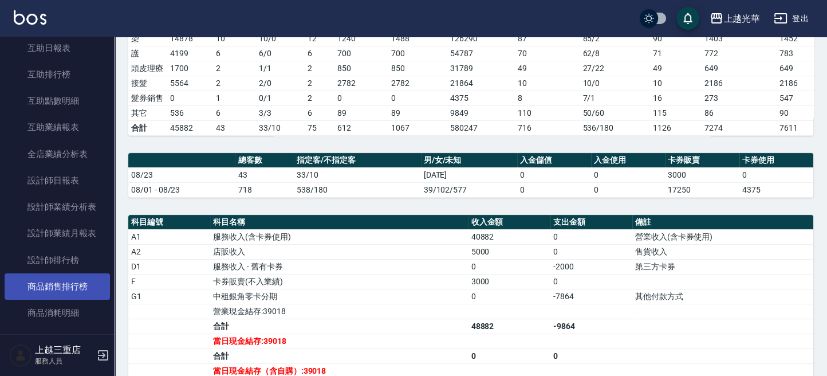
scroll to position [447, 0]
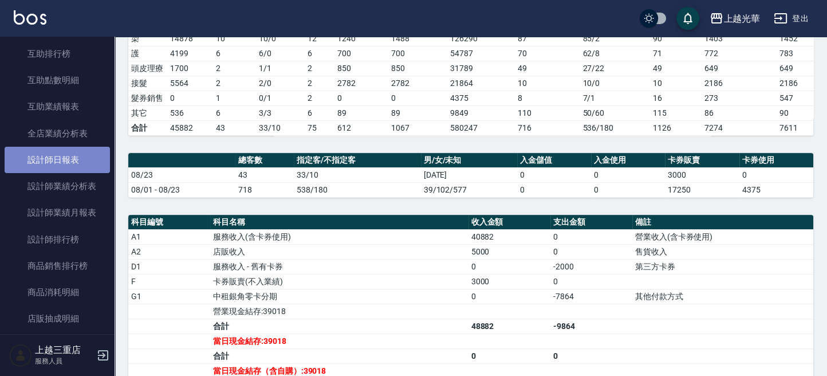
click at [71, 164] on link "設計師日報表" at bounding box center [57, 160] width 105 height 26
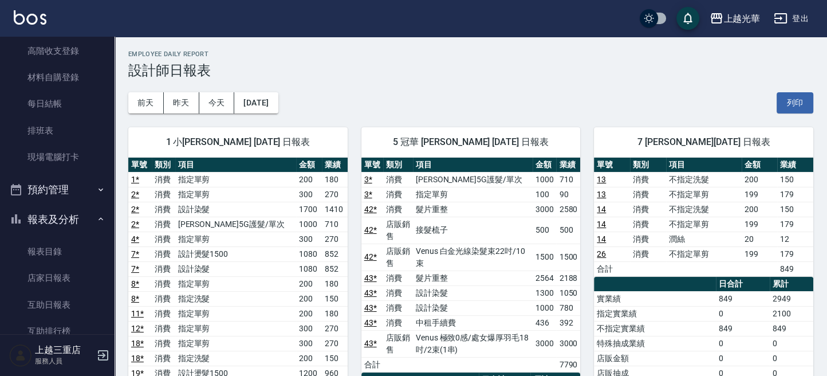
scroll to position [170, 0]
click at [78, 163] on link "現場電腦打卡" at bounding box center [57, 157] width 105 height 26
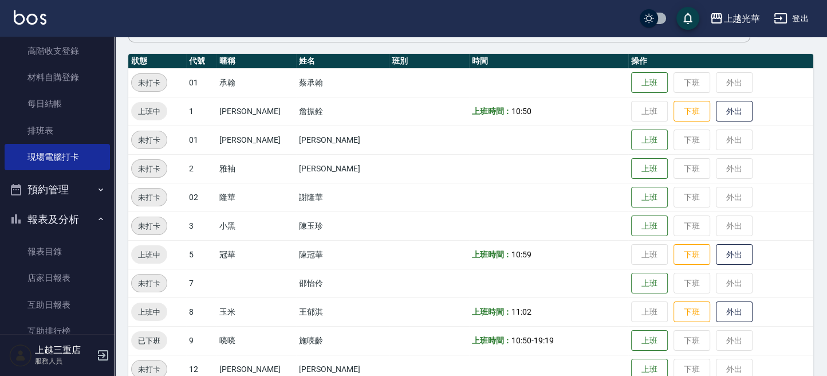
scroll to position [309, 0]
